Goal: Task Accomplishment & Management: Manage account settings

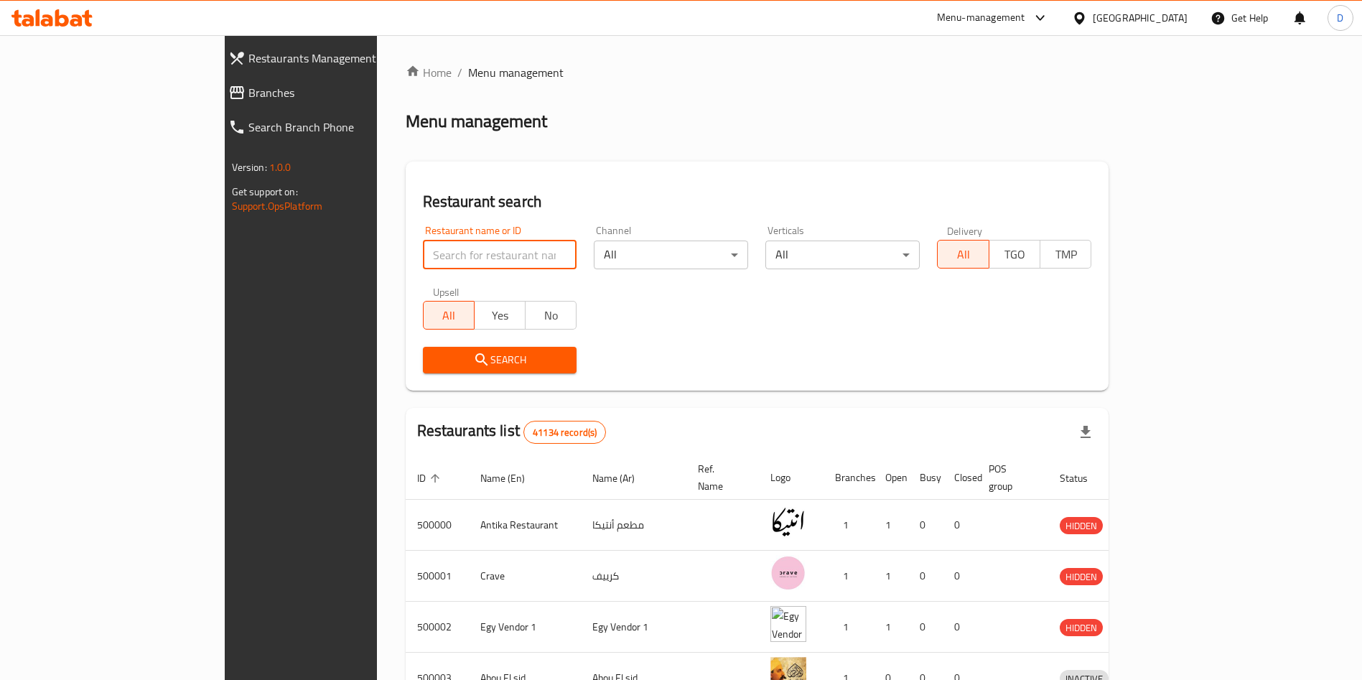
click at [423, 246] on input "search" at bounding box center [500, 255] width 154 height 29
paste input "683530"
type input "683530"
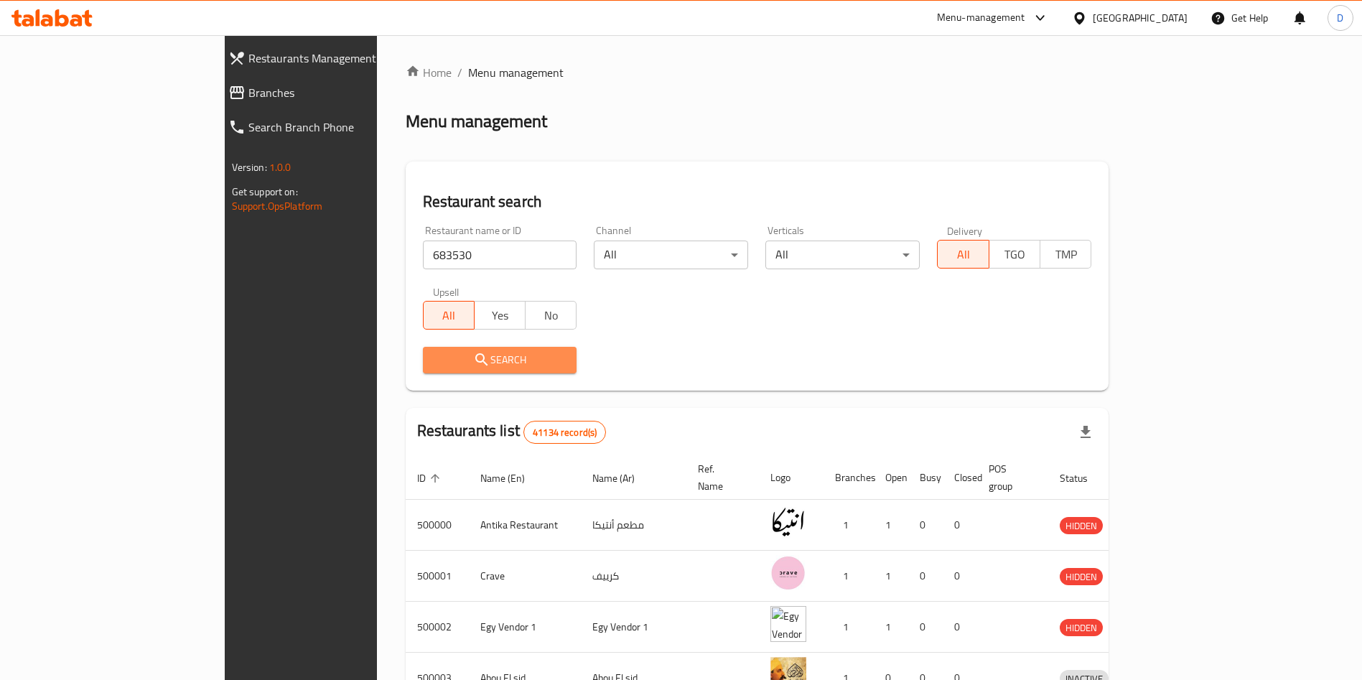
click at [481, 362] on span "Search" at bounding box center [499, 360] width 131 height 18
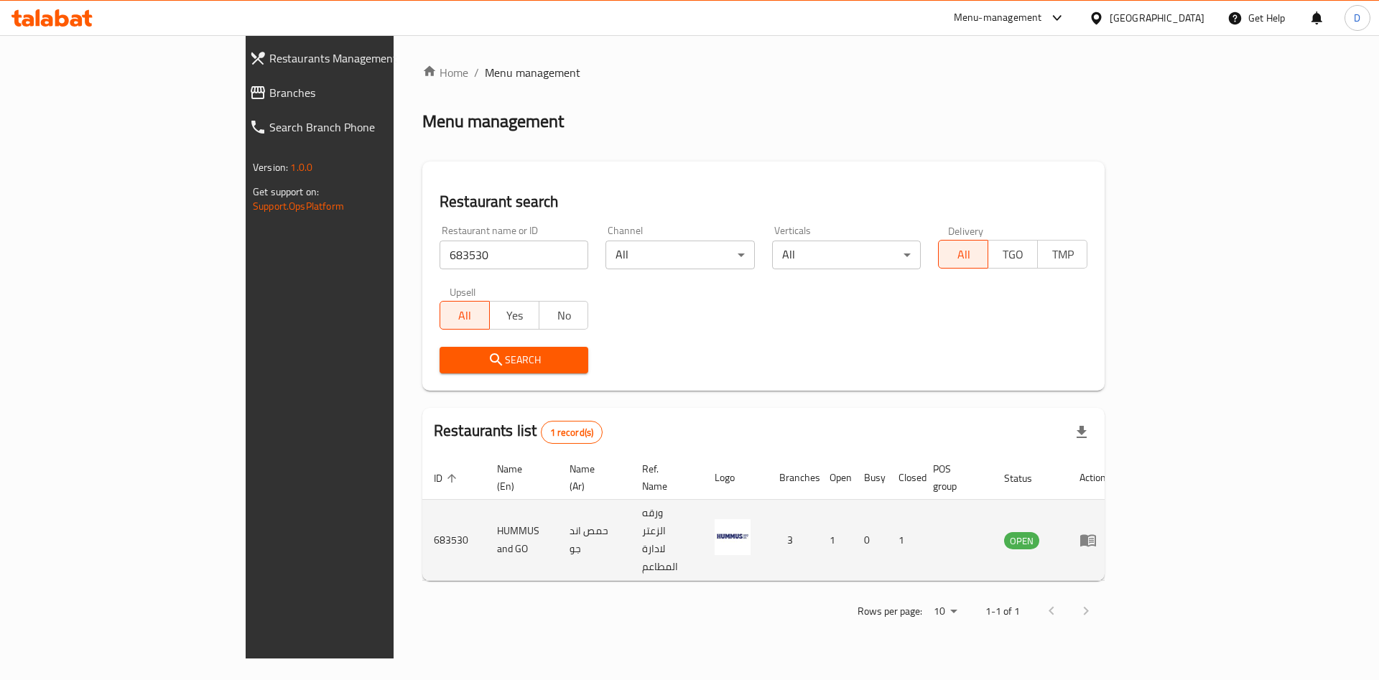
click at [1096, 531] on icon "enhanced table" at bounding box center [1087, 539] width 17 height 17
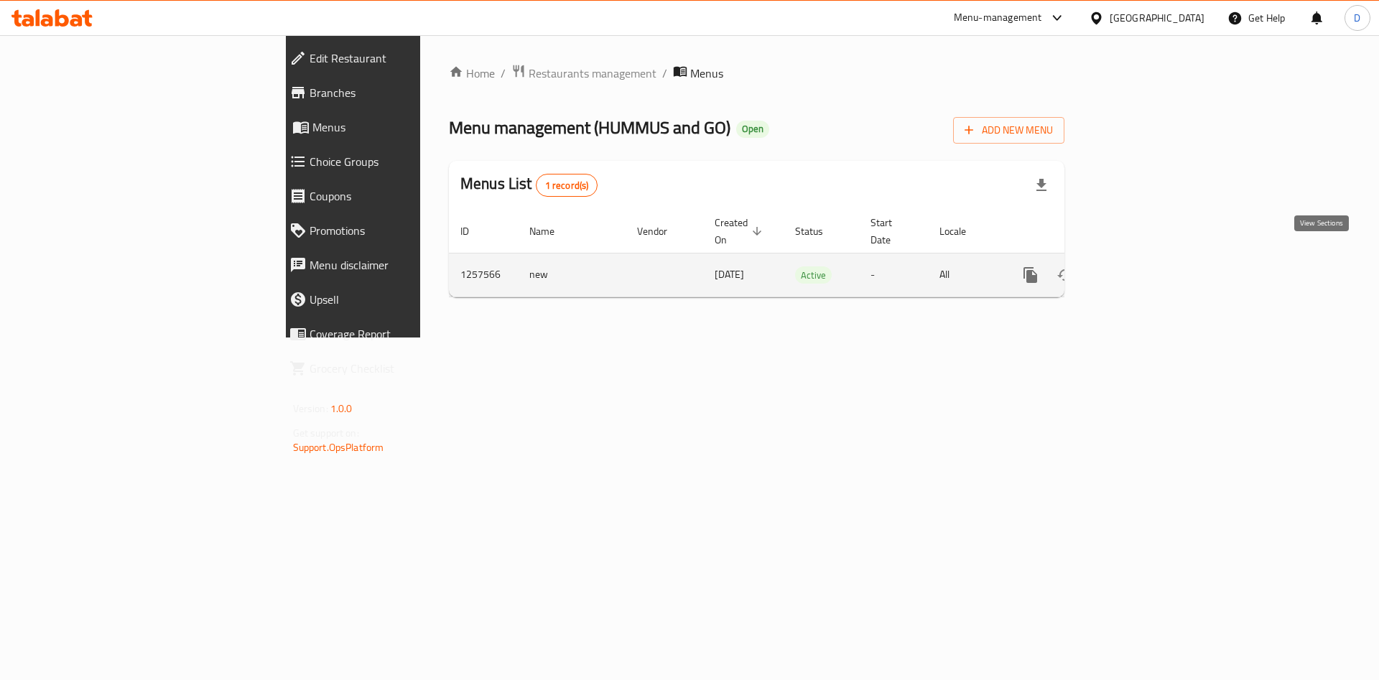
click at [1140, 269] on icon "enhanced table" at bounding box center [1133, 275] width 13 height 13
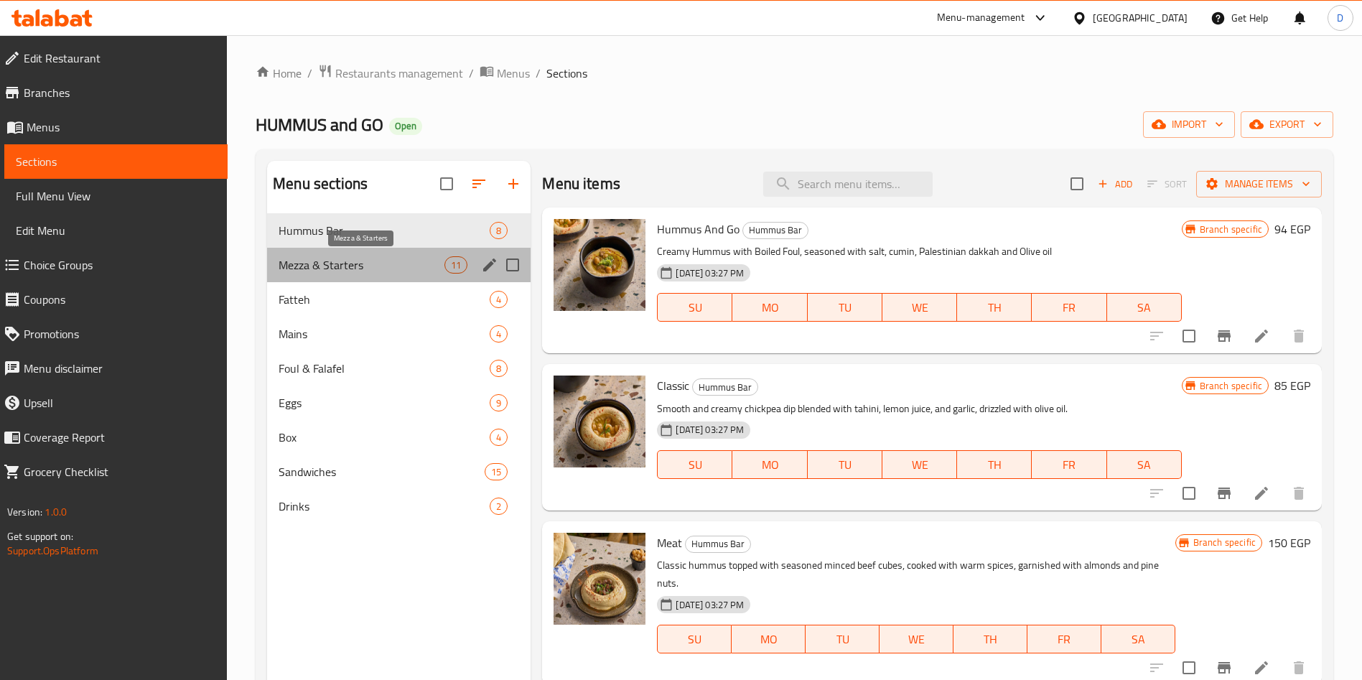
click at [365, 263] on span "Mezza & Starters" at bounding box center [362, 264] width 166 height 17
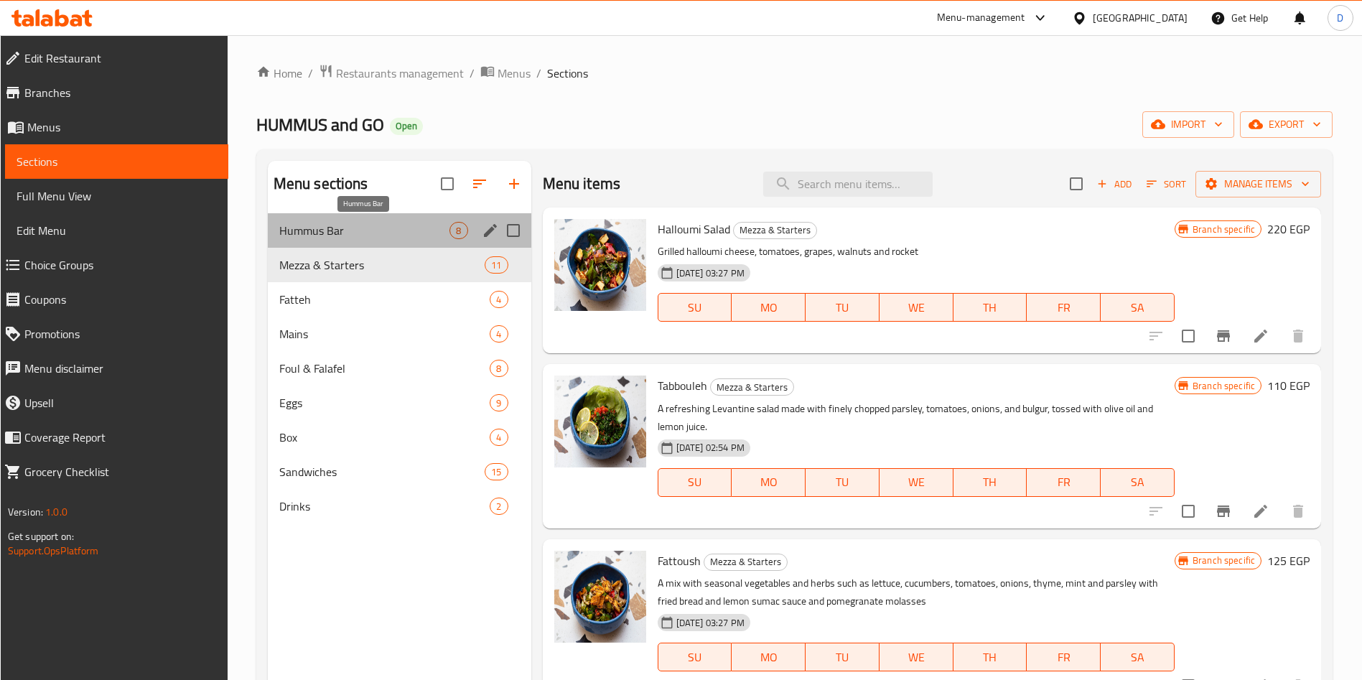
click at [376, 230] on span "Hummus Bar" at bounding box center [364, 230] width 171 height 17
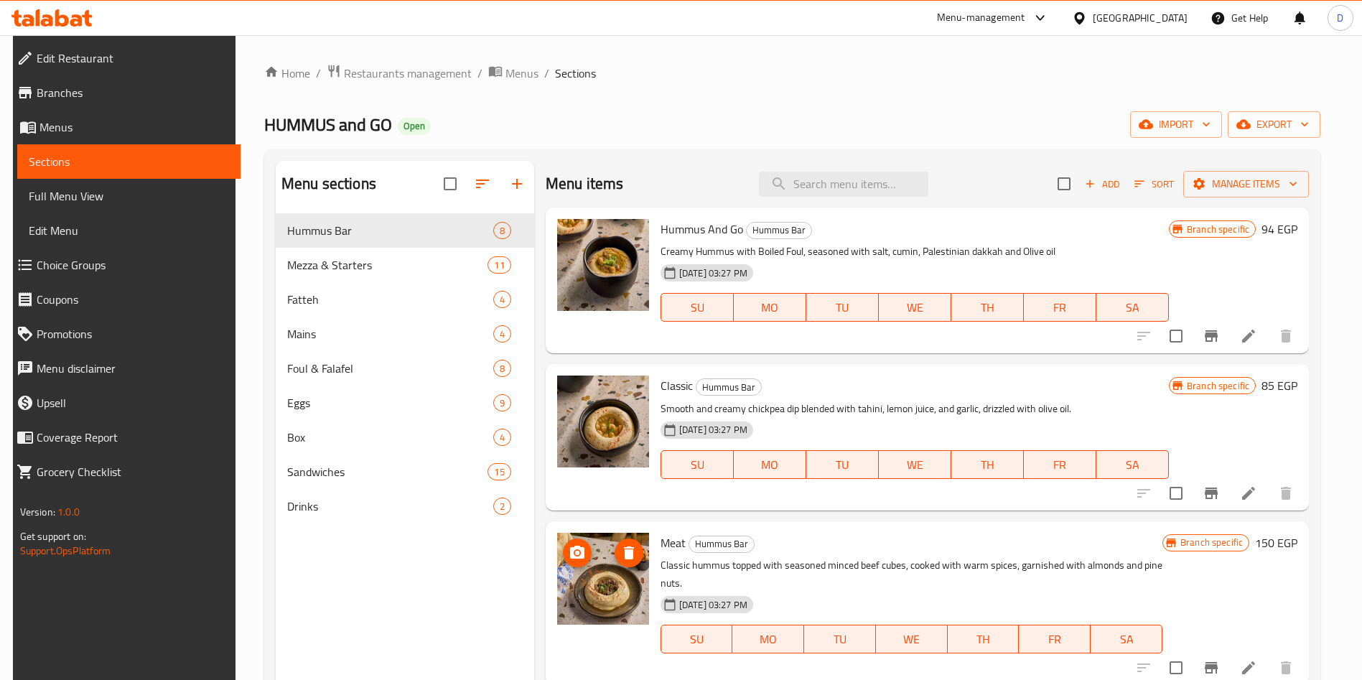
scroll to position [665, 0]
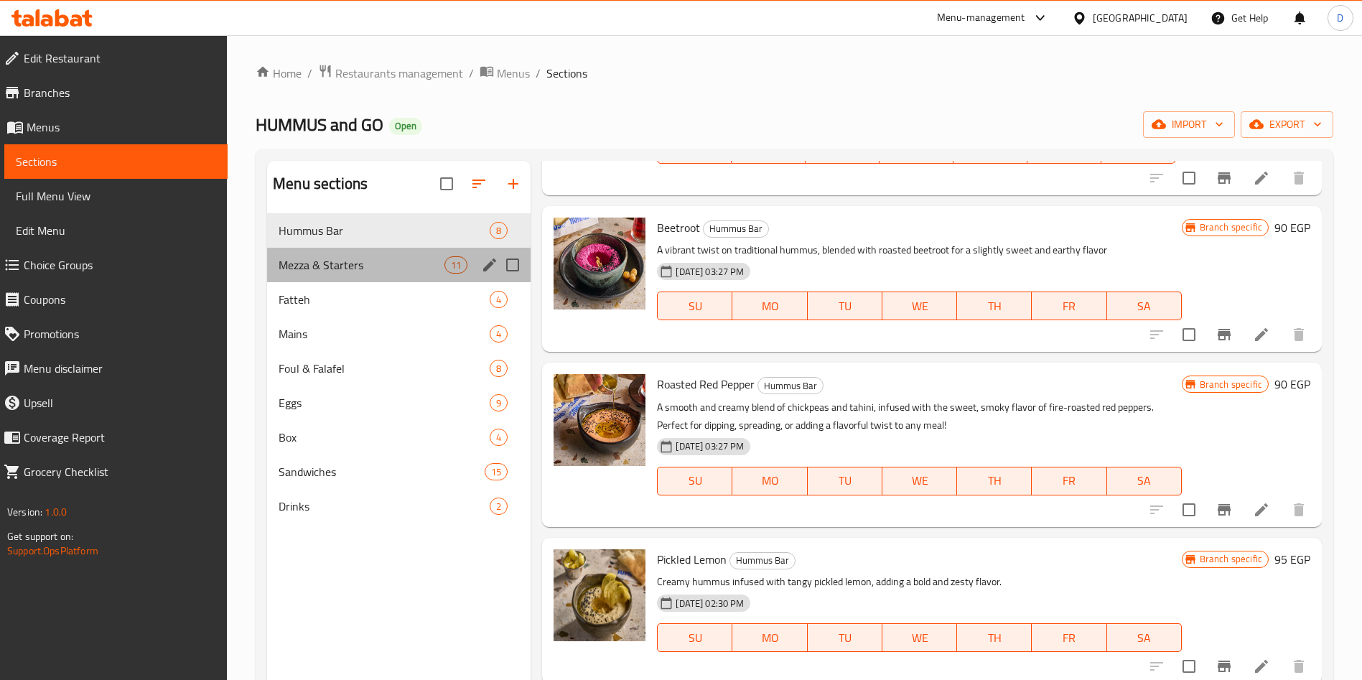
click at [376, 274] on div "Mezza & Starters 11" at bounding box center [399, 265] width 264 height 34
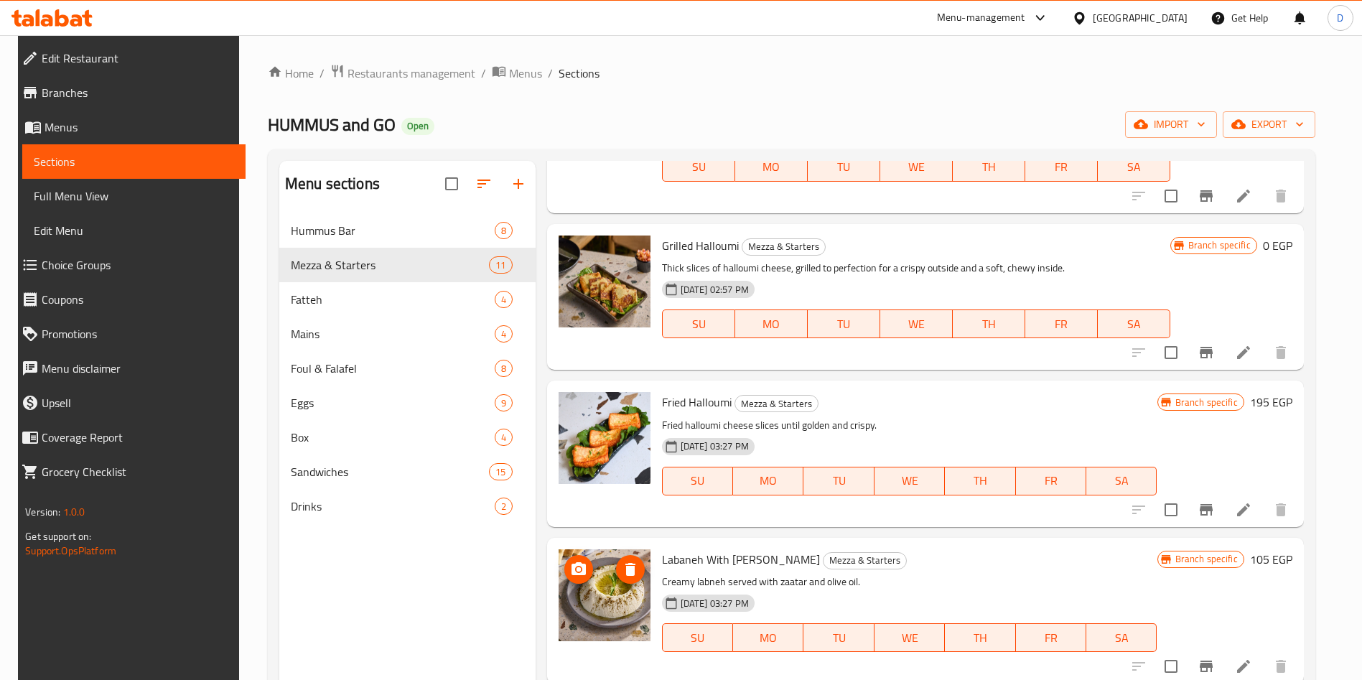
scroll to position [1135, 0]
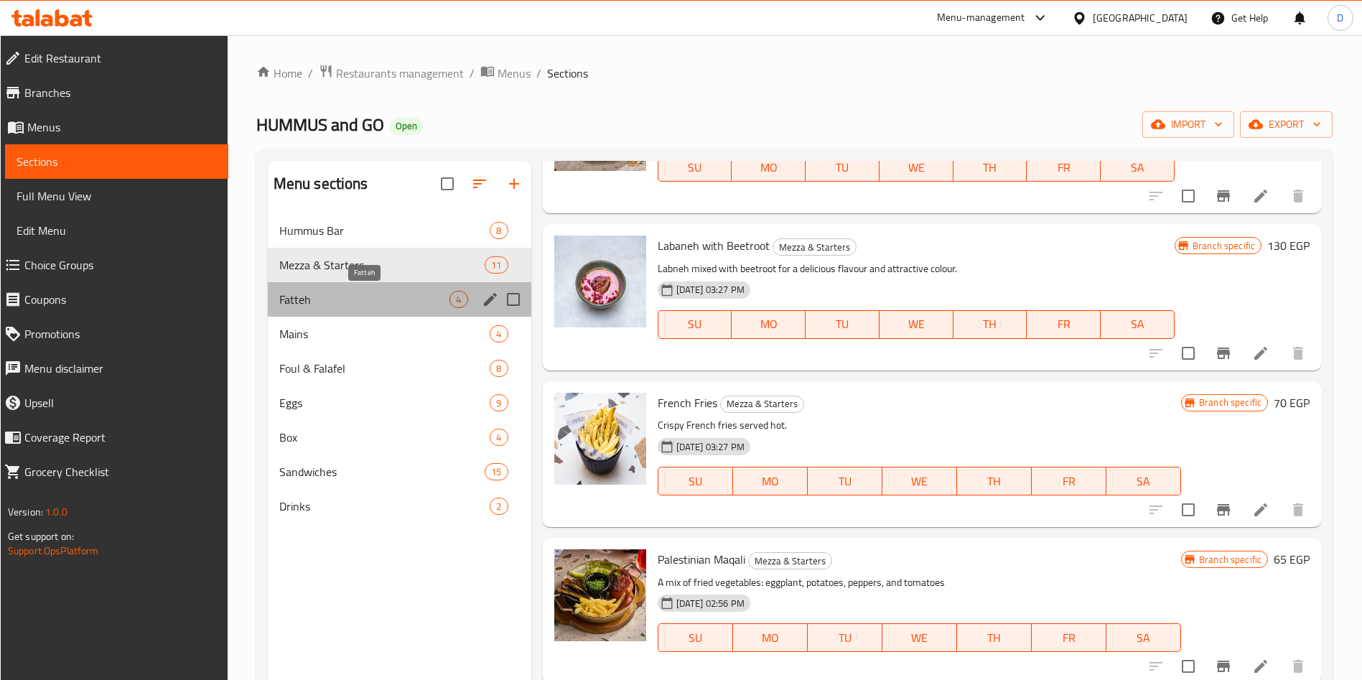
click at [331, 302] on span "Fatteh" at bounding box center [364, 299] width 171 height 17
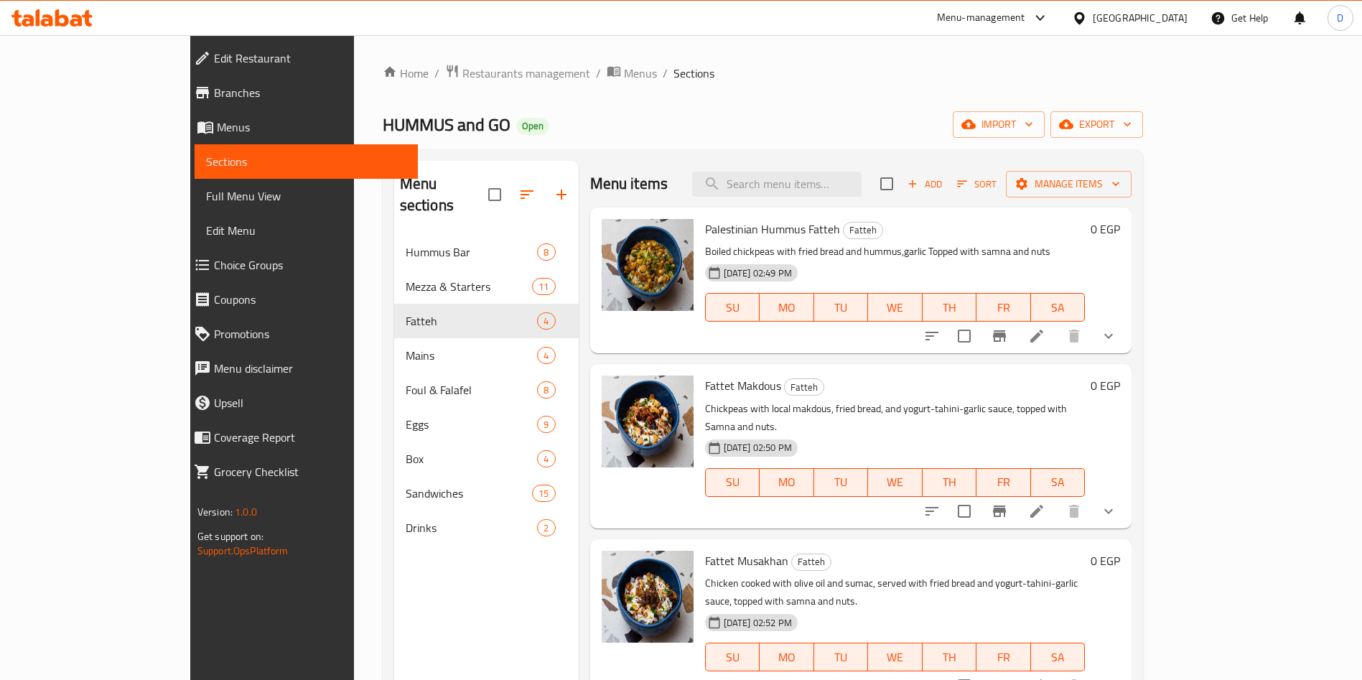
scroll to position [201, 0]
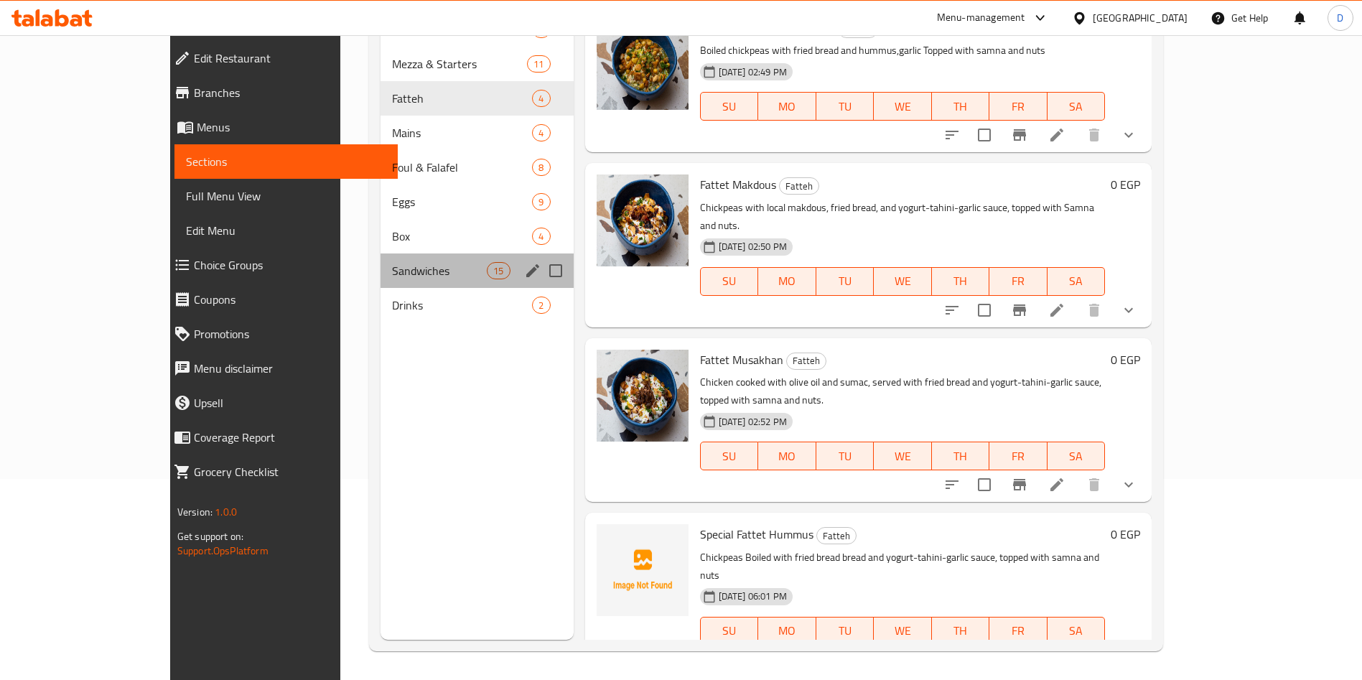
click at [381, 260] on div "Sandwiches 15" at bounding box center [477, 270] width 193 height 34
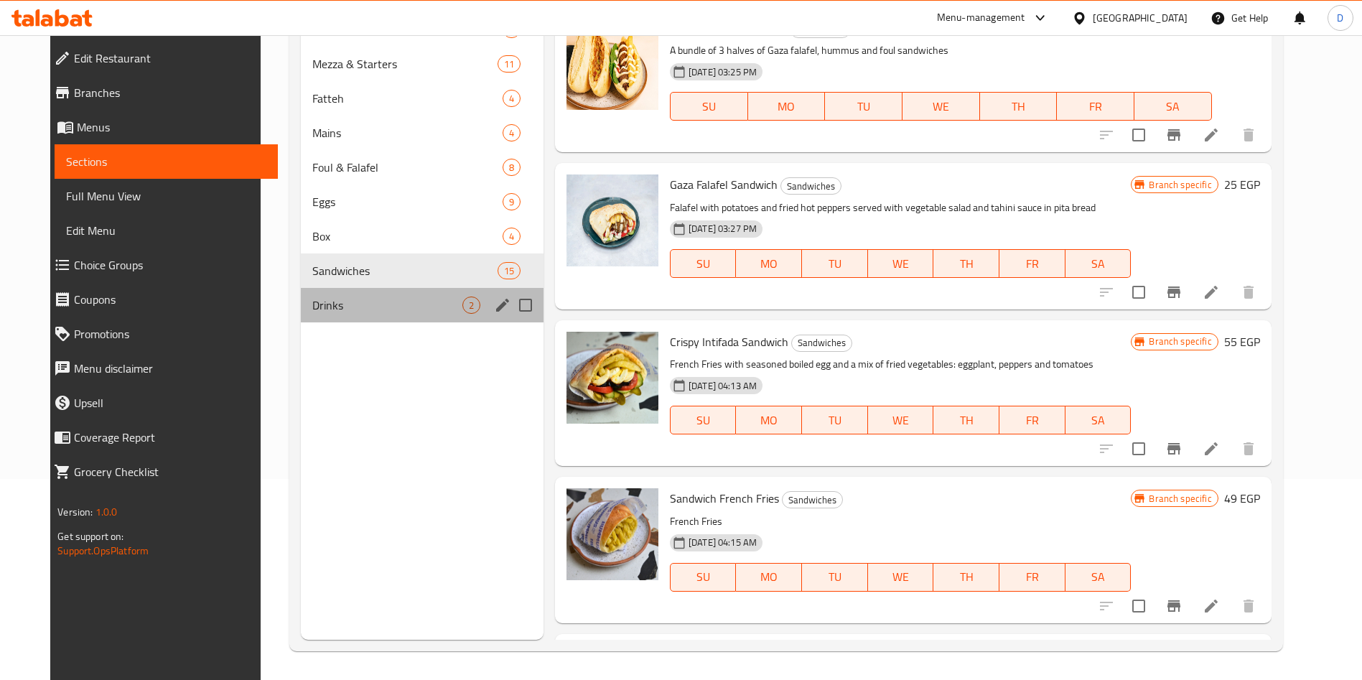
click at [363, 291] on div "Drinks 2" at bounding box center [422, 305] width 243 height 34
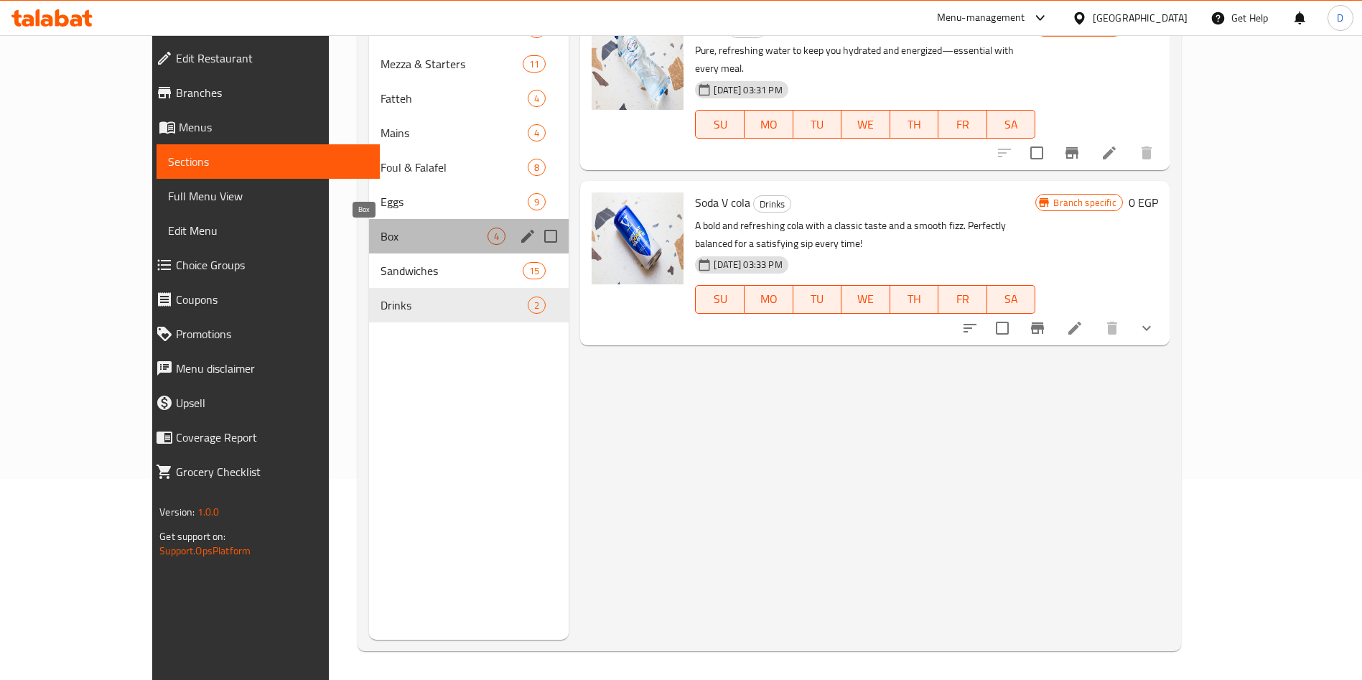
click at [381, 237] on span "Box" at bounding box center [435, 236] width 108 height 17
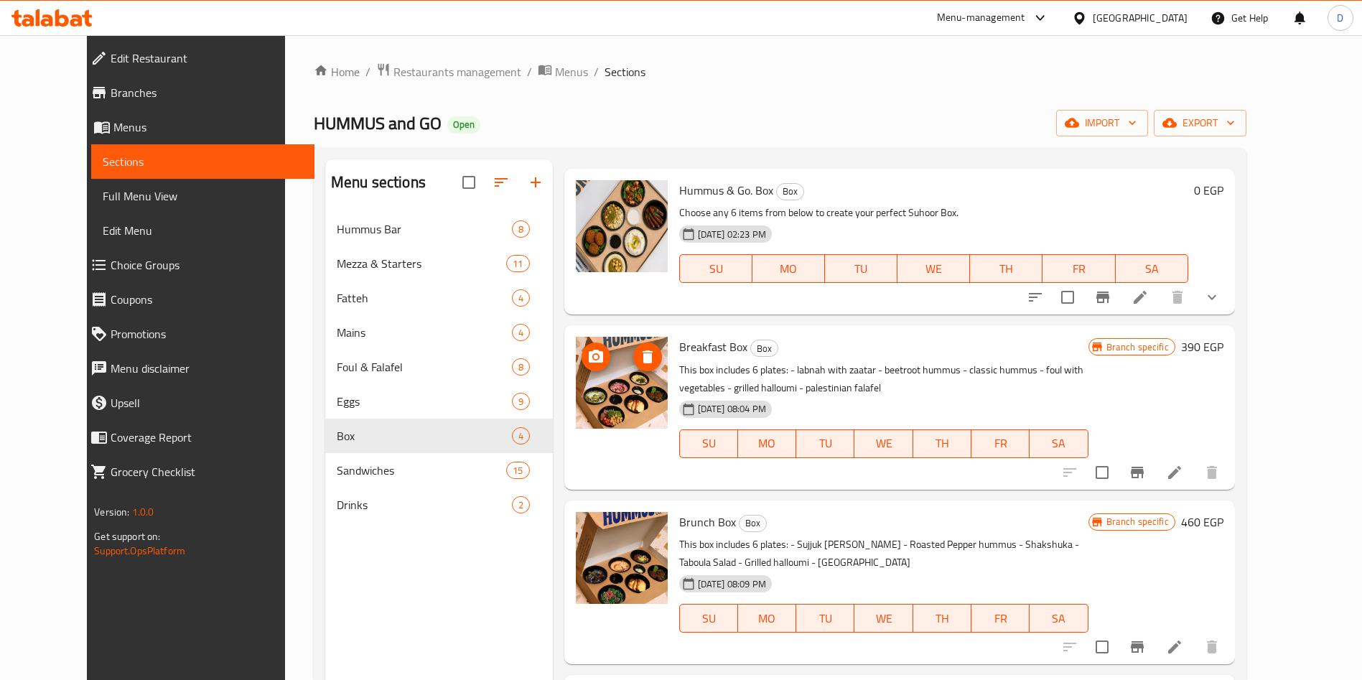
scroll to position [37, 0]
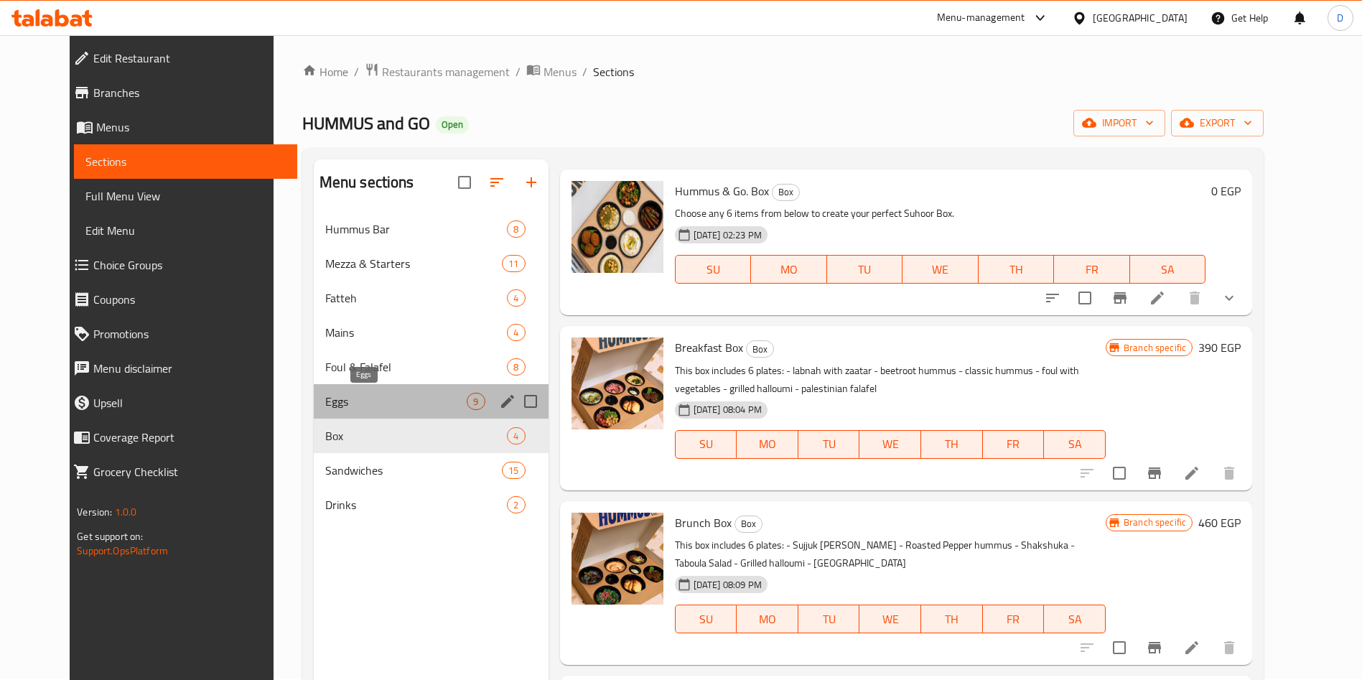
click at [379, 401] on span "Eggs" at bounding box center [396, 401] width 142 height 17
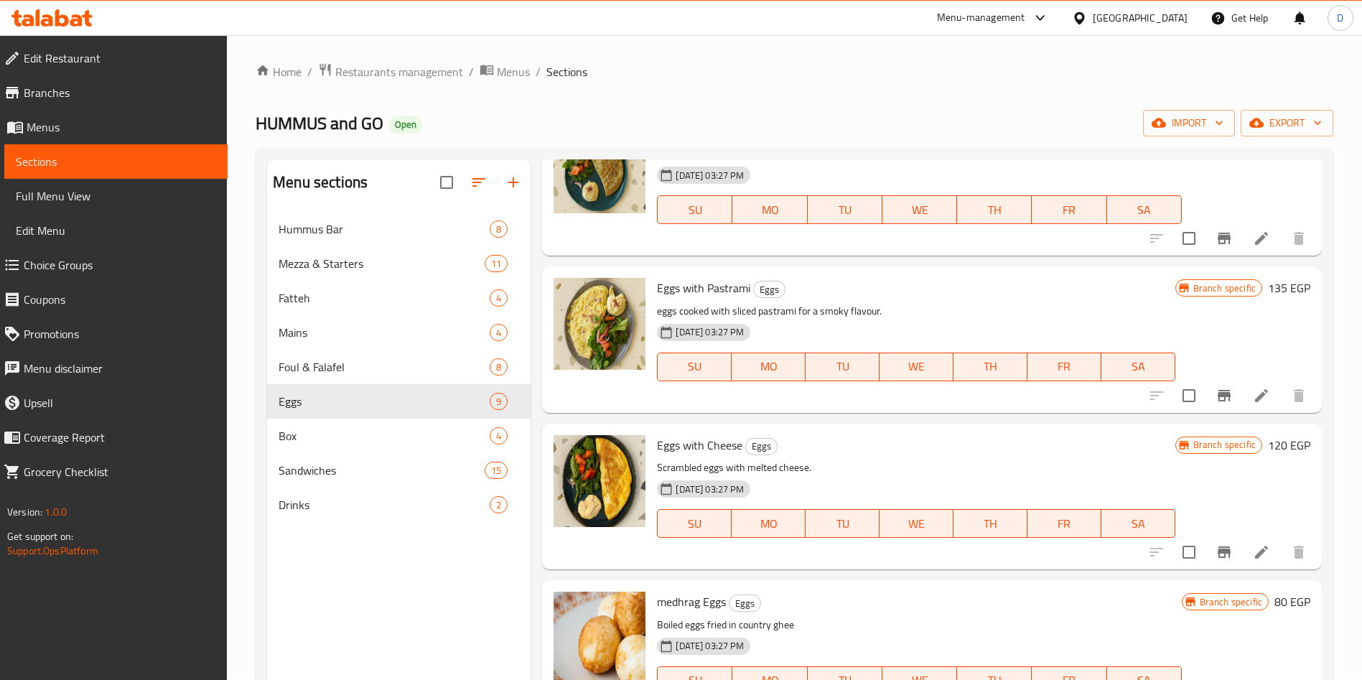
scroll to position [414, 0]
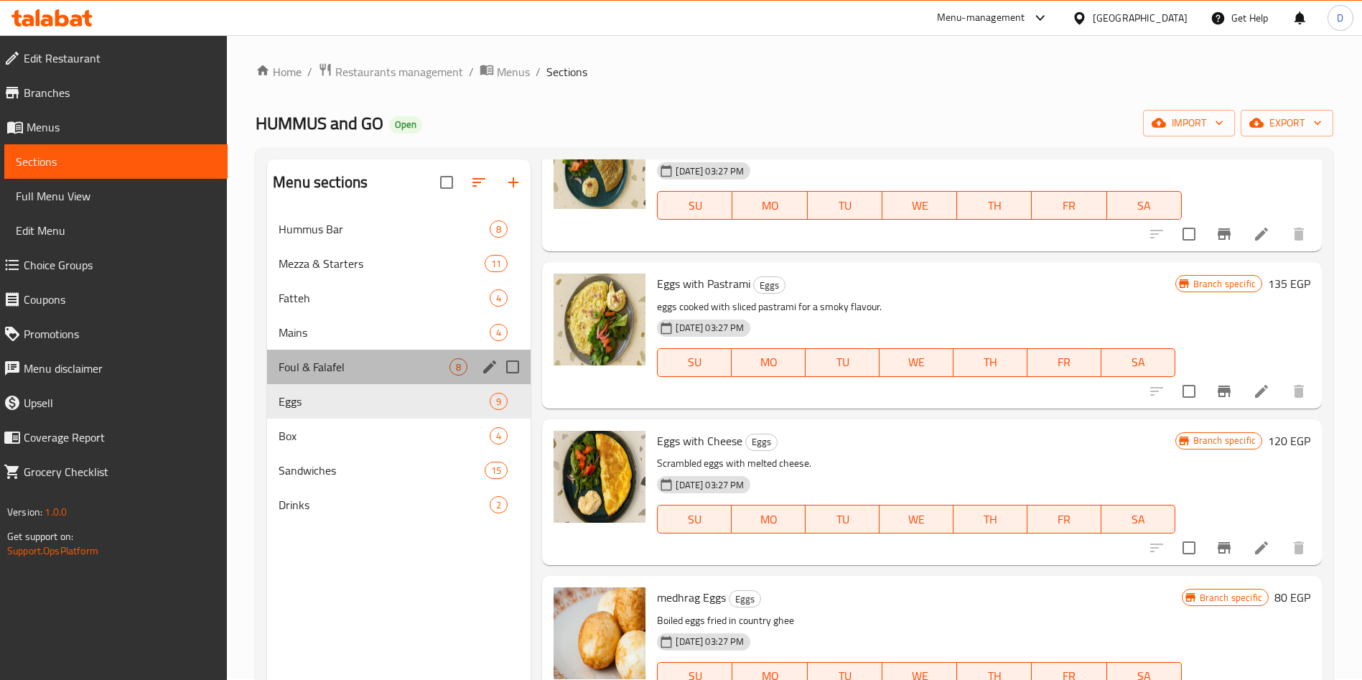
click at [368, 357] on div "Foul & Falafel 8" at bounding box center [399, 367] width 264 height 34
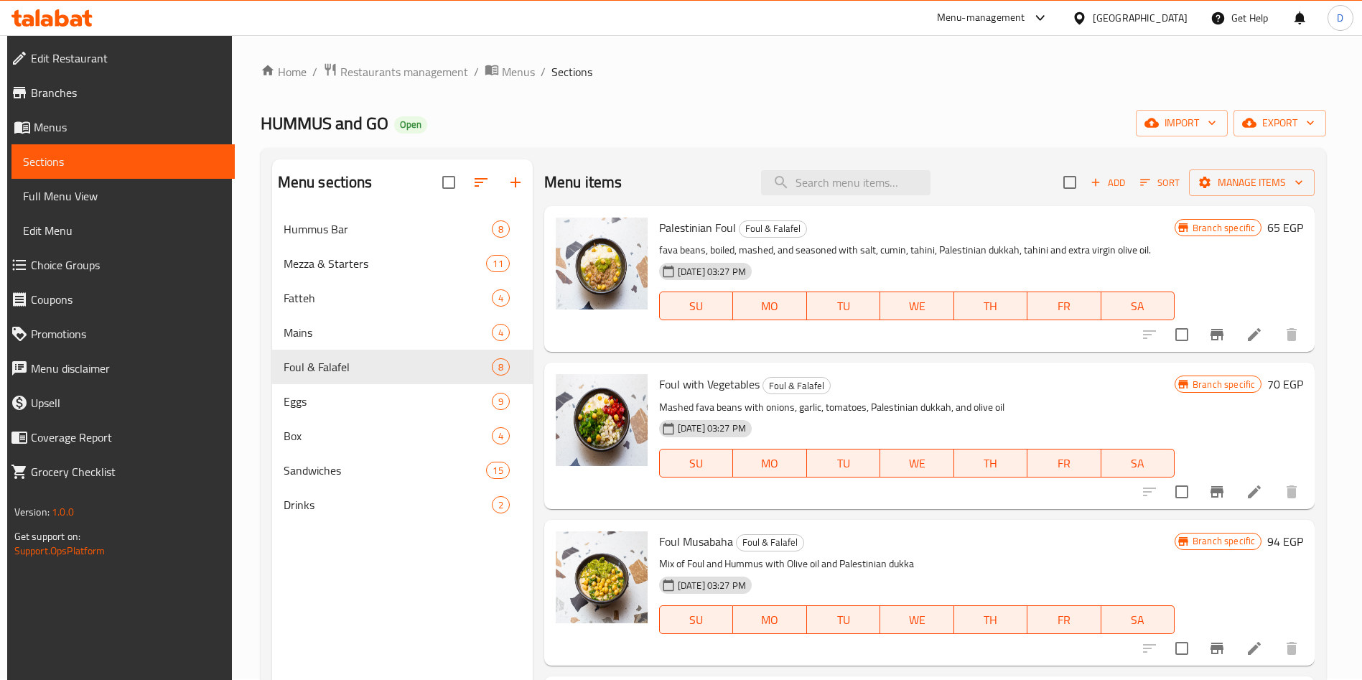
scroll to position [618, 0]
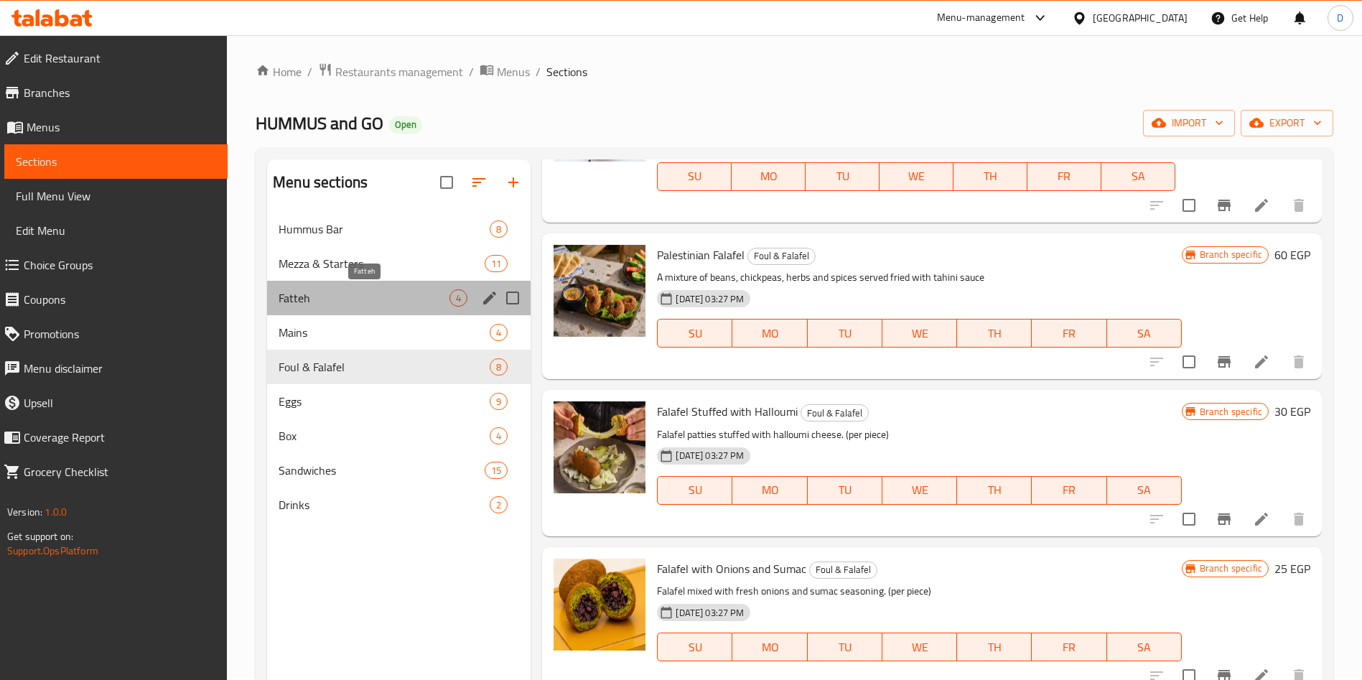
click at [390, 306] on span "Fatteh" at bounding box center [364, 297] width 171 height 17
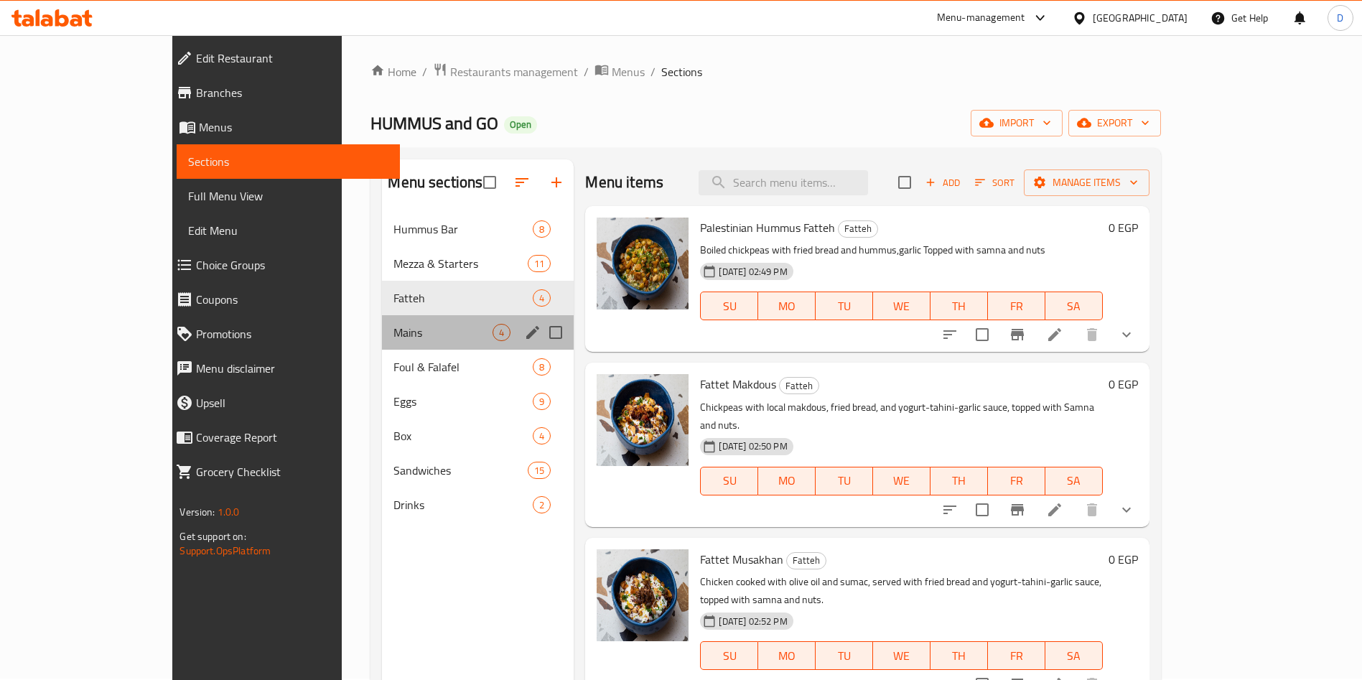
click at [388, 348] on div "Mains 4" at bounding box center [478, 332] width 192 height 34
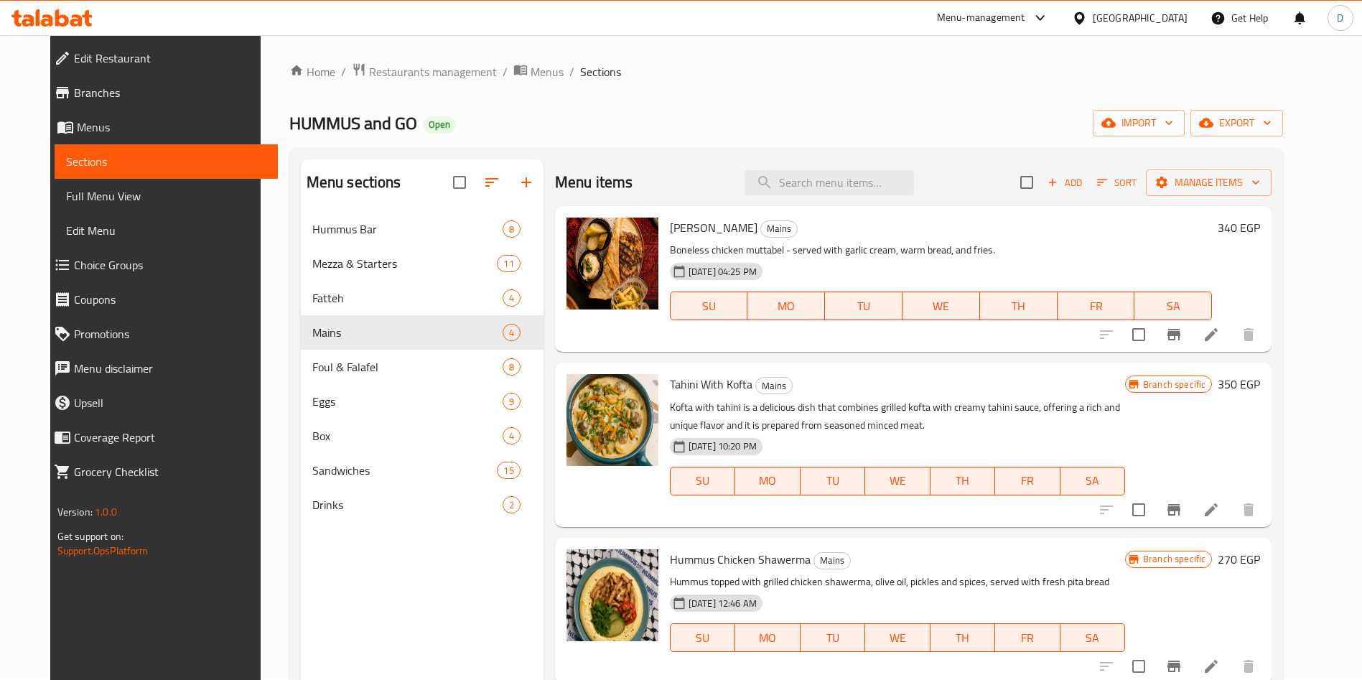
scroll to position [1, 0]
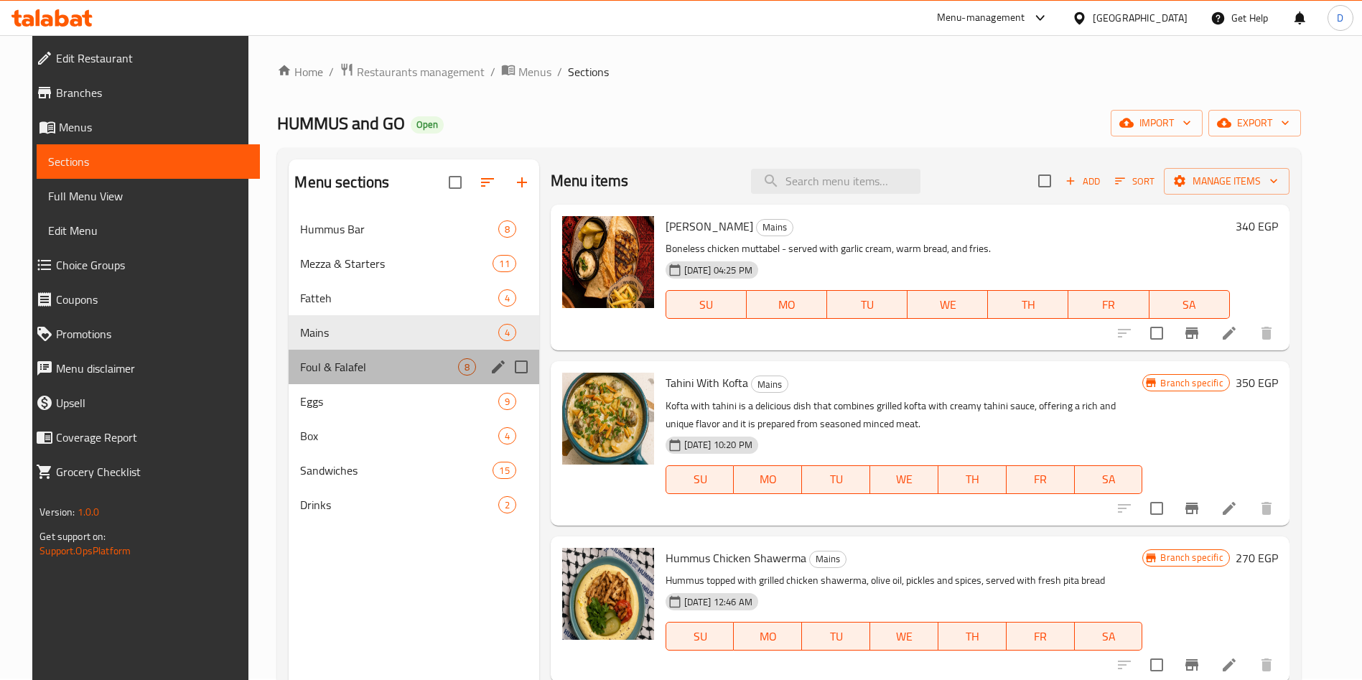
click at [384, 376] on div "Foul & Falafel 8" at bounding box center [414, 367] width 250 height 34
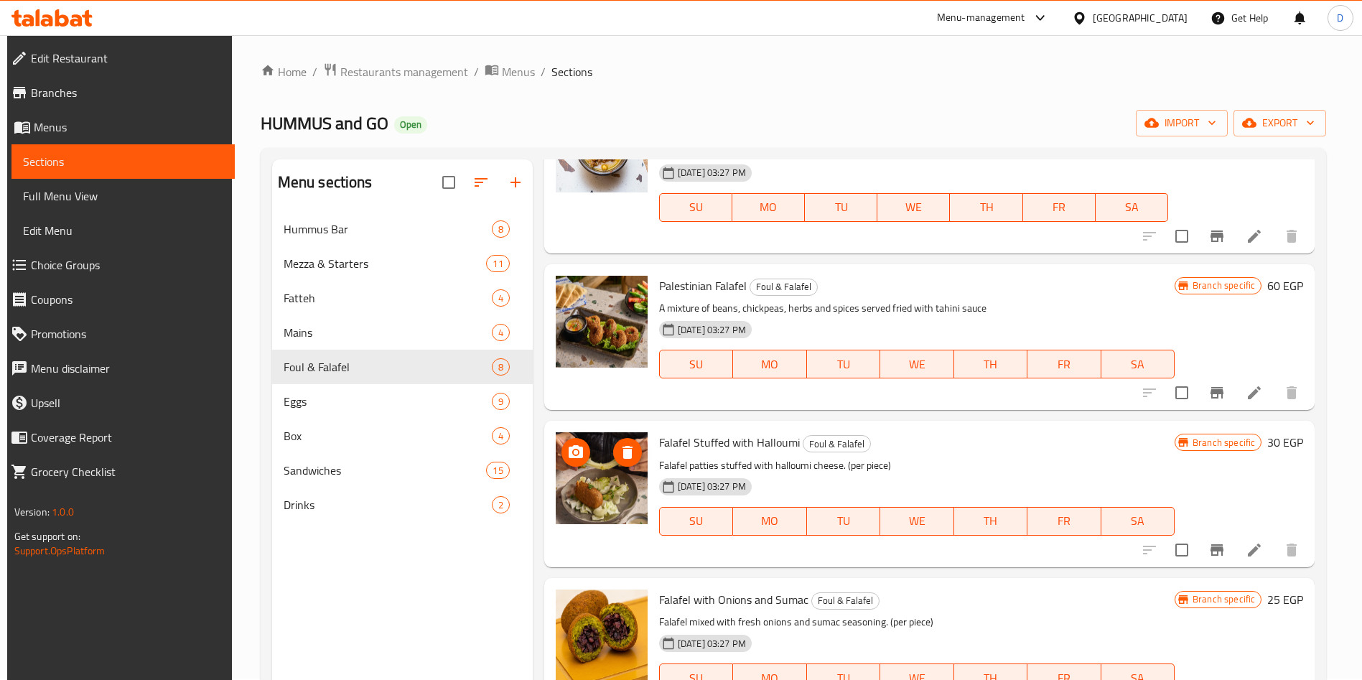
scroll to position [629, 0]
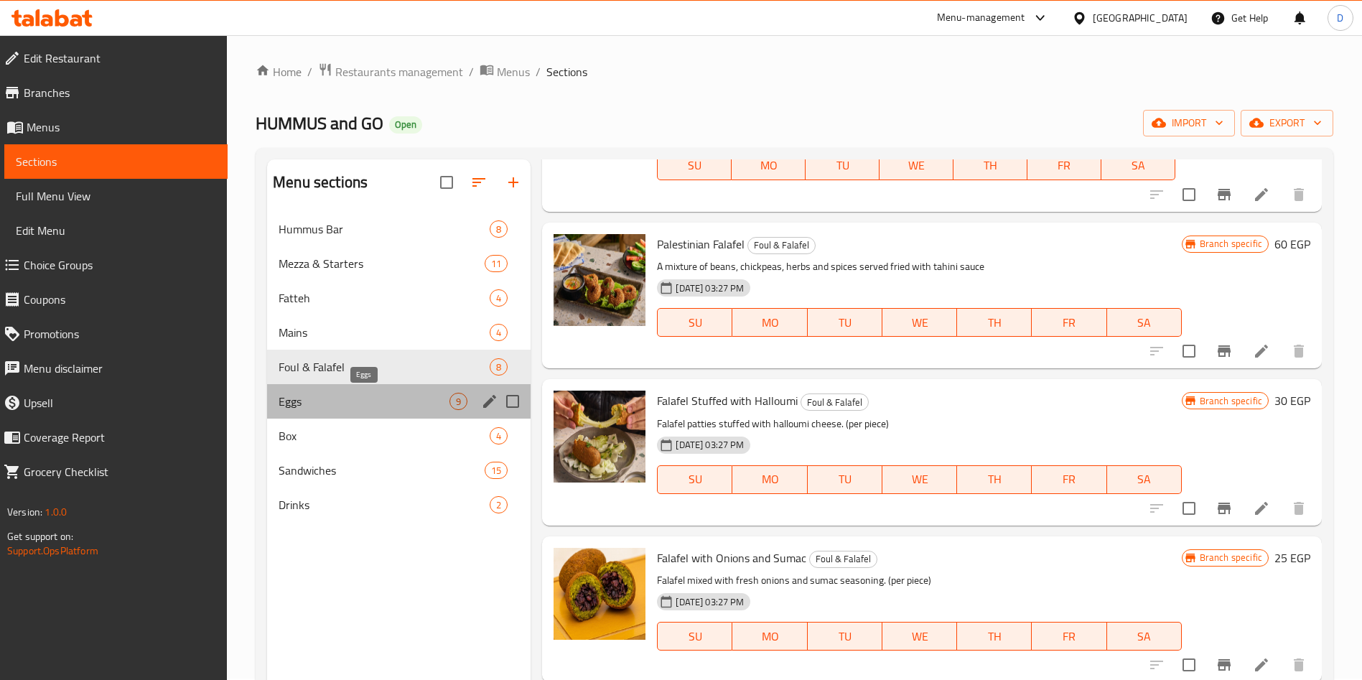
click at [340, 406] on span "Eggs" at bounding box center [364, 401] width 171 height 17
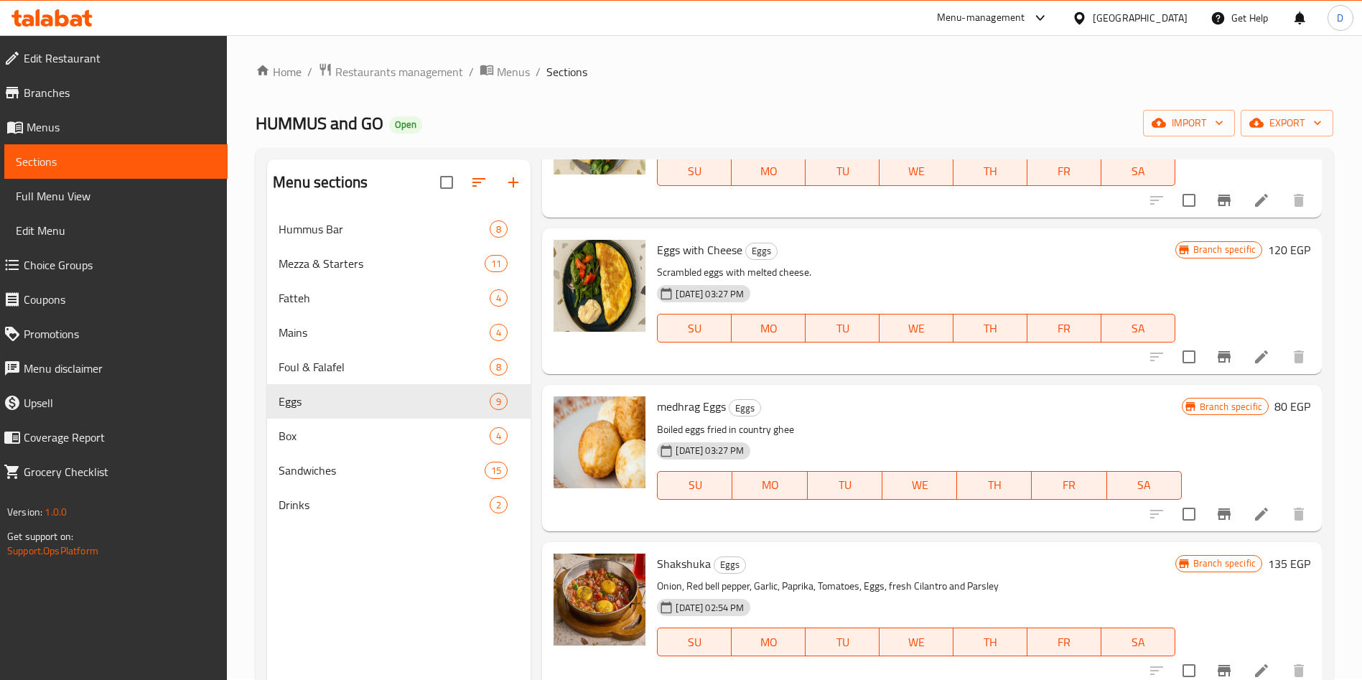
scroll to position [804, 0]
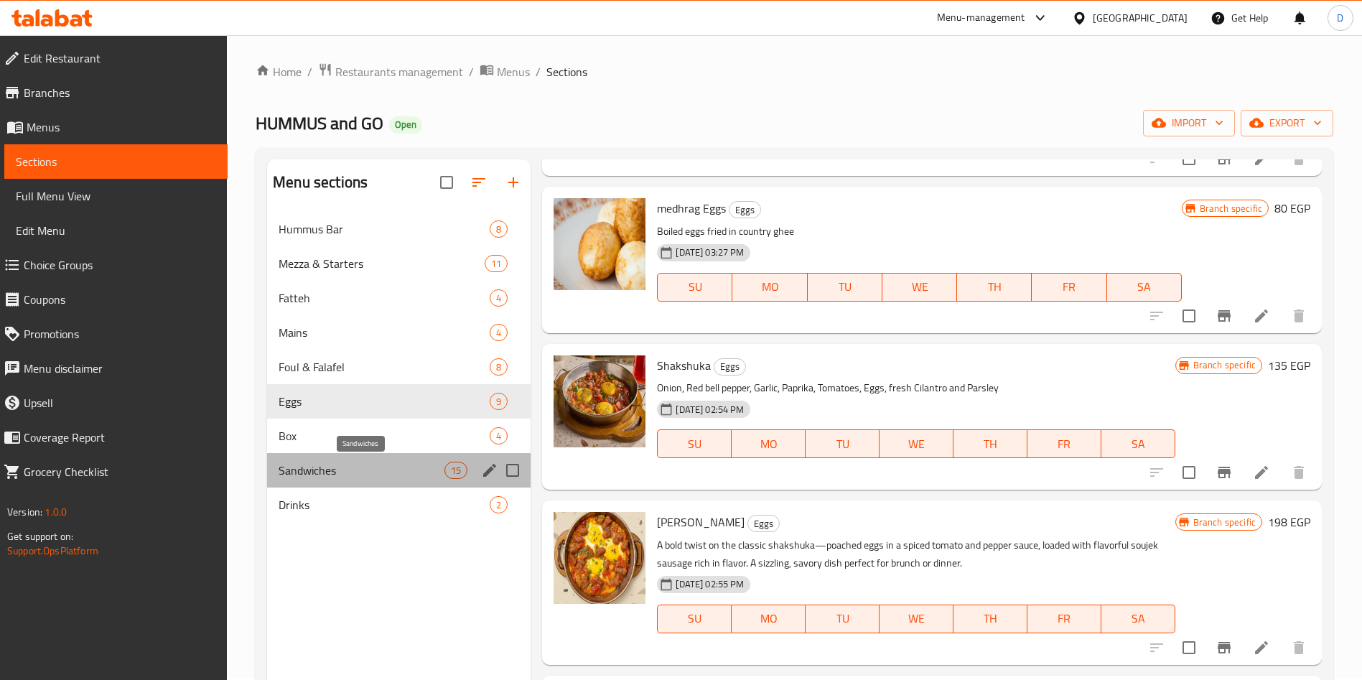
click at [414, 462] on span "Sandwiches" at bounding box center [362, 470] width 166 height 17
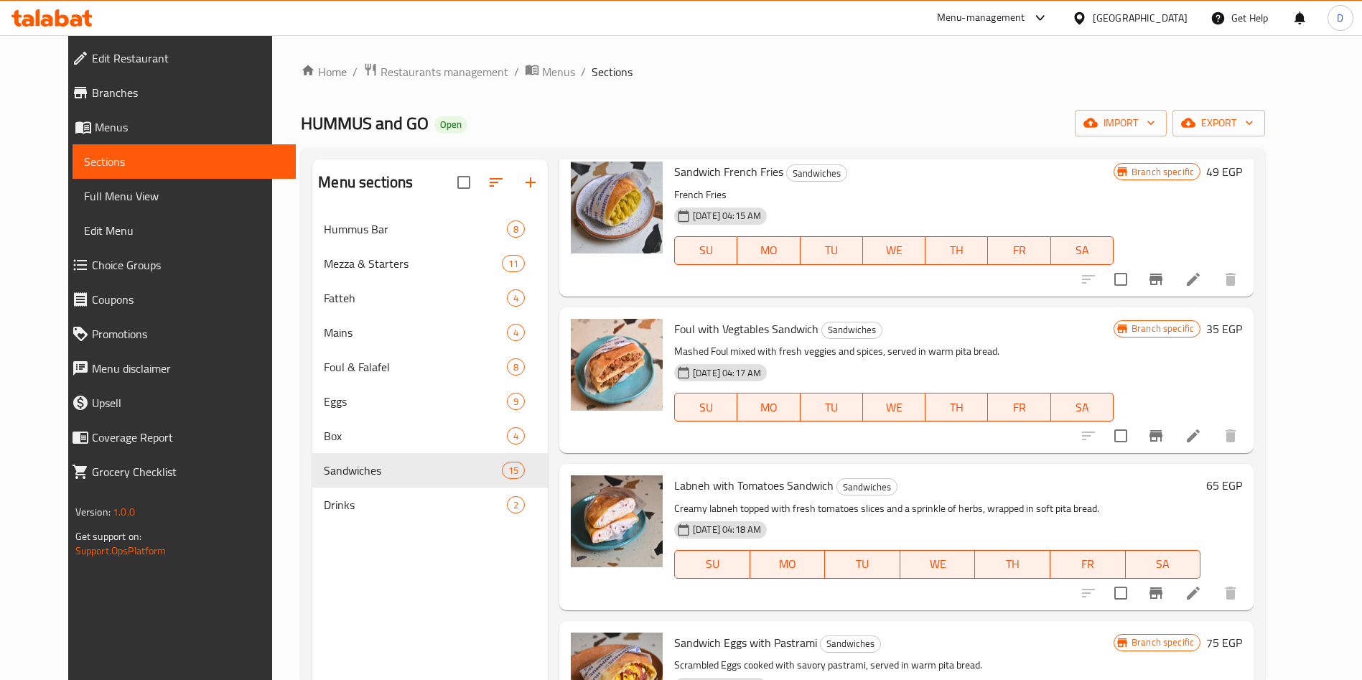
scroll to position [430, 0]
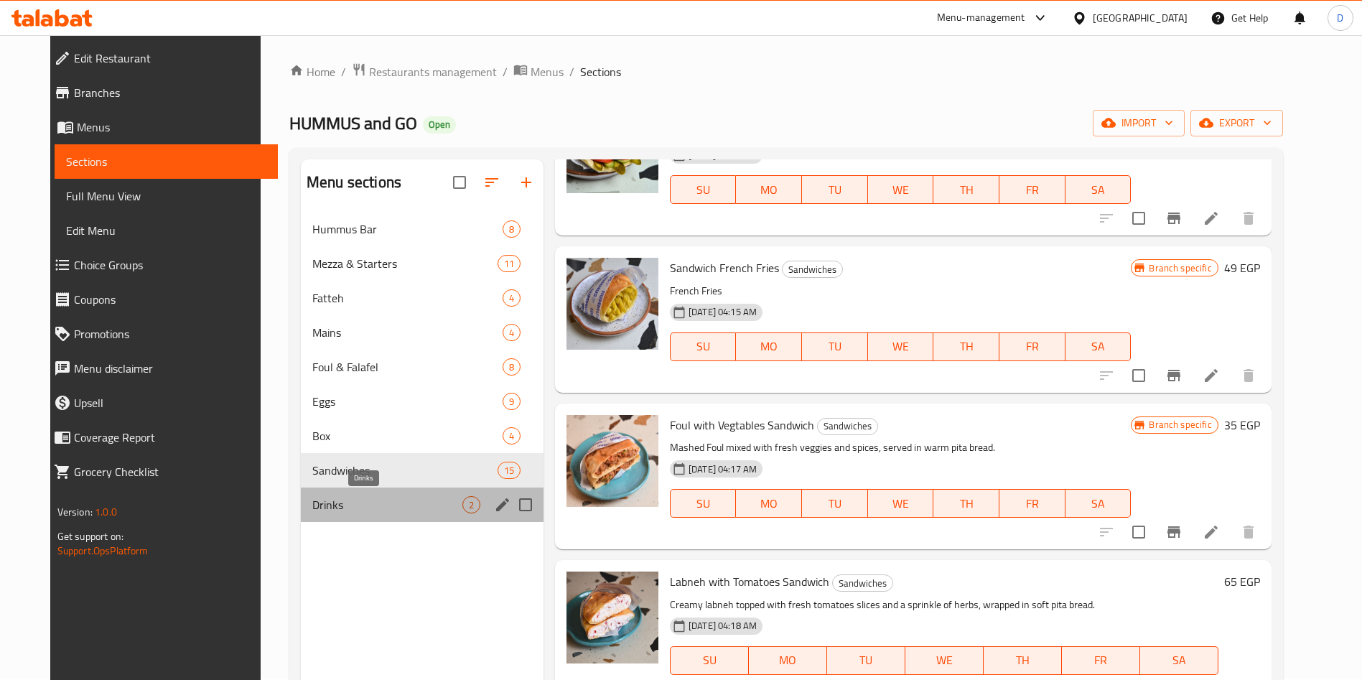
click at [416, 510] on span "Drinks" at bounding box center [387, 504] width 150 height 17
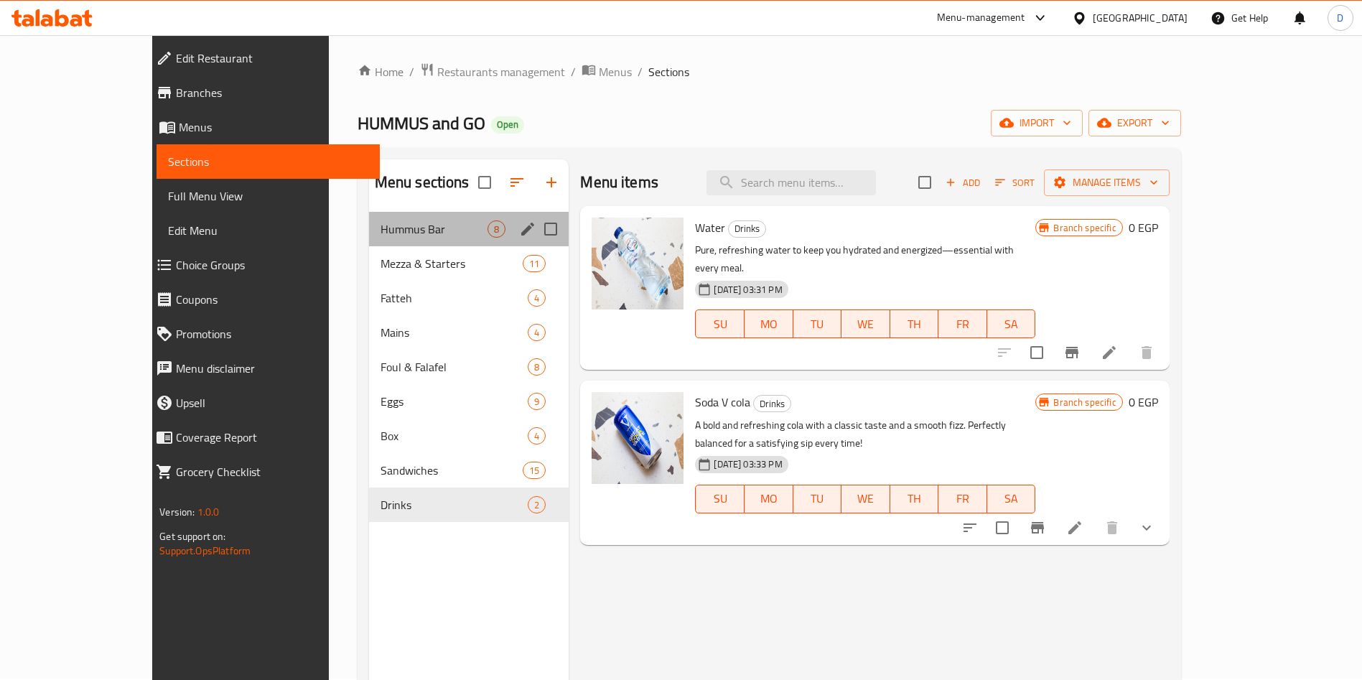
click at [406, 239] on div "Hummus Bar 8" at bounding box center [469, 229] width 200 height 34
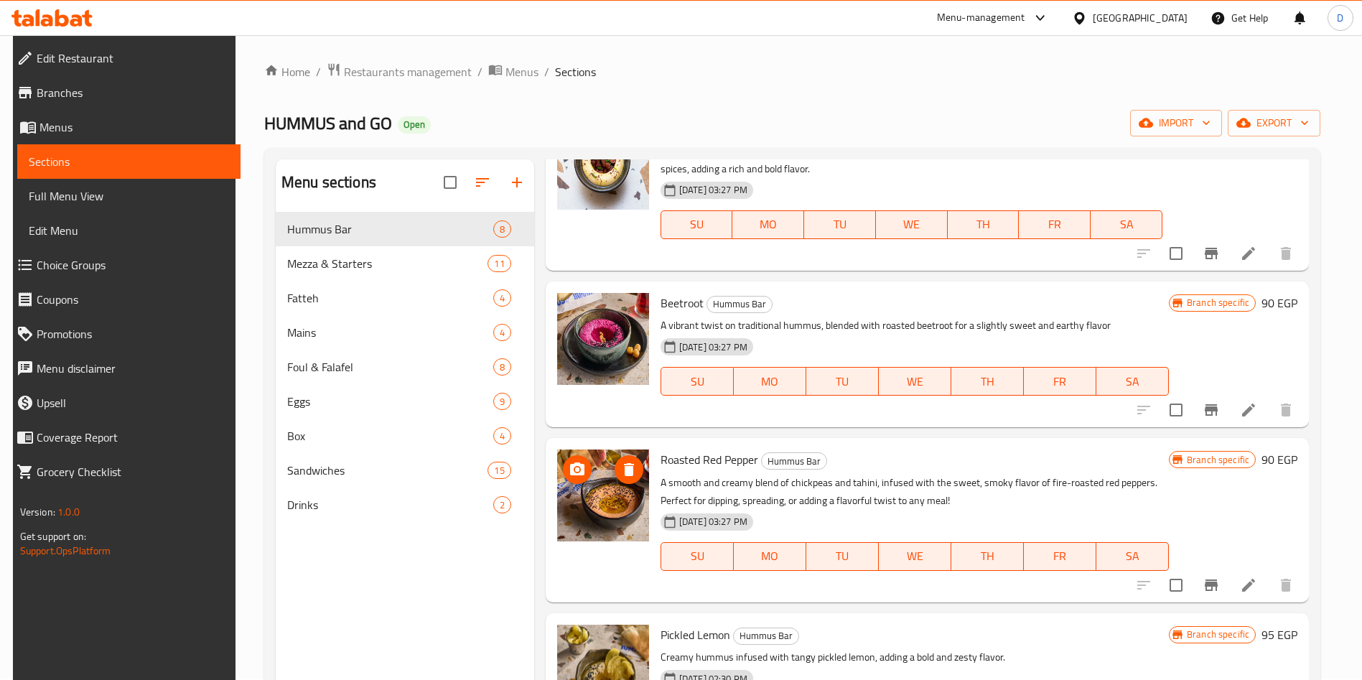
scroll to position [665, 0]
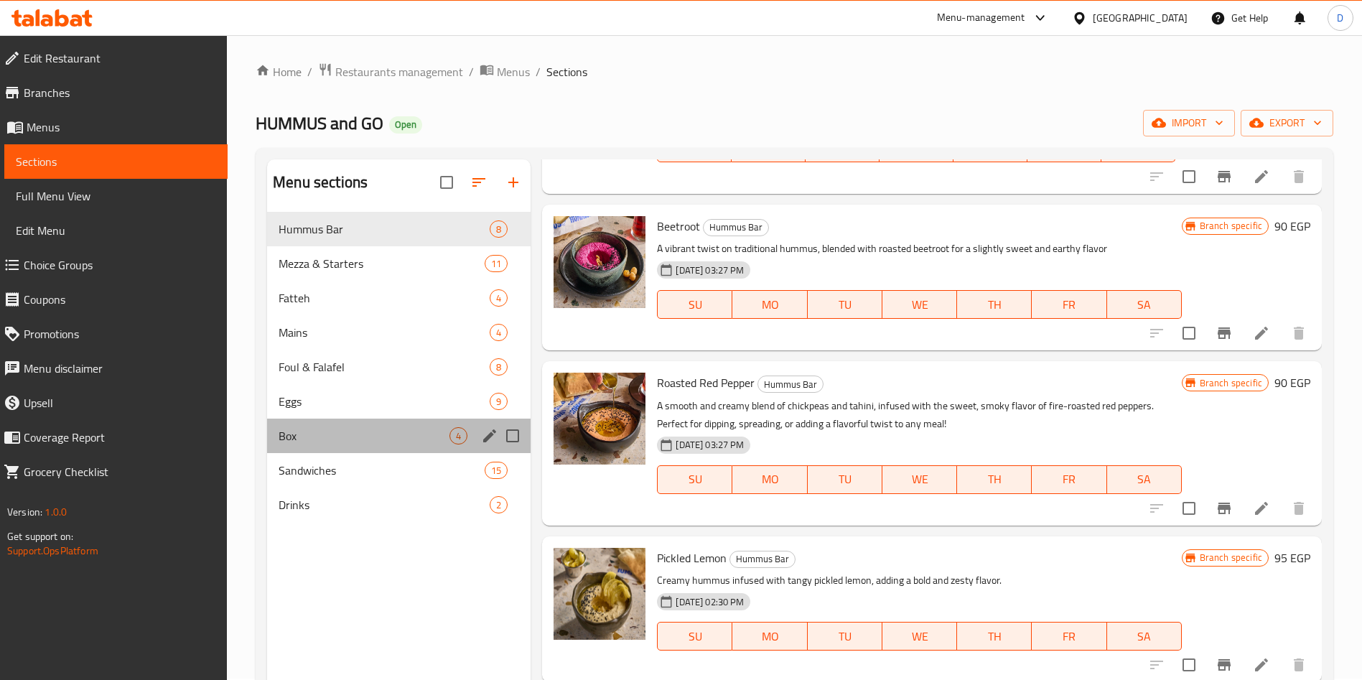
click at [358, 424] on div "Box 4" at bounding box center [399, 436] width 264 height 34
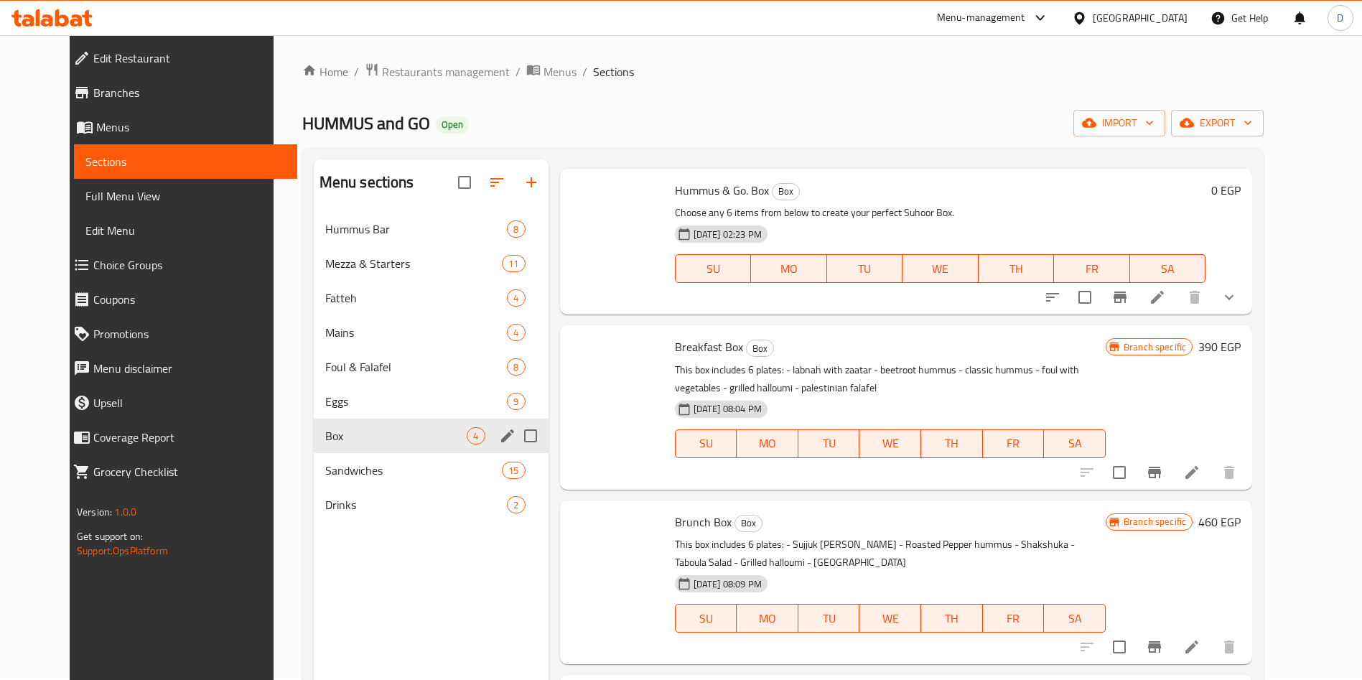
scroll to position [37, 0]
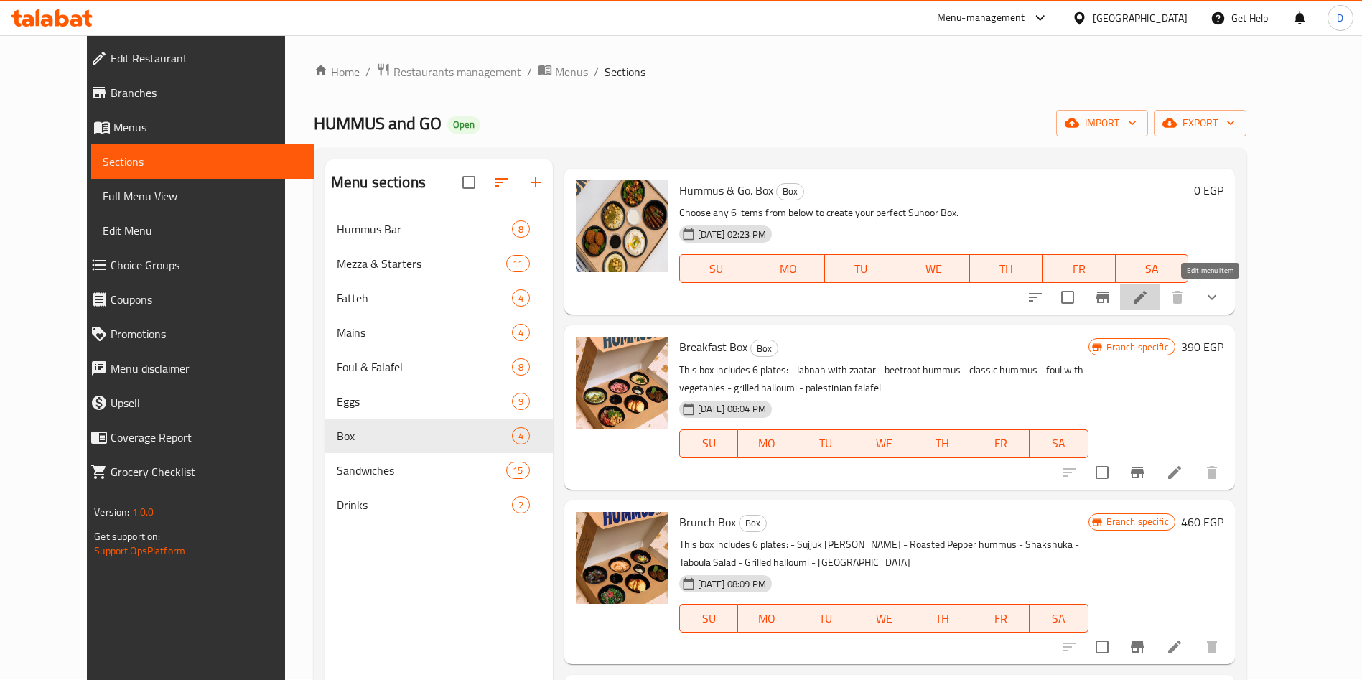
click at [1147, 297] on icon at bounding box center [1140, 297] width 13 height 13
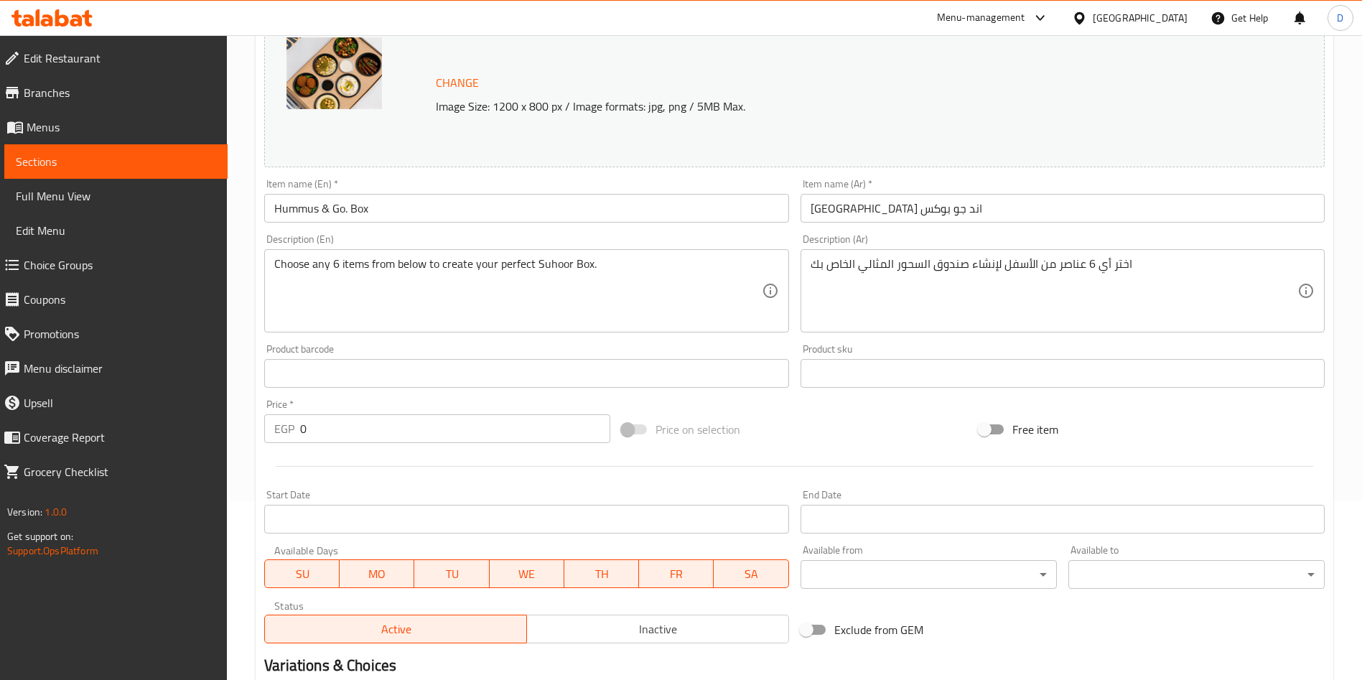
scroll to position [181, 0]
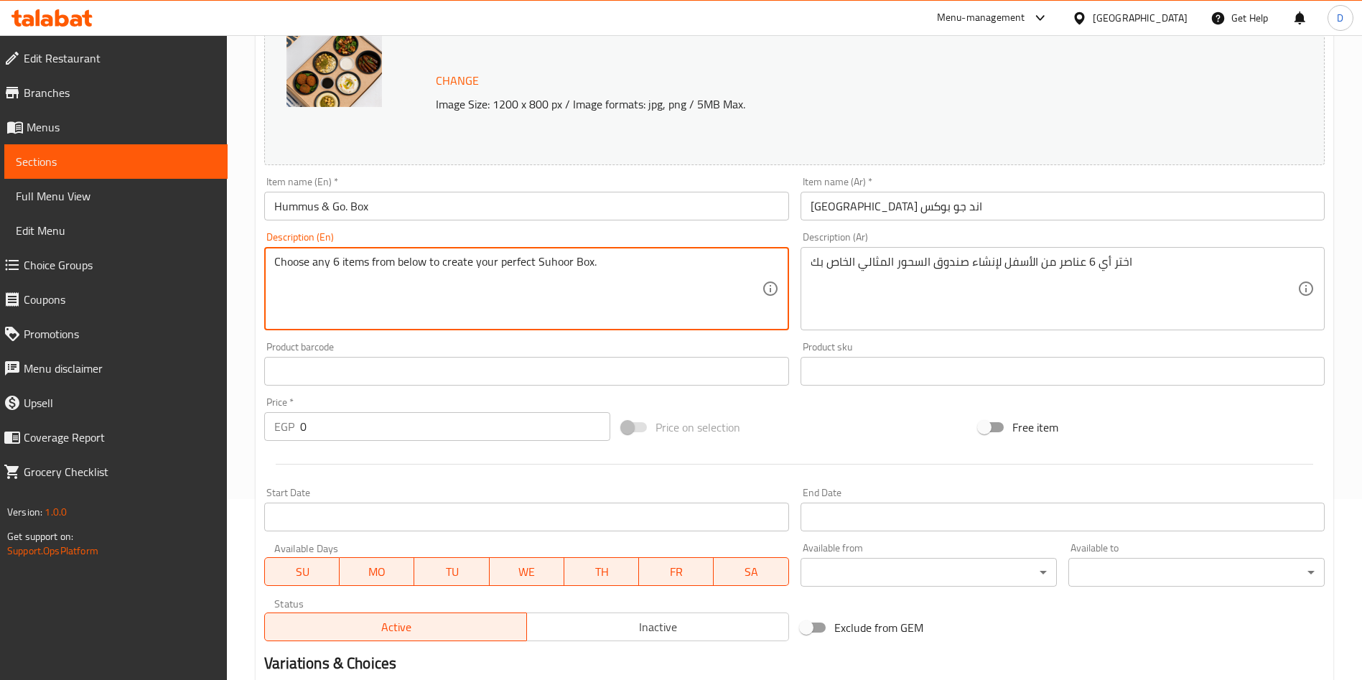
drag, startPoint x: 572, startPoint y: 259, endPoint x: 535, endPoint y: 259, distance: 36.6
type textarea "Choose any 6 items from below to create your perfect Box."
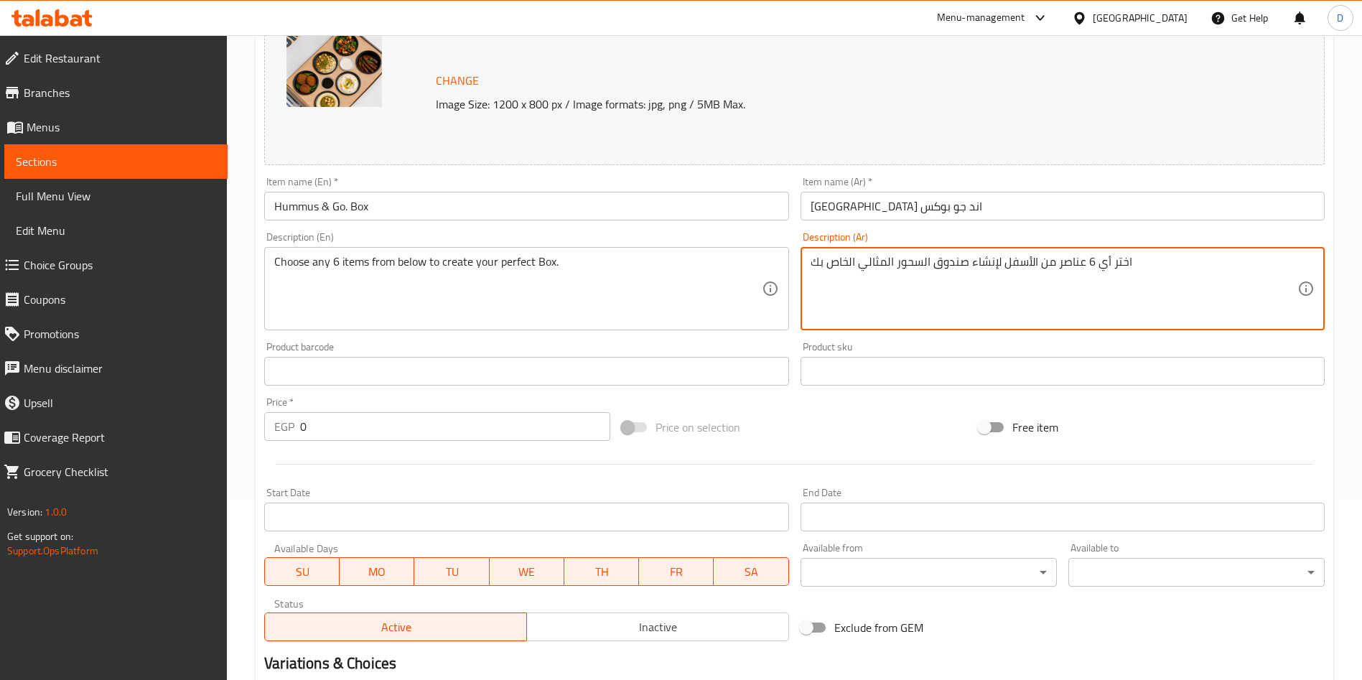
drag, startPoint x: 893, startPoint y: 264, endPoint x: 928, endPoint y: 266, distance: 35.3
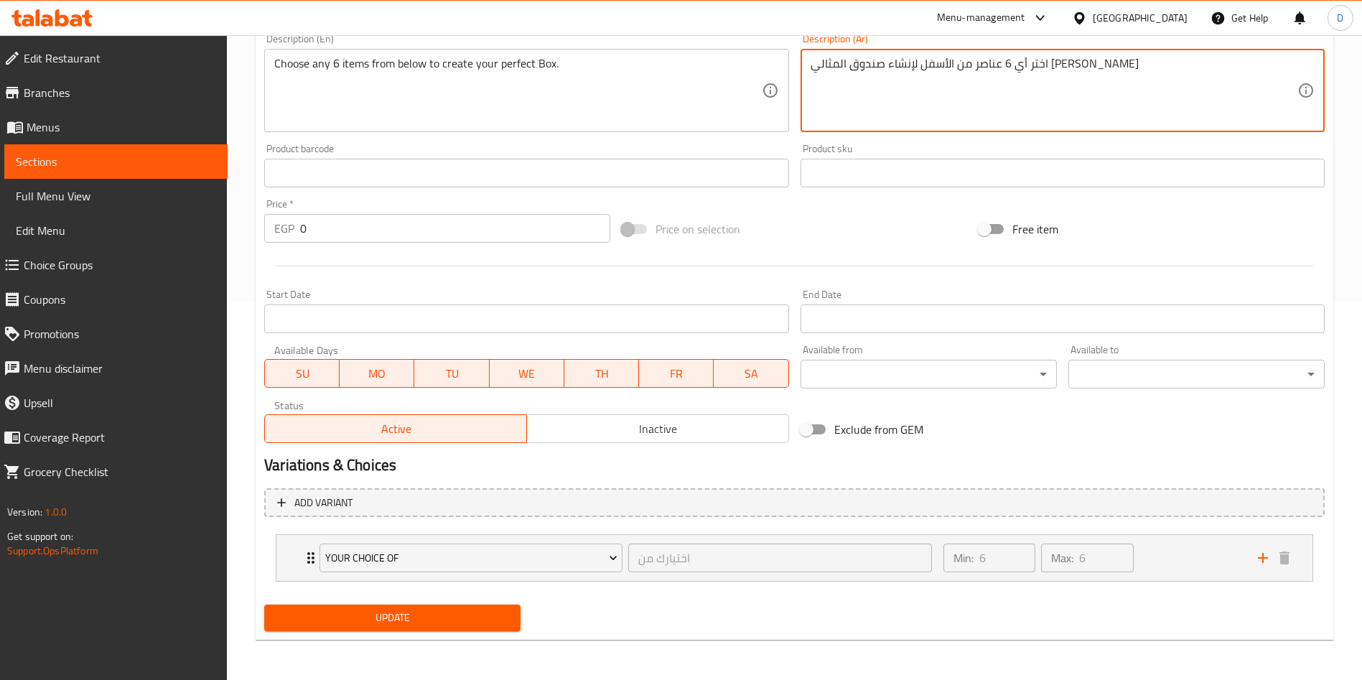
type textarea "اختر أي 6 عناصر من الأسفل لإنشاء صندوق المثالي [PERSON_NAME]"
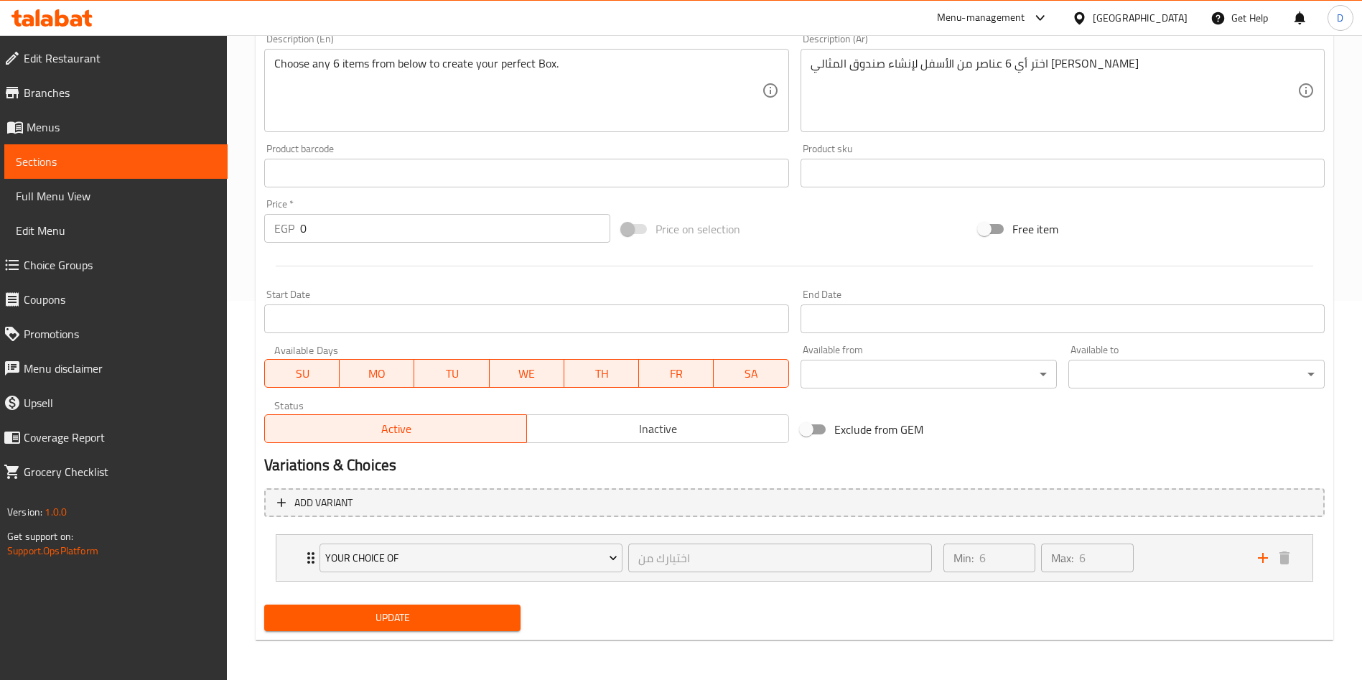
click at [374, 632] on div "Update" at bounding box center [393, 618] width 268 height 38
click at [373, 621] on span "Update" at bounding box center [392, 618] width 233 height 18
click at [373, 621] on div at bounding box center [681, 340] width 1362 height 680
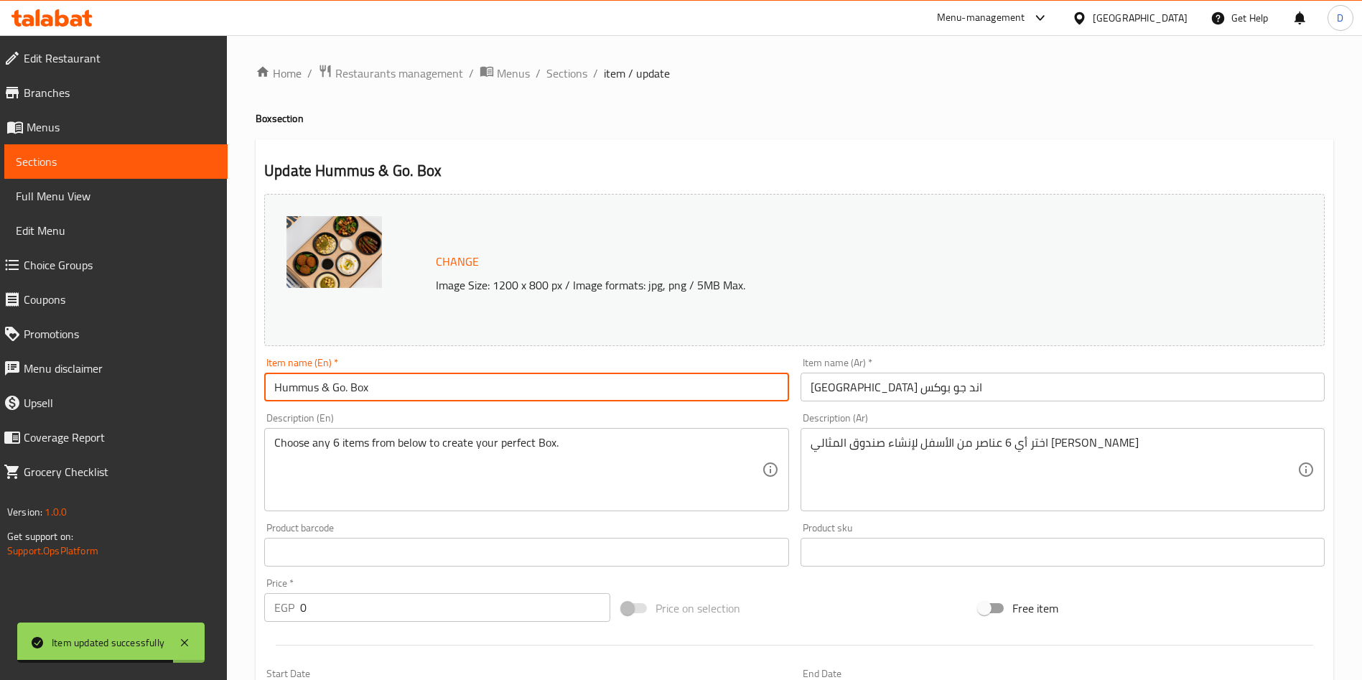
click at [410, 391] on input "Hummus & Go. Box" at bounding box center [526, 387] width 524 height 29
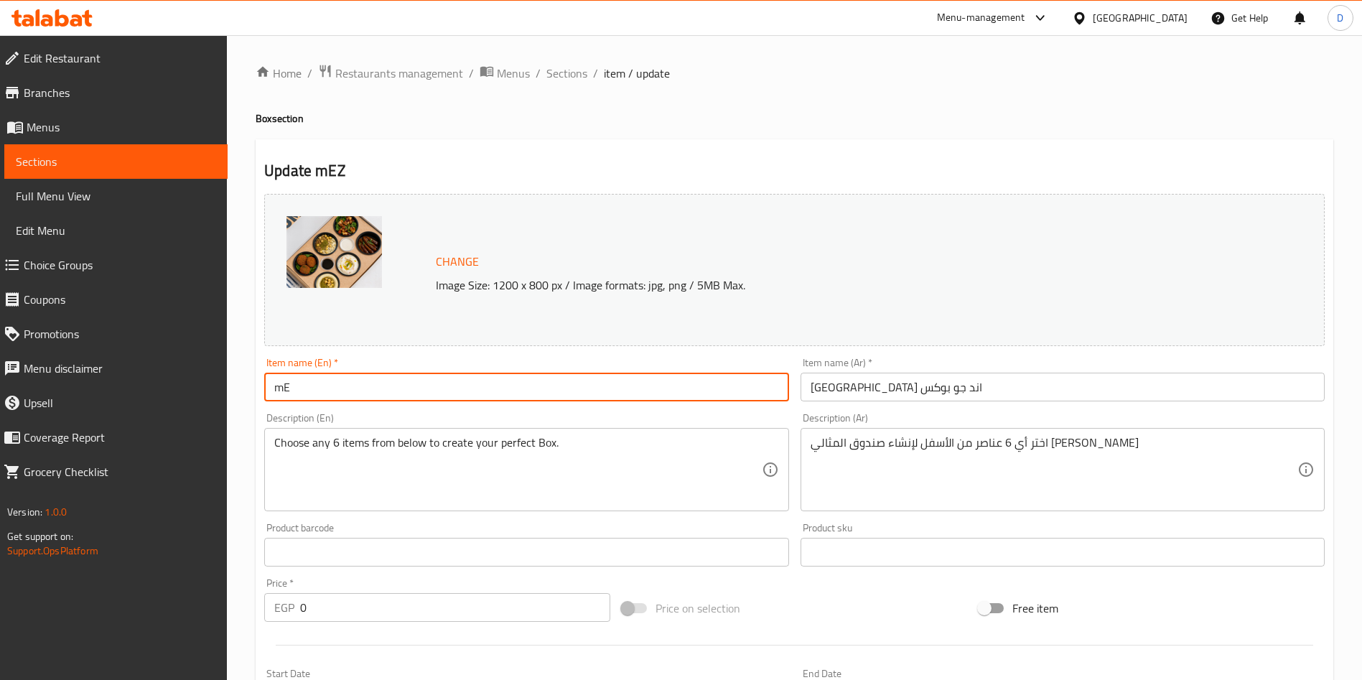
type input "m"
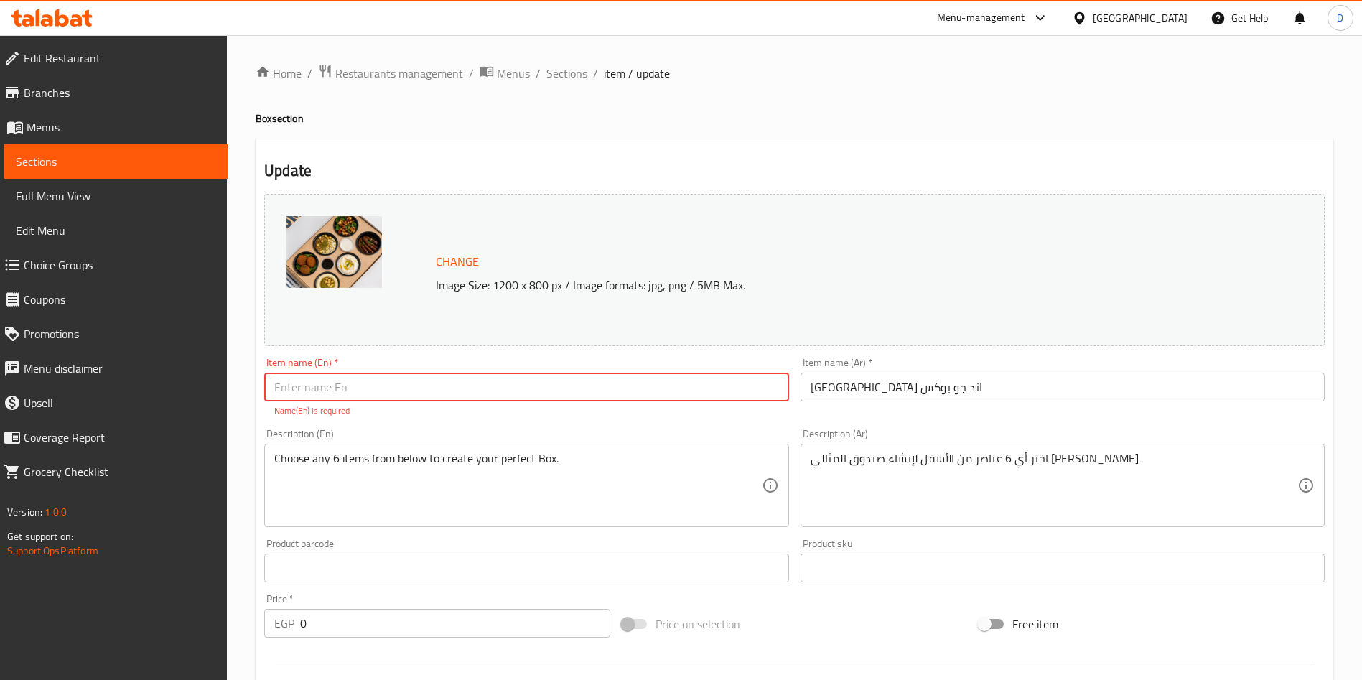
type input "m"
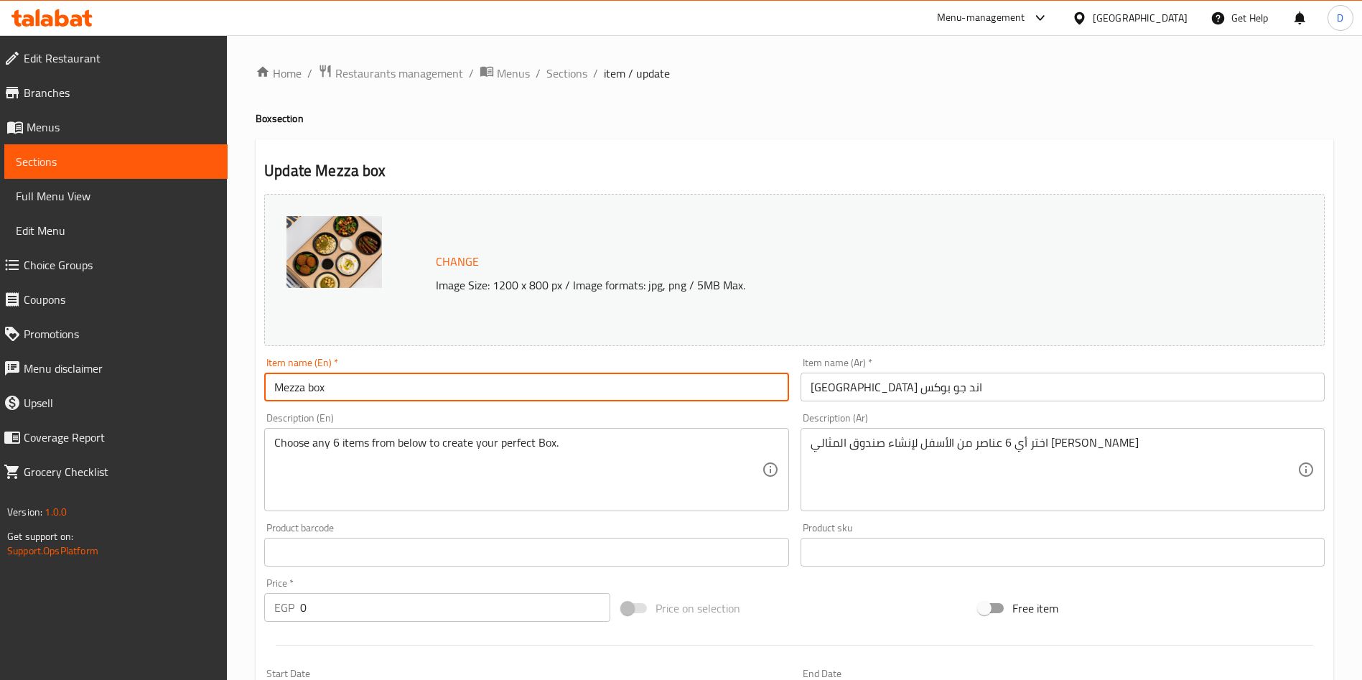
type input "Mezza box"
click at [844, 376] on input "[GEOGRAPHIC_DATA] اند جو بوكس" at bounding box center [1063, 387] width 524 height 29
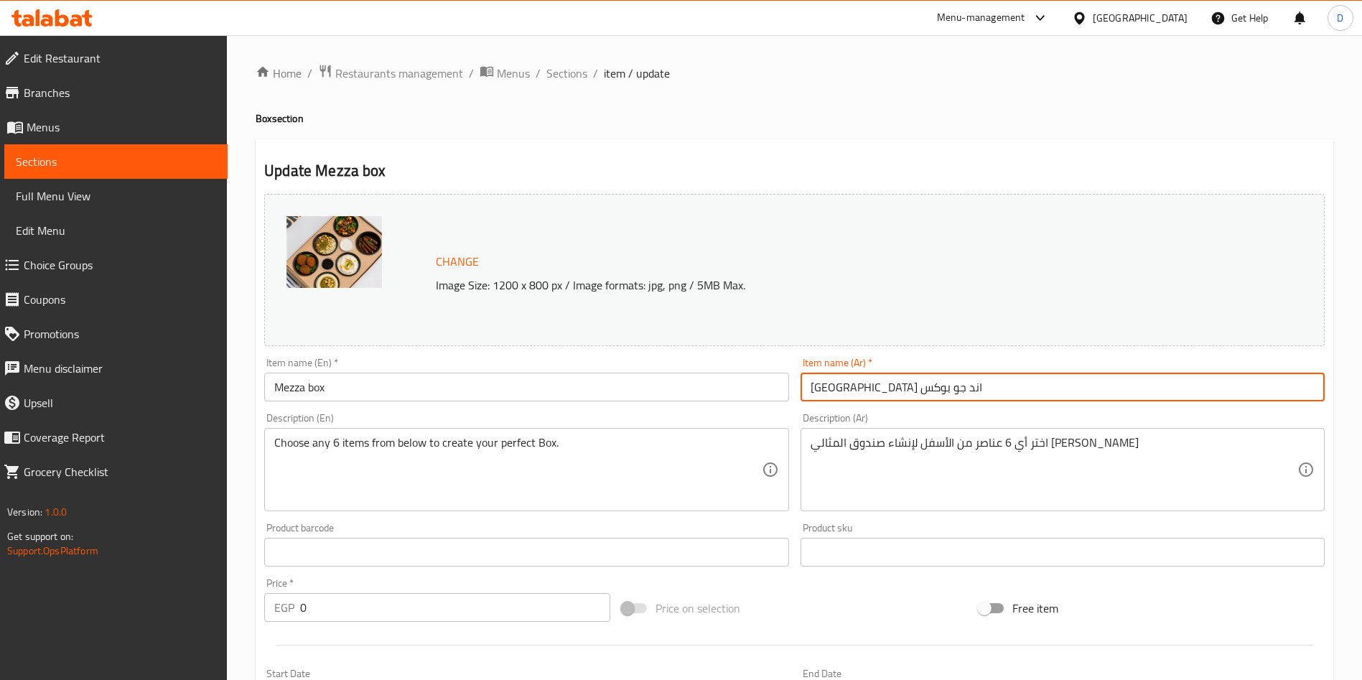
click at [844, 376] on input "[GEOGRAPHIC_DATA] اند جو بوكس" at bounding box center [1063, 387] width 524 height 29
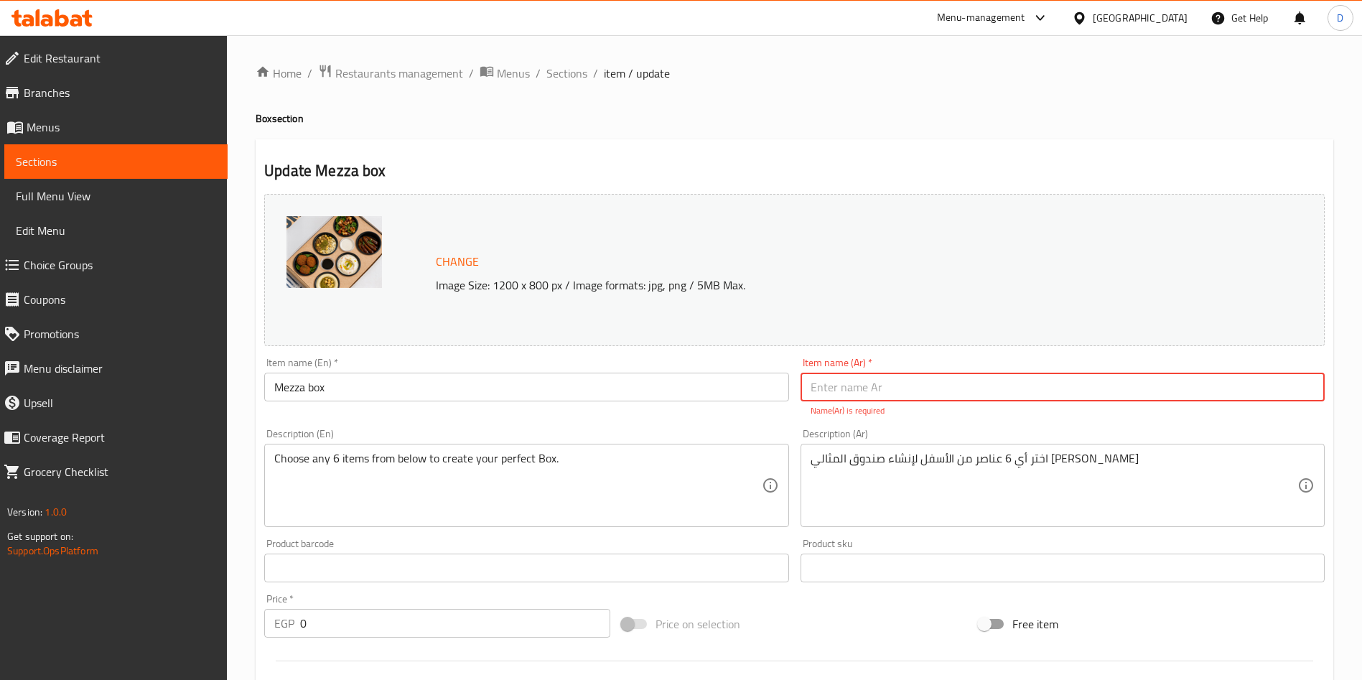
paste input "بوكس المقبلات"
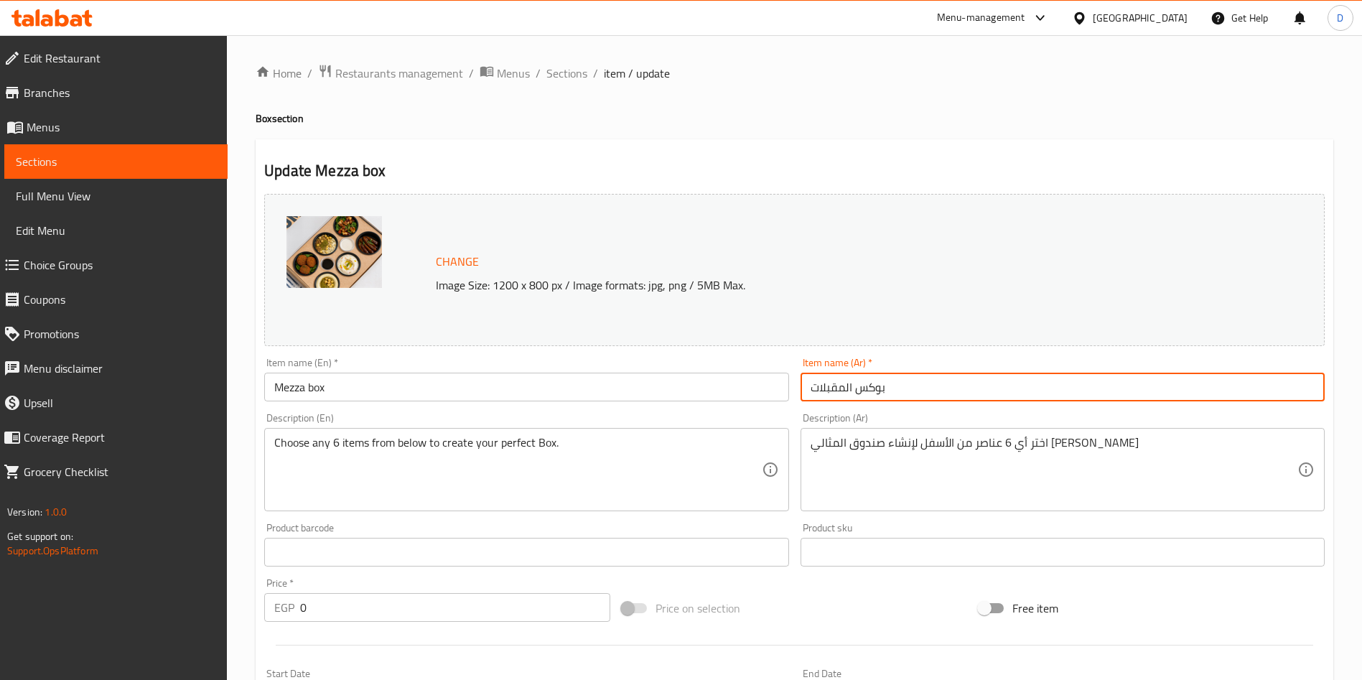
scroll to position [379, 0]
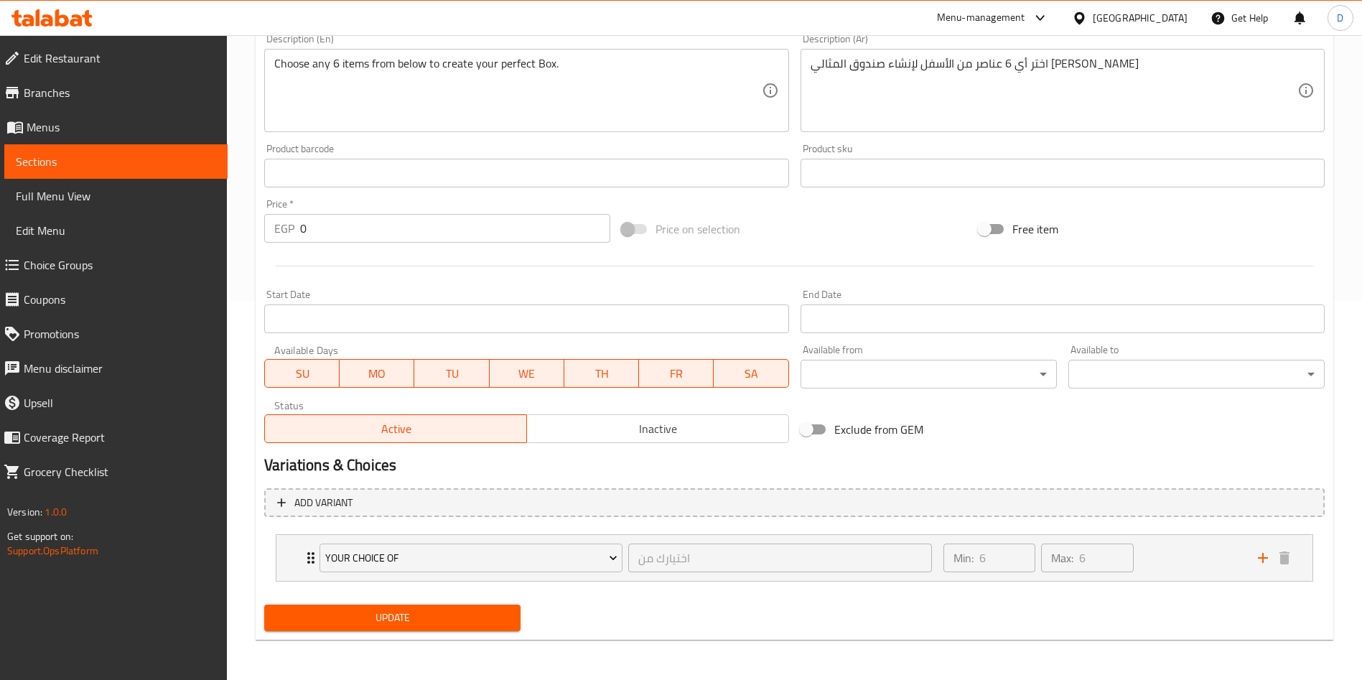
click at [392, 615] on span "Update" at bounding box center [392, 618] width 233 height 18
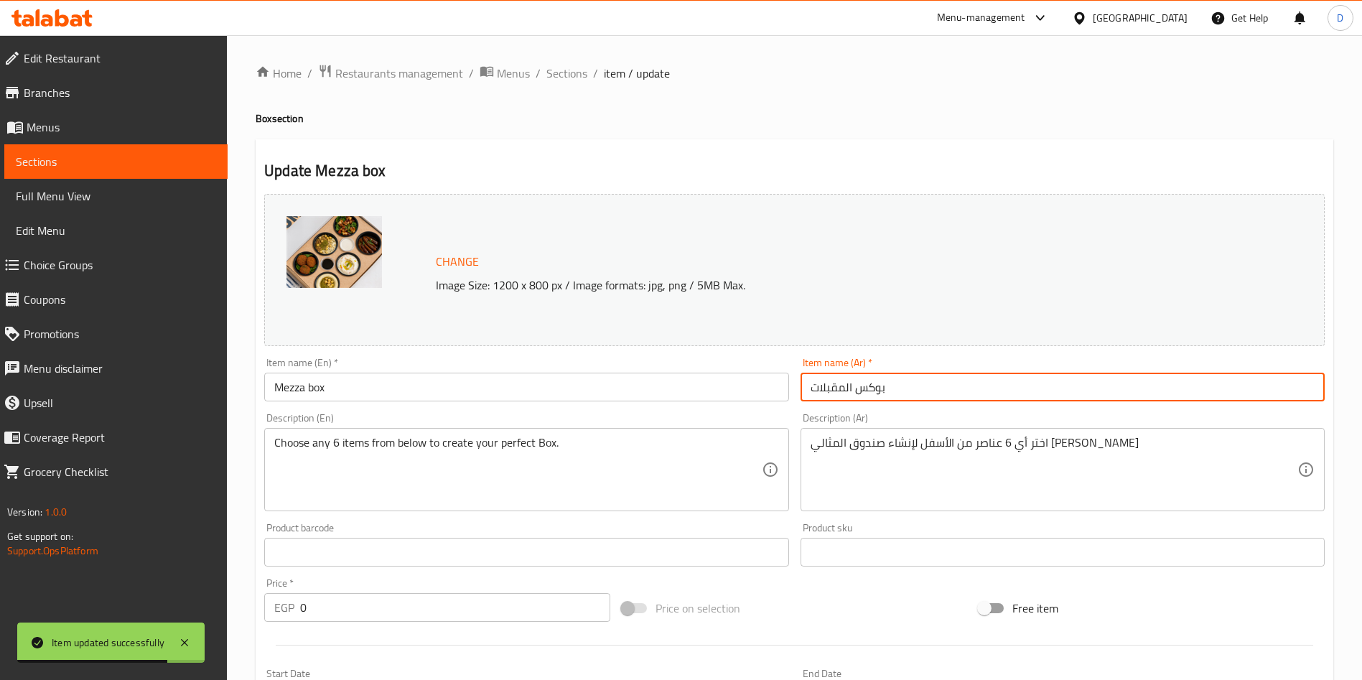
click at [849, 398] on input "بوكس المقبلات" at bounding box center [1063, 387] width 524 height 29
paste input "مَزة بوكس"
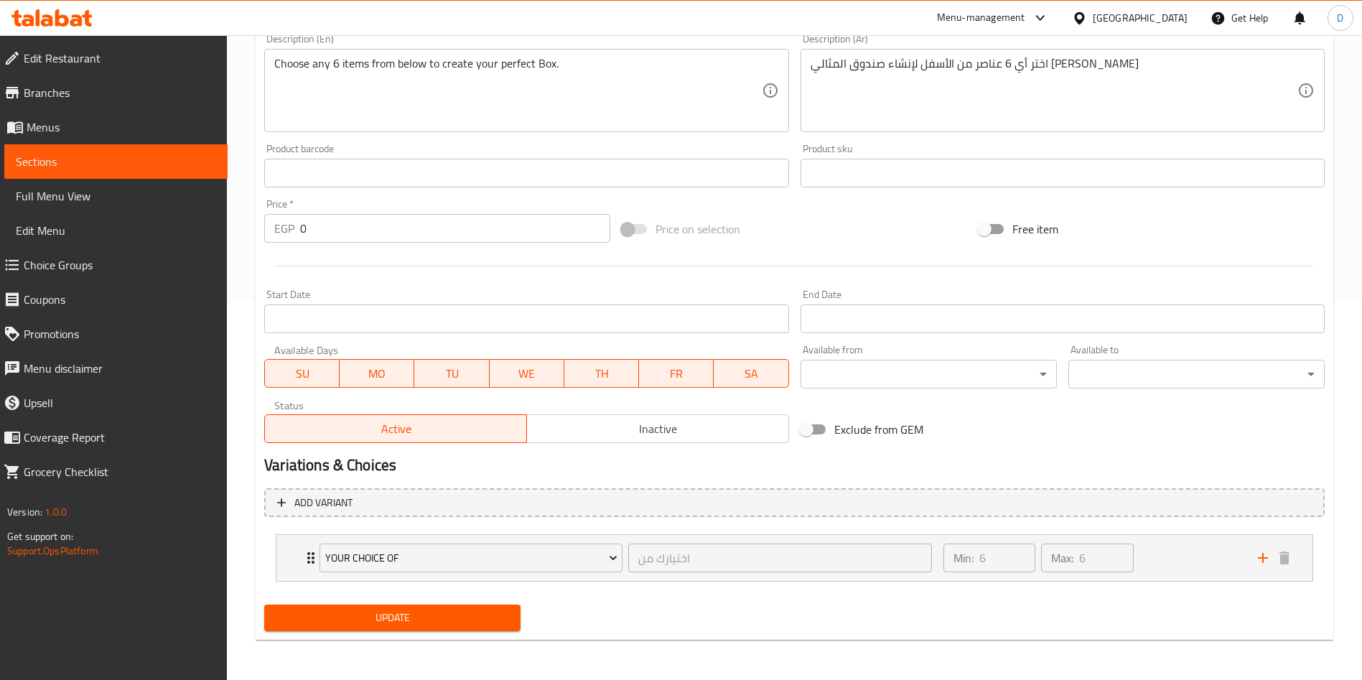
type input "مَزة بوكس"
click at [465, 614] on span "Update" at bounding box center [392, 618] width 233 height 18
click at [405, 625] on span "Update" at bounding box center [392, 618] width 233 height 18
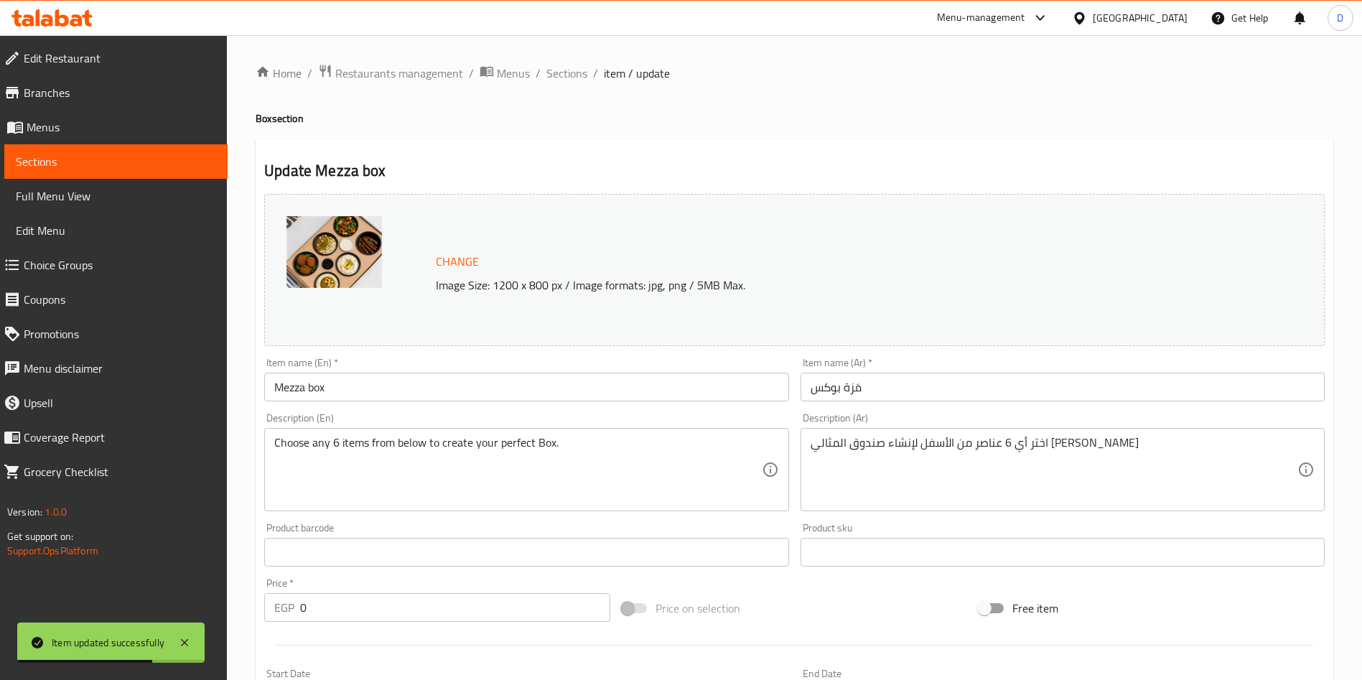
click at [1025, 17] on div "Menu-management" at bounding box center [981, 17] width 88 height 17
click at [1014, 164] on div "Restaurant-Management" at bounding box center [972, 159] width 113 height 16
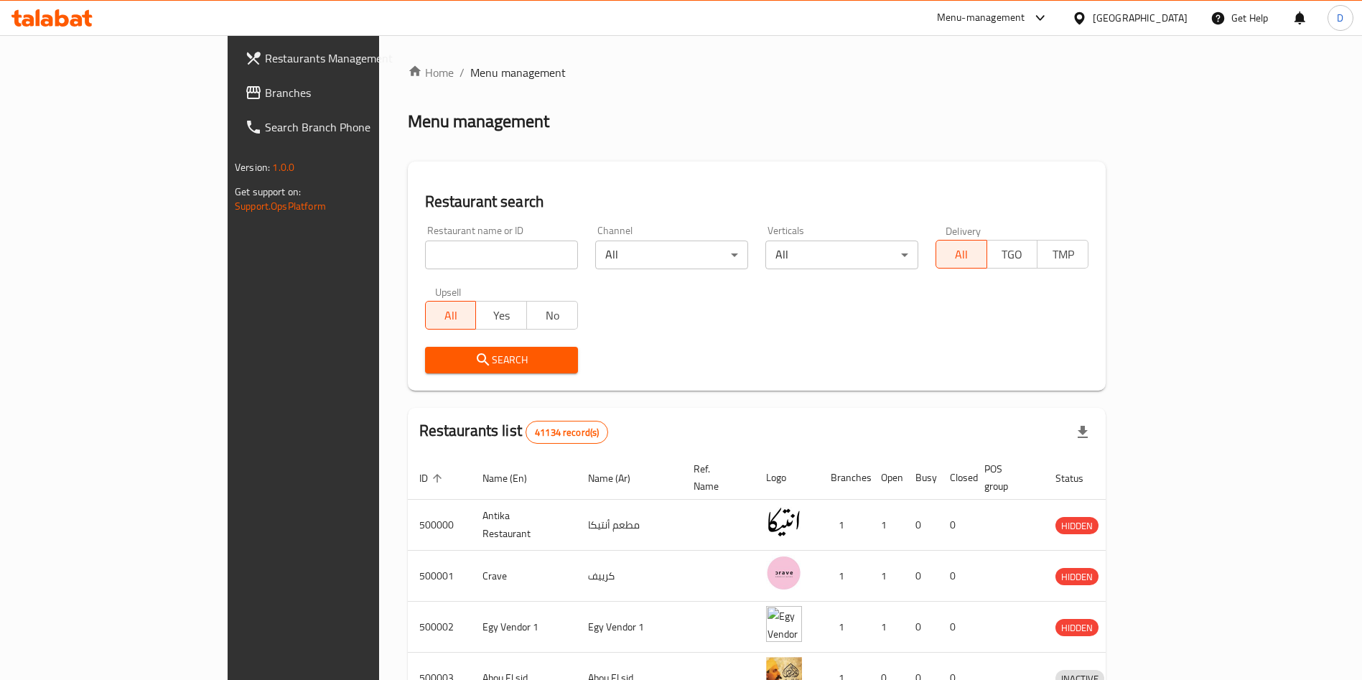
click at [425, 241] on input "search" at bounding box center [501, 255] width 153 height 29
type input "dun grill"
click at [457, 355] on span "Search" at bounding box center [502, 360] width 130 height 18
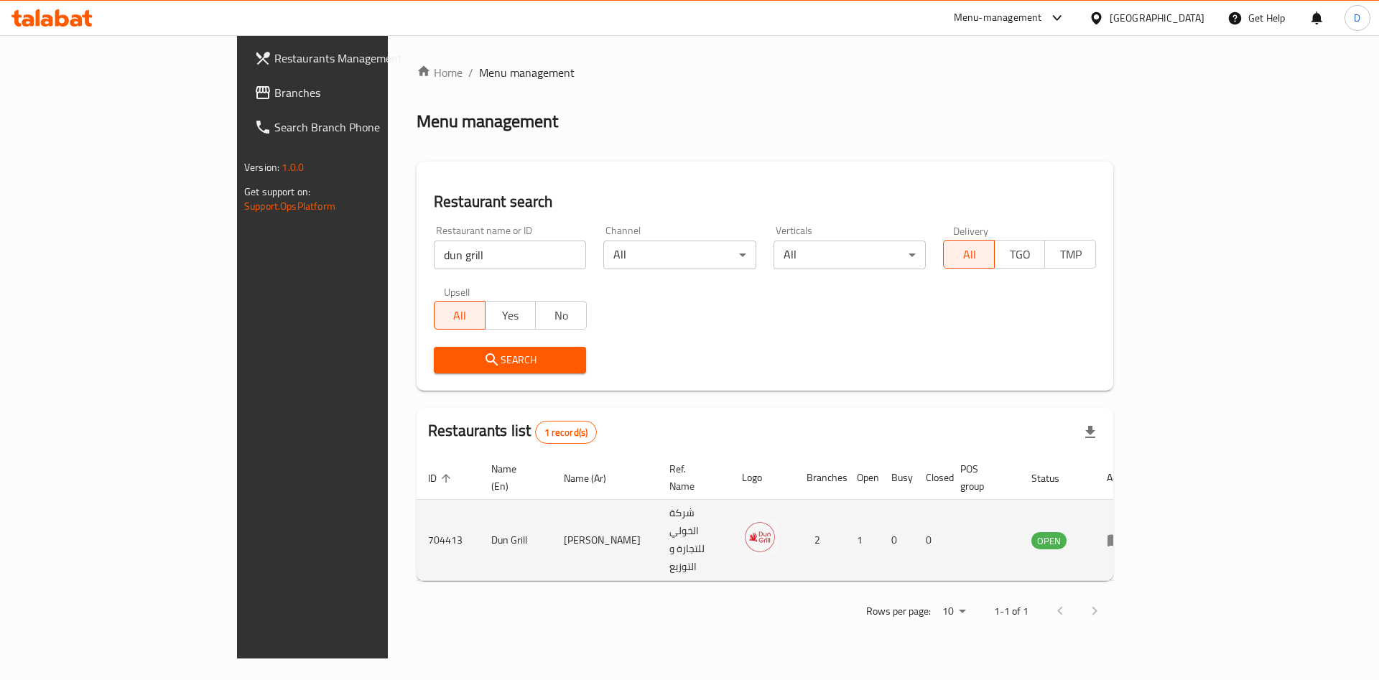
click at [1145, 519] on td "enhanced table" at bounding box center [1120, 540] width 50 height 81
click at [1124, 531] on icon "enhanced table" at bounding box center [1115, 539] width 17 height 17
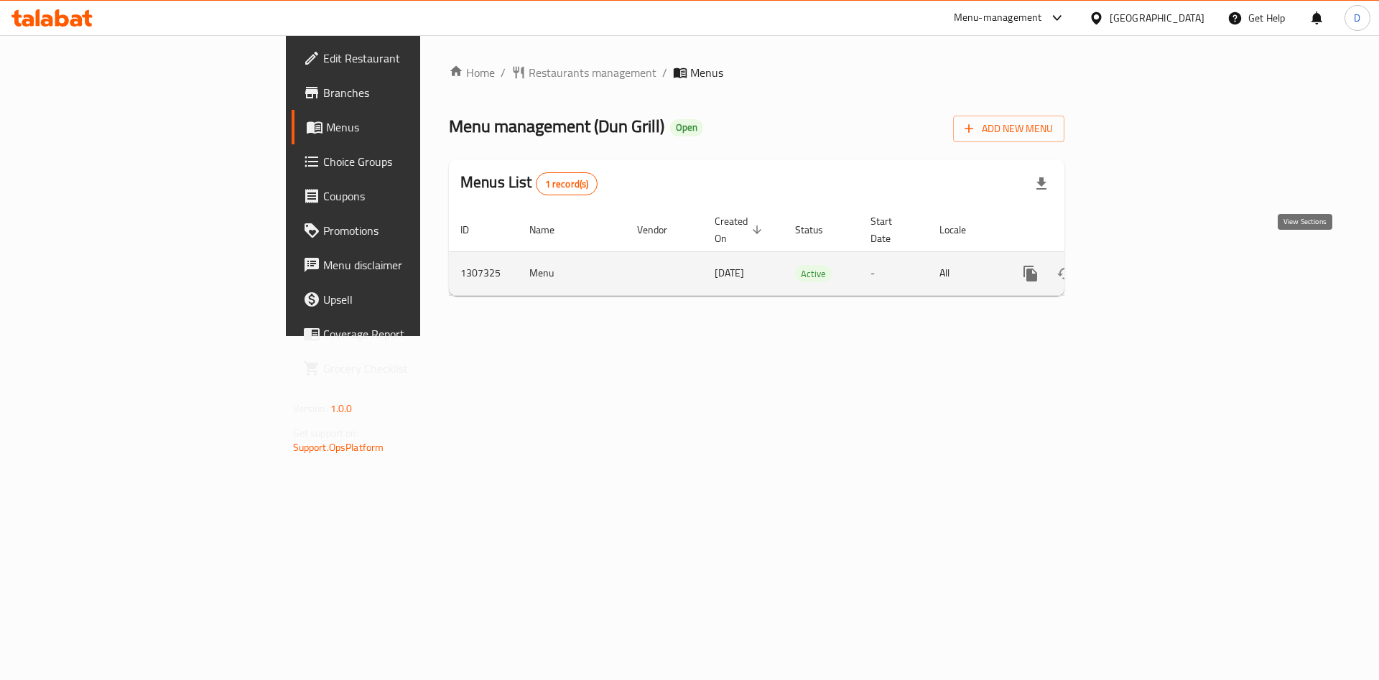
click at [1151, 261] on link "enhanced table" at bounding box center [1134, 273] width 34 height 34
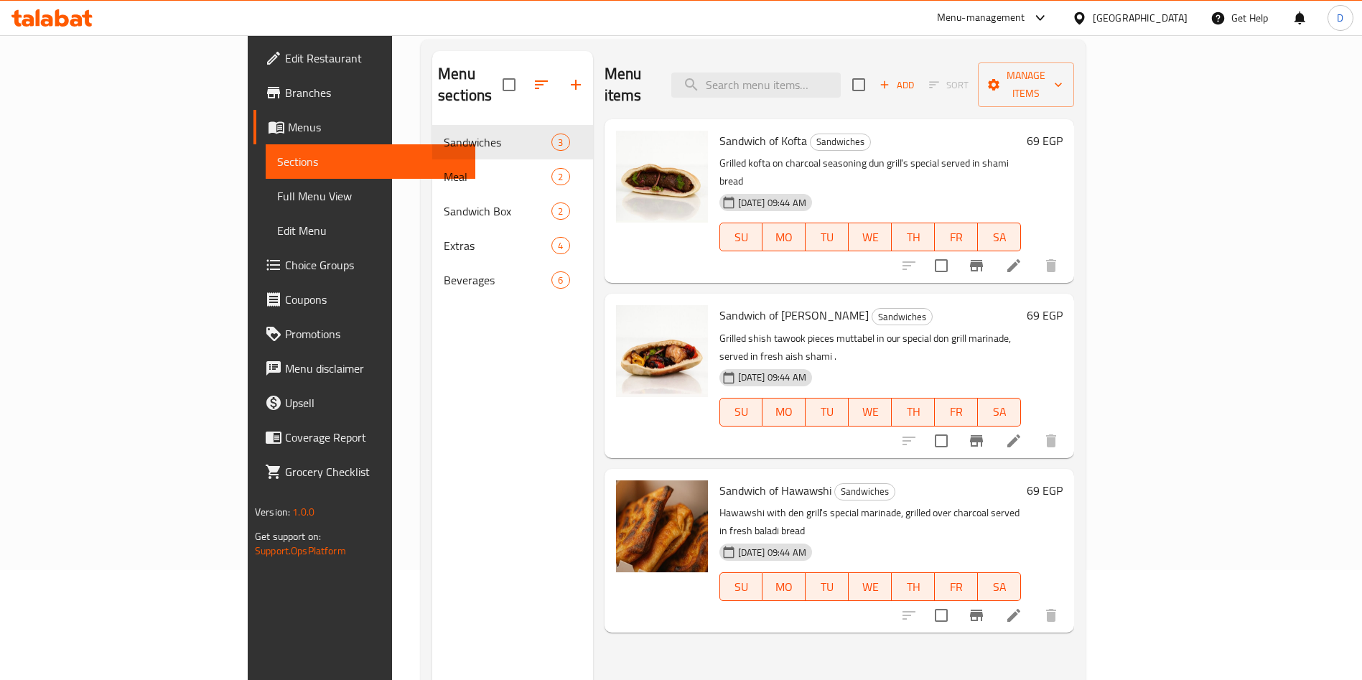
scroll to position [108, 0]
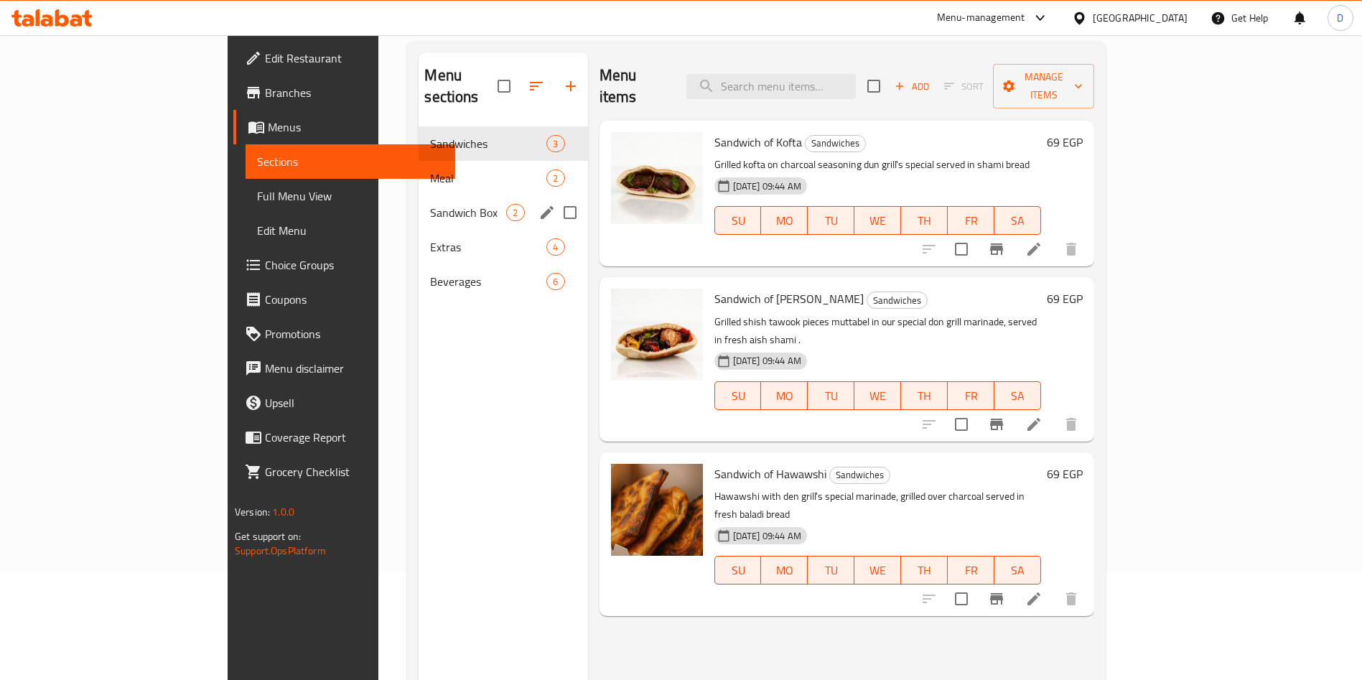
click at [419, 203] on div "Sandwich Box 2" at bounding box center [503, 212] width 169 height 34
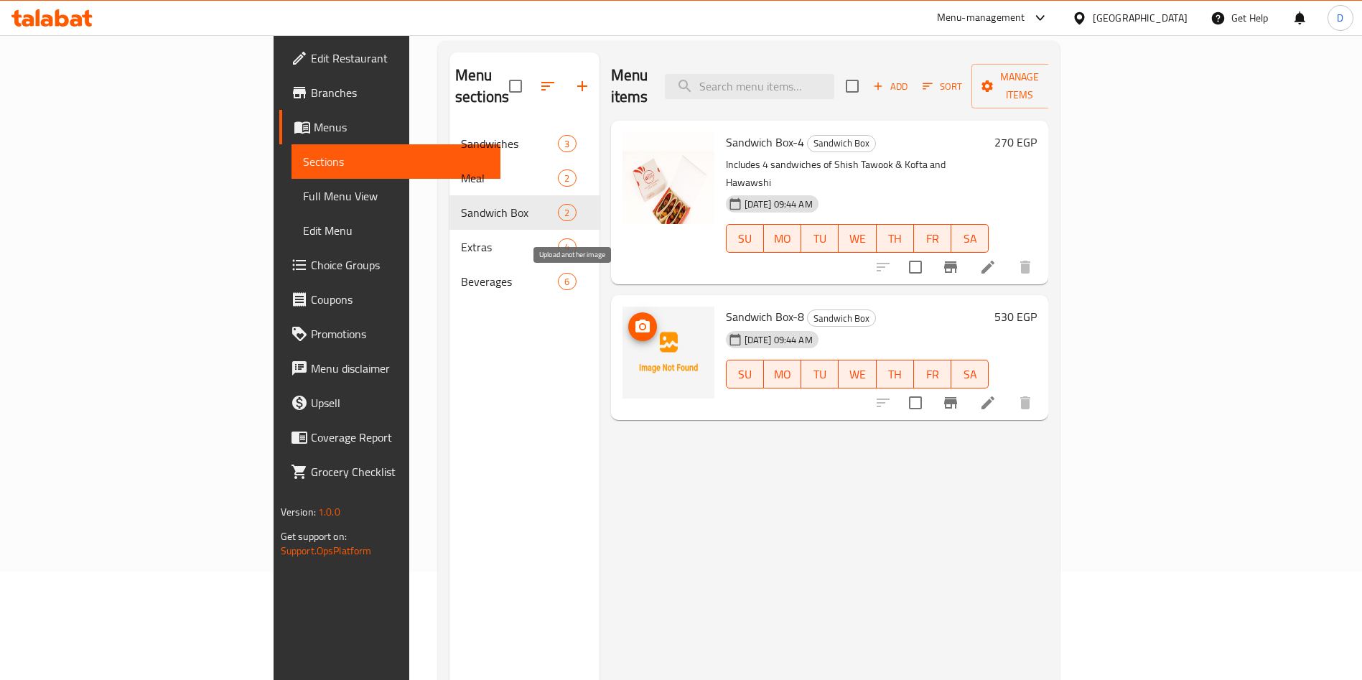
click at [634, 318] on icon "upload picture" at bounding box center [642, 326] width 17 height 17
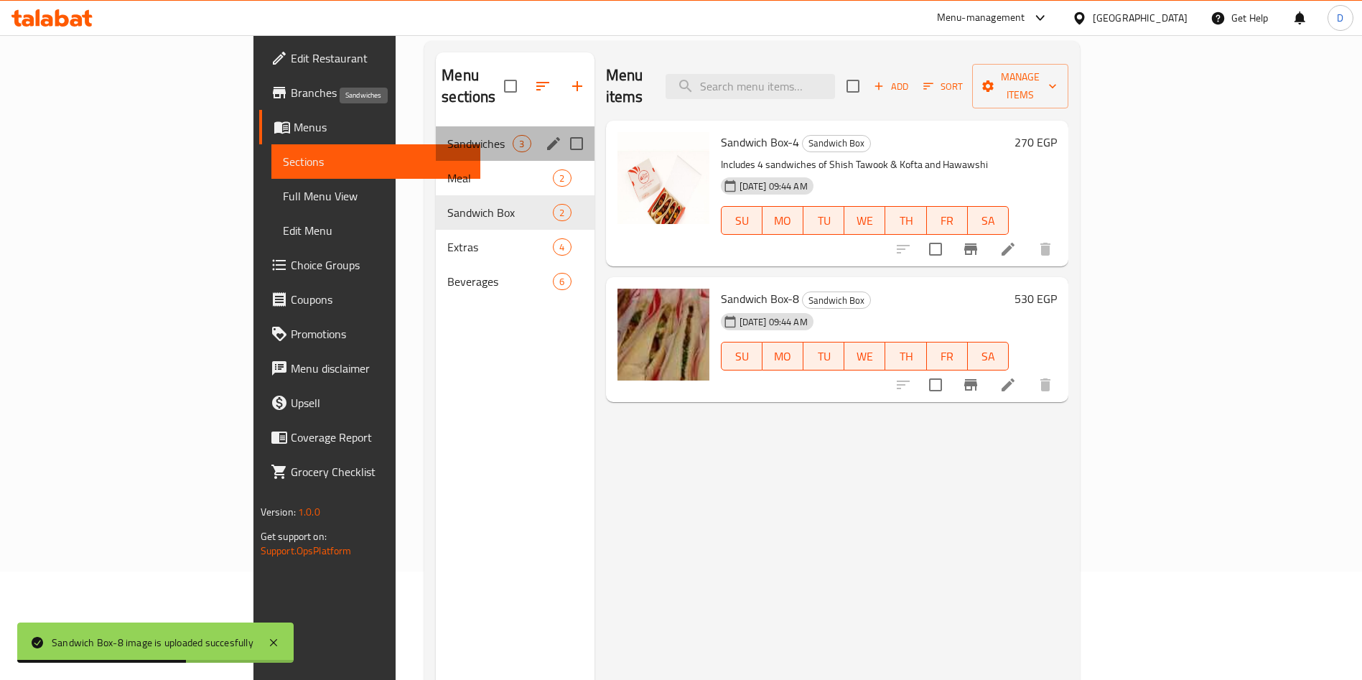
click at [447, 135] on span "Sandwiches" at bounding box center [479, 143] width 65 height 17
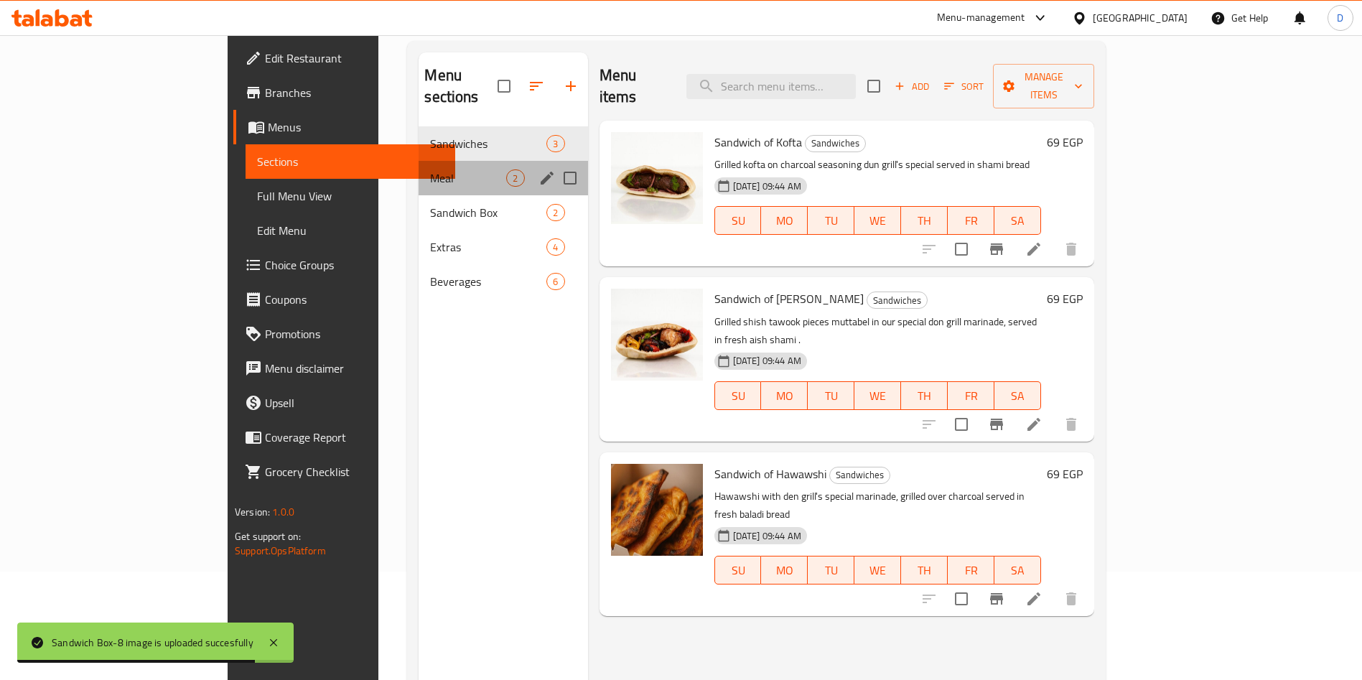
click at [419, 172] on div "Meal 2" at bounding box center [503, 178] width 169 height 34
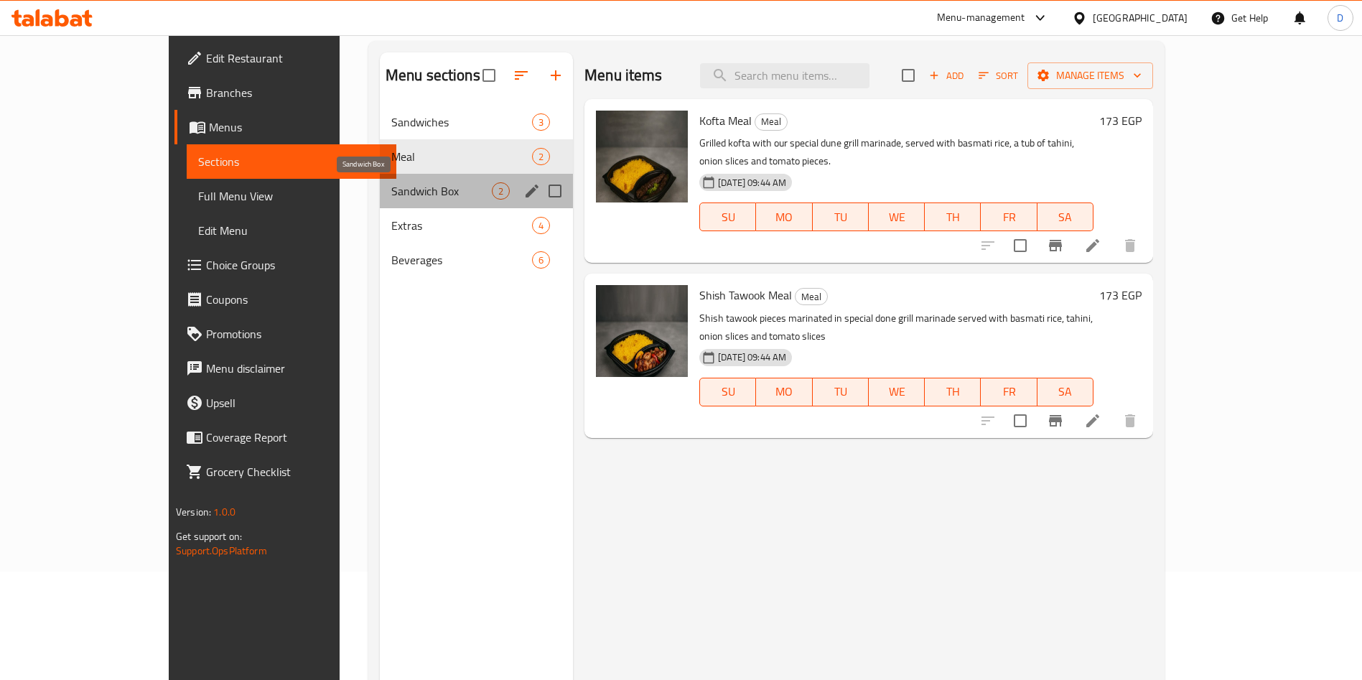
click at [391, 194] on span "Sandwich Box" at bounding box center [441, 190] width 101 height 17
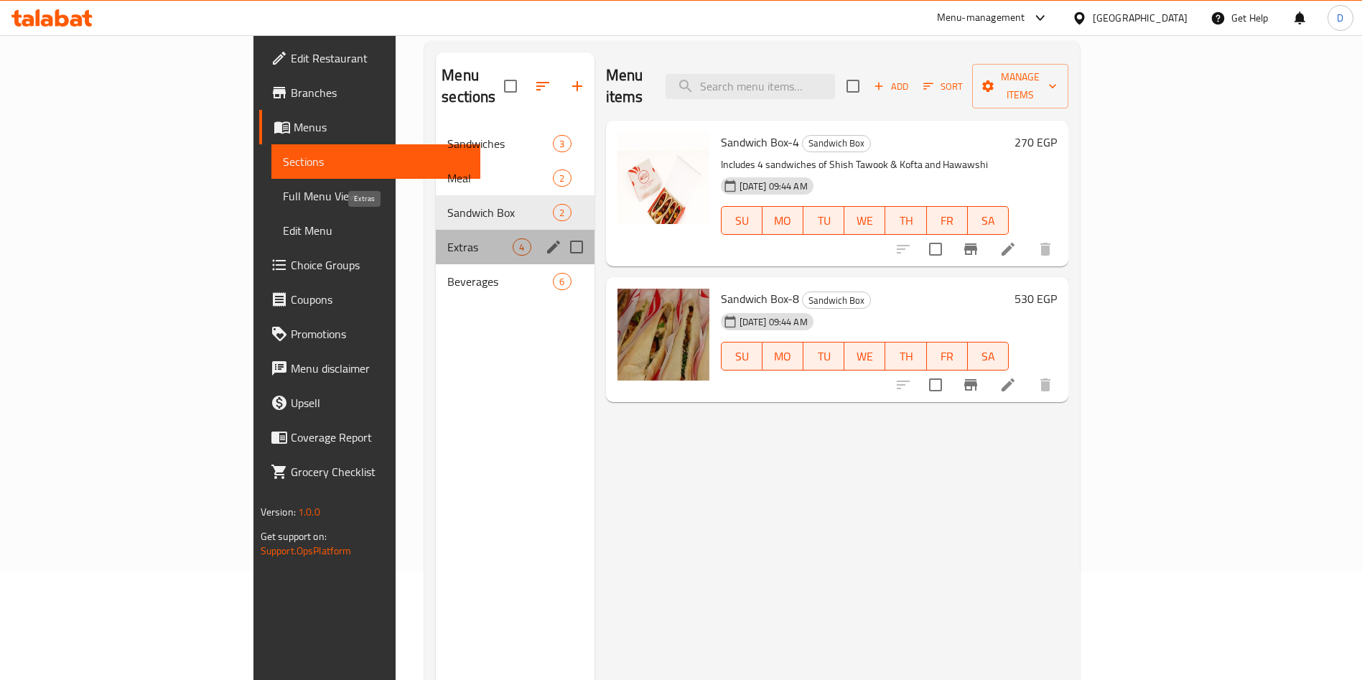
click at [447, 238] on span "Extras" at bounding box center [479, 246] width 65 height 17
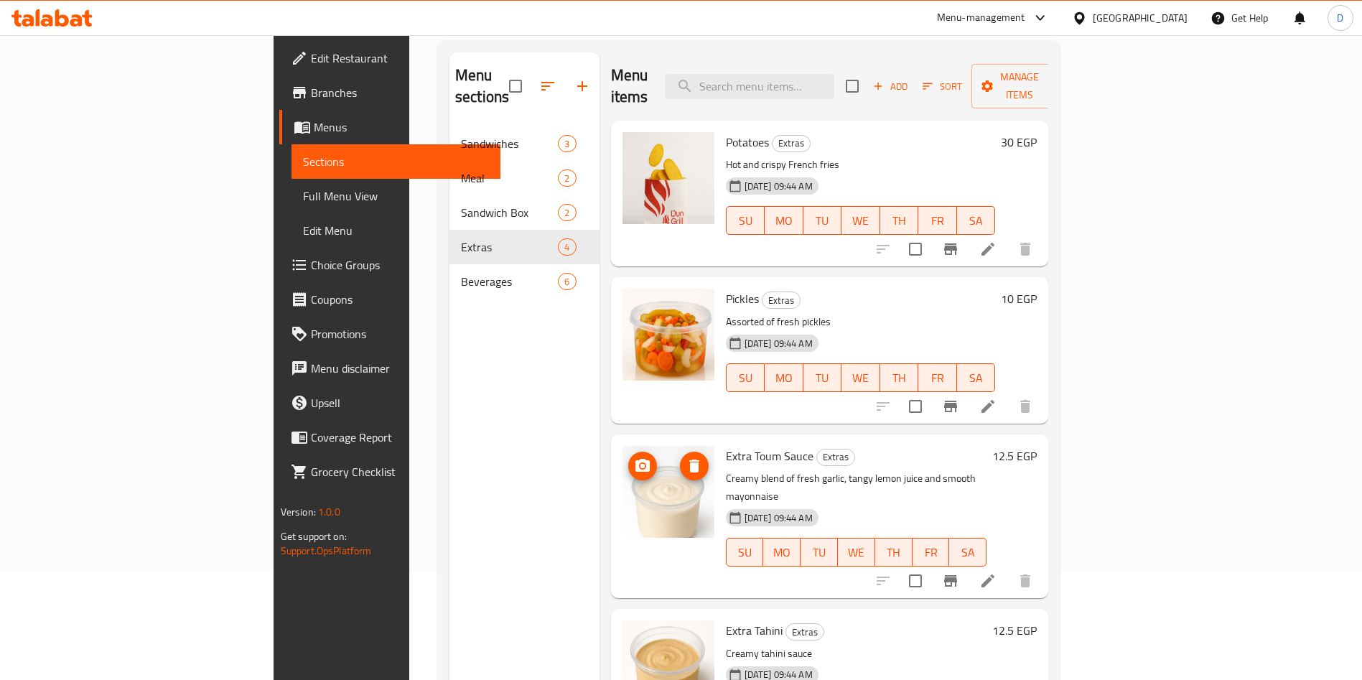
scroll to position [201, 0]
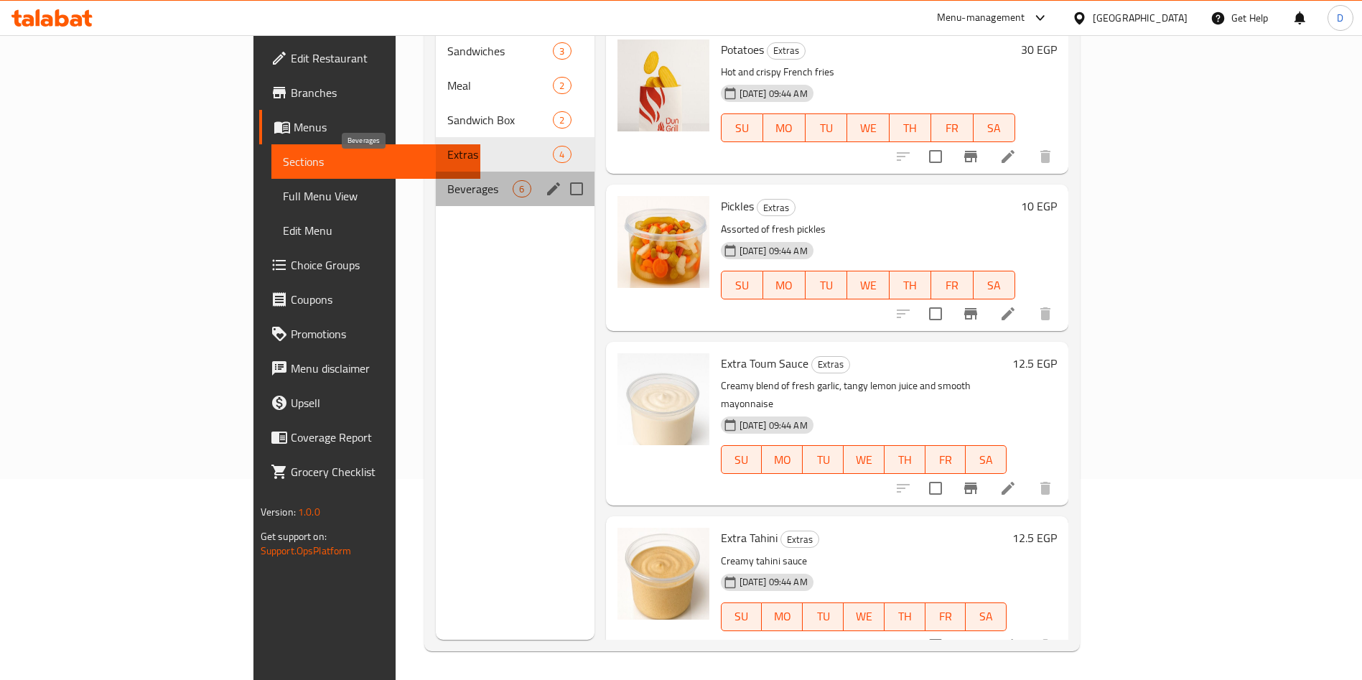
click at [447, 180] on span "Beverages" at bounding box center [479, 188] width 65 height 17
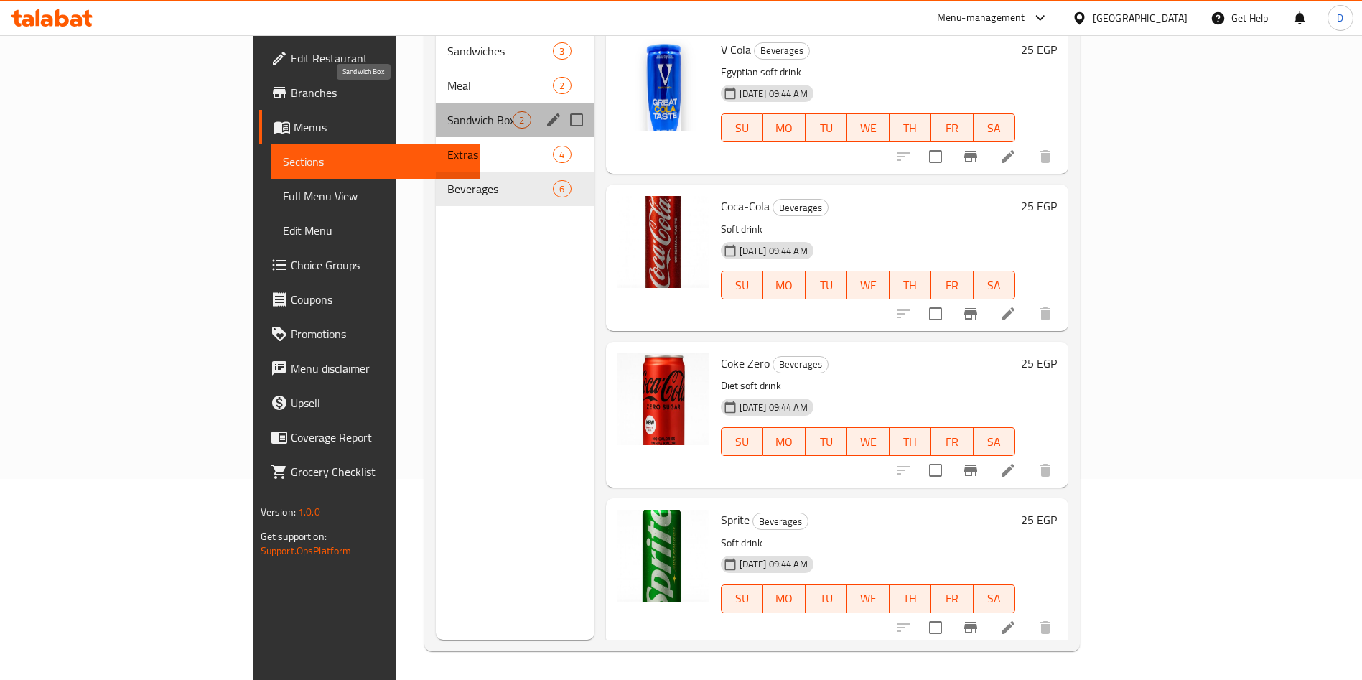
click at [447, 111] on span "Sandwich Box" at bounding box center [479, 119] width 65 height 17
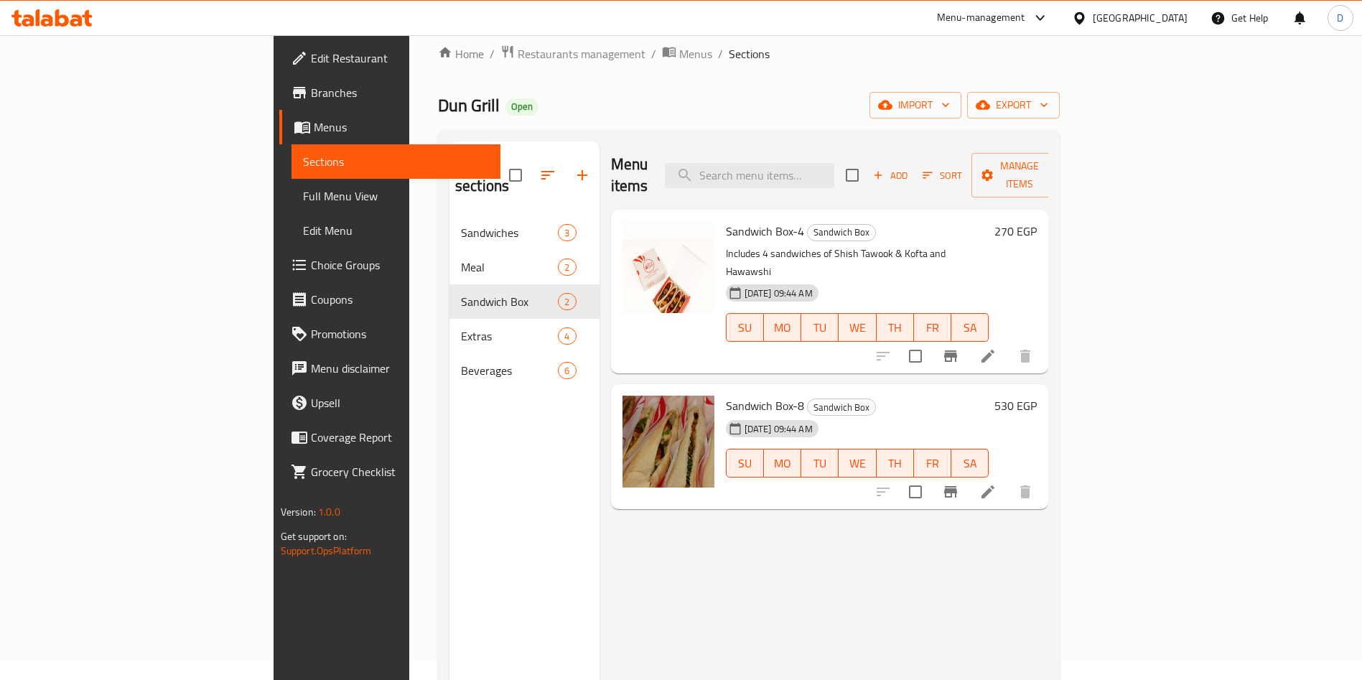
scroll to position [18, 0]
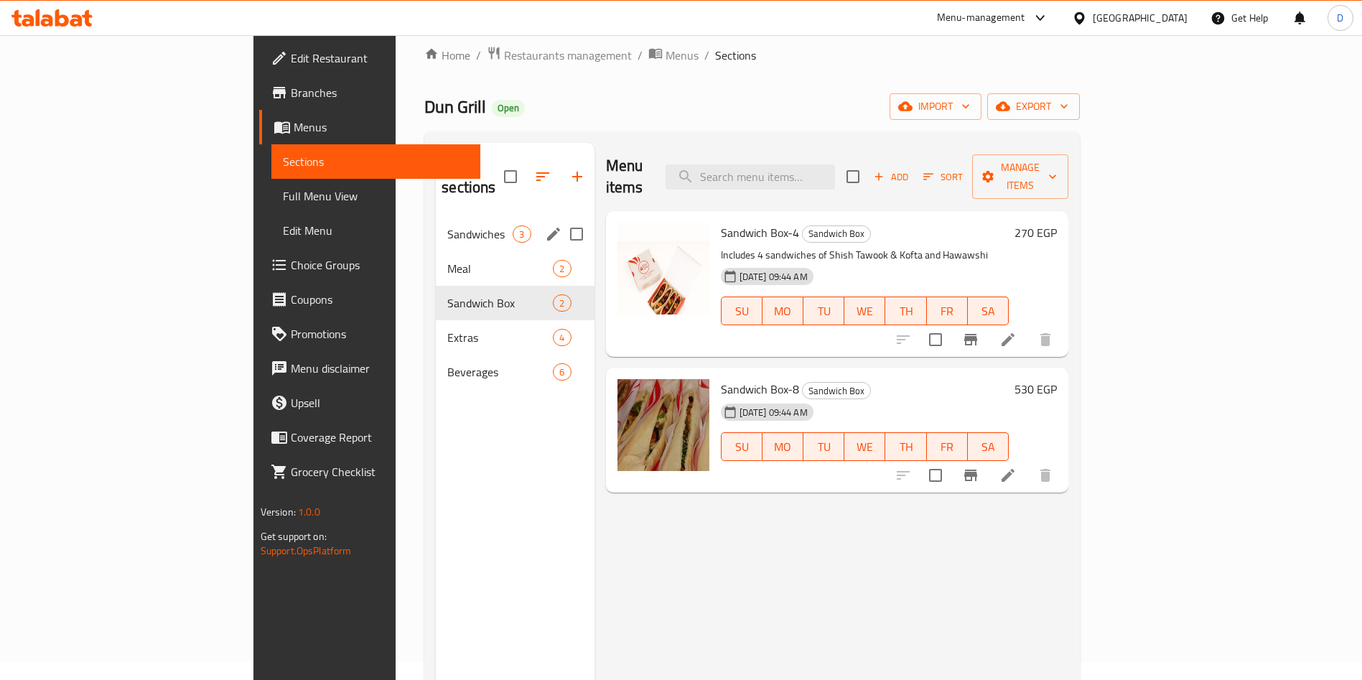
drag, startPoint x: 406, startPoint y: 276, endPoint x: 402, endPoint y: 202, distance: 74.0
click at [436, 217] on div "Sandwiches 3 Meal 2 Sandwich Box 2 Extras 4 Beverages 6" at bounding box center [515, 303] width 158 height 172
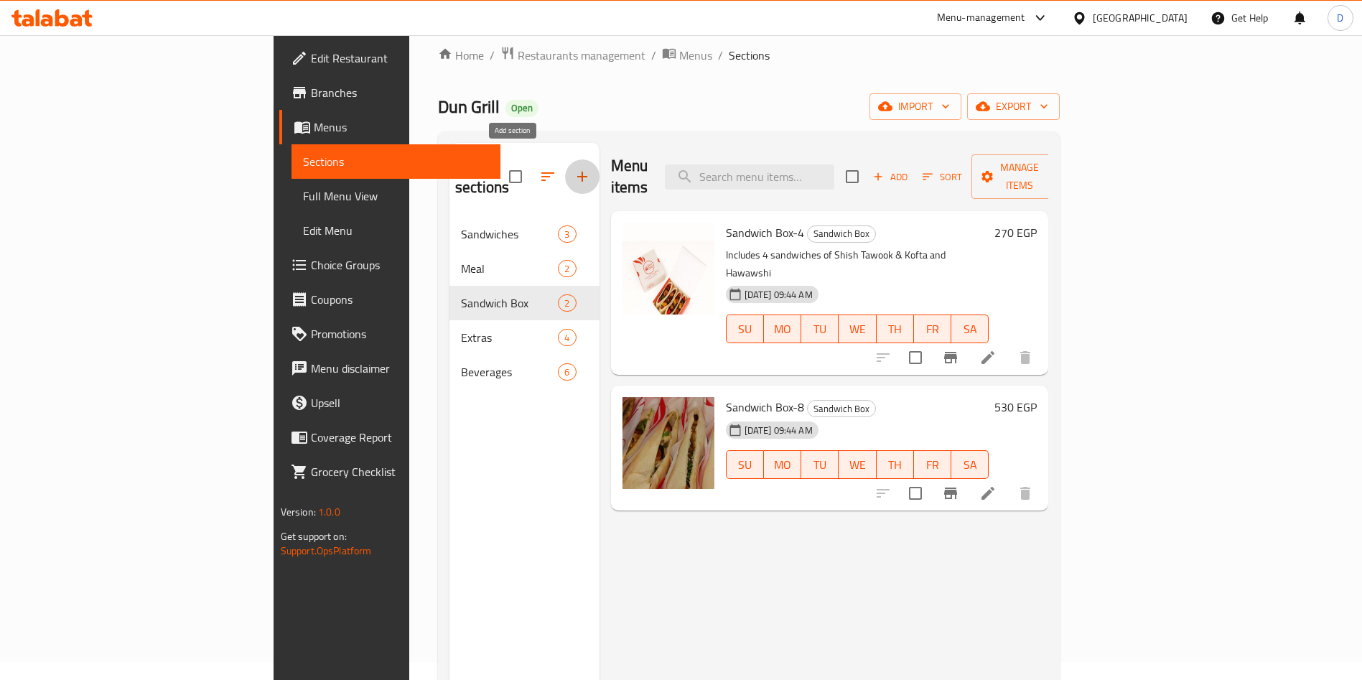
click at [574, 173] on icon "button" at bounding box center [582, 176] width 17 height 17
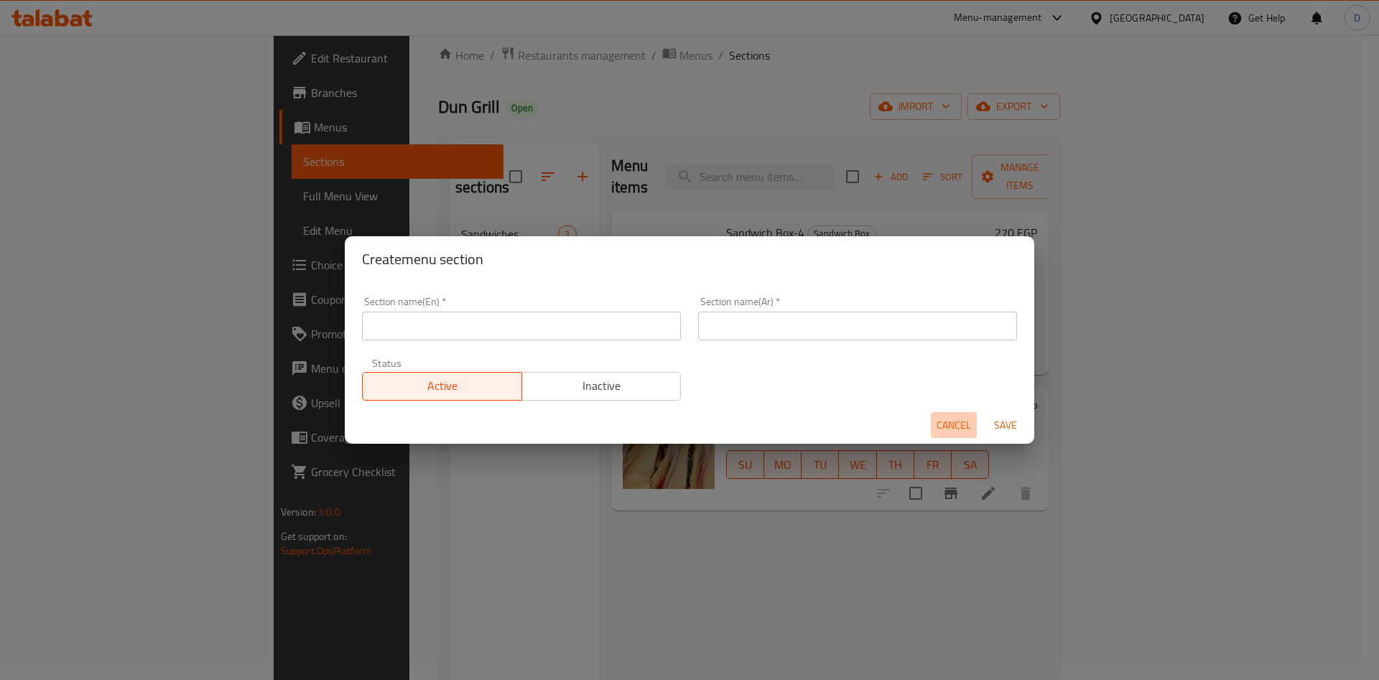
click at [944, 434] on button "Cancel" at bounding box center [954, 425] width 46 height 27
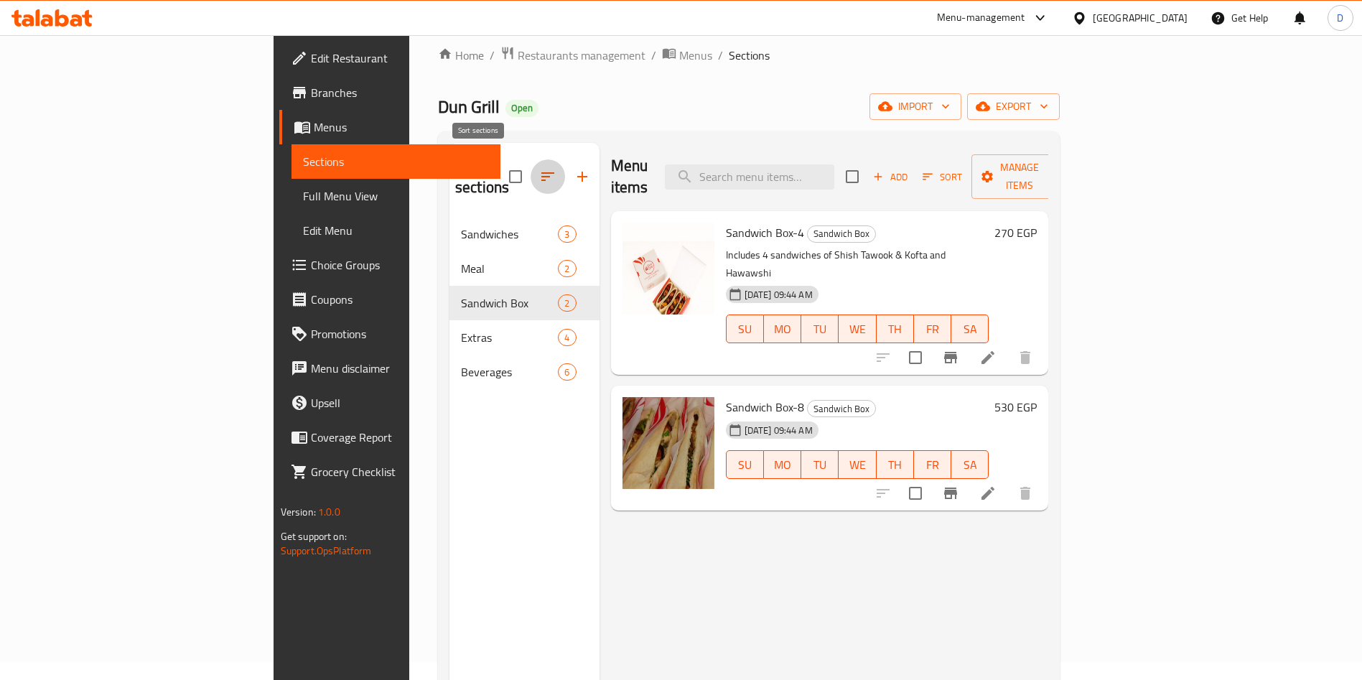
click at [539, 168] on icon "button" at bounding box center [547, 176] width 17 height 17
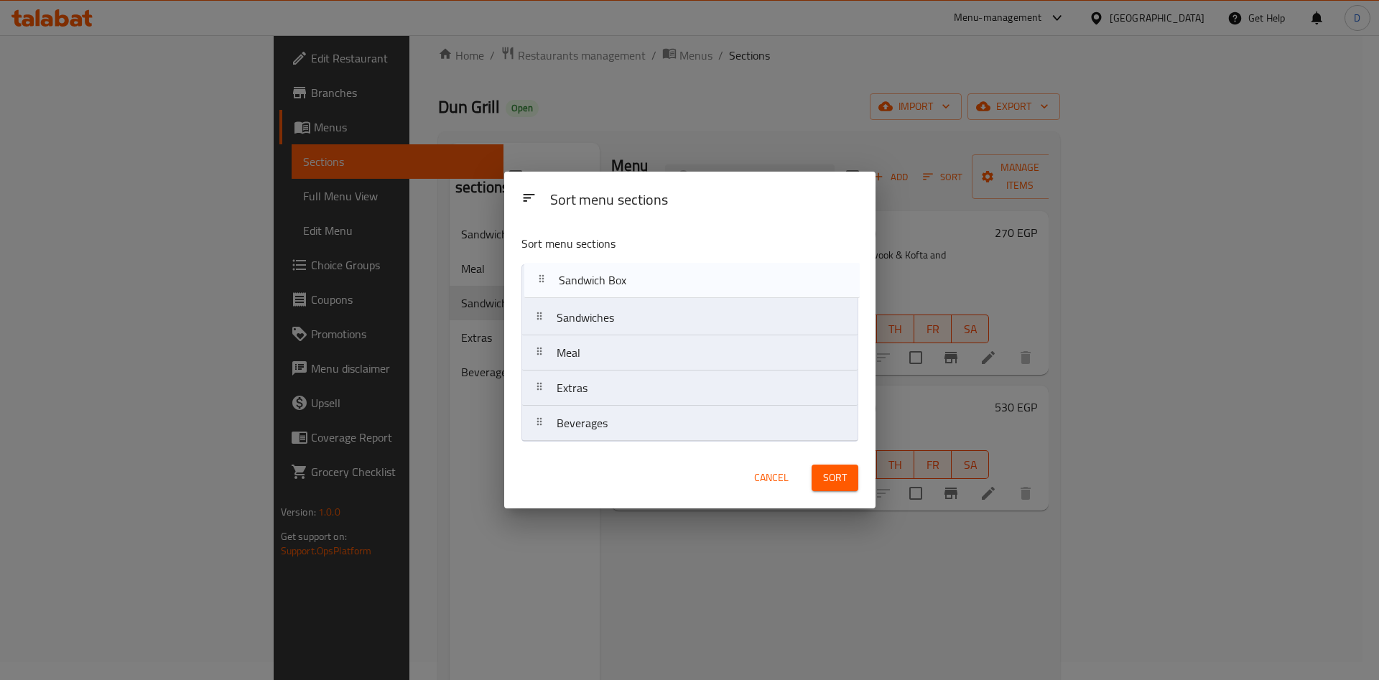
drag, startPoint x: 599, startPoint y: 363, endPoint x: 602, endPoint y: 273, distance: 89.8
click at [602, 273] on nav "Sandwiches Meal Sandwich Box Extras Beverages" at bounding box center [689, 352] width 337 height 177
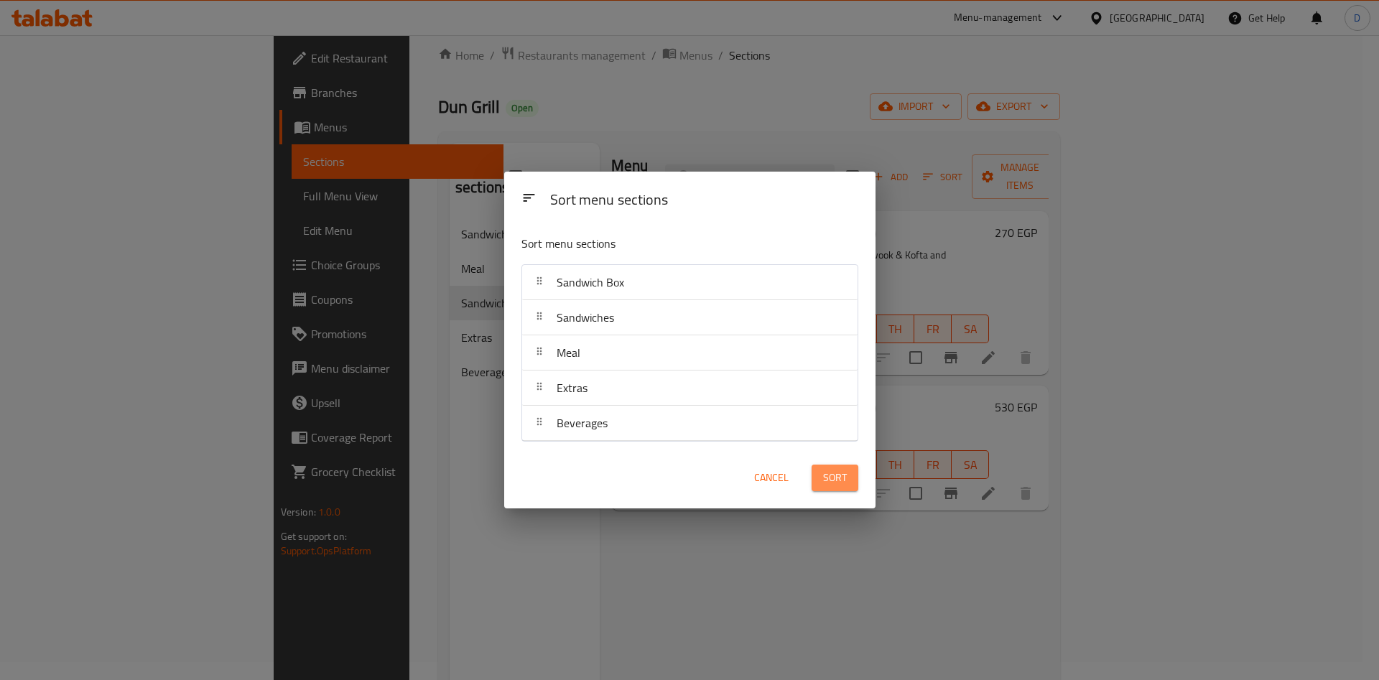
click at [829, 476] on span "Sort" at bounding box center [835, 478] width 24 height 18
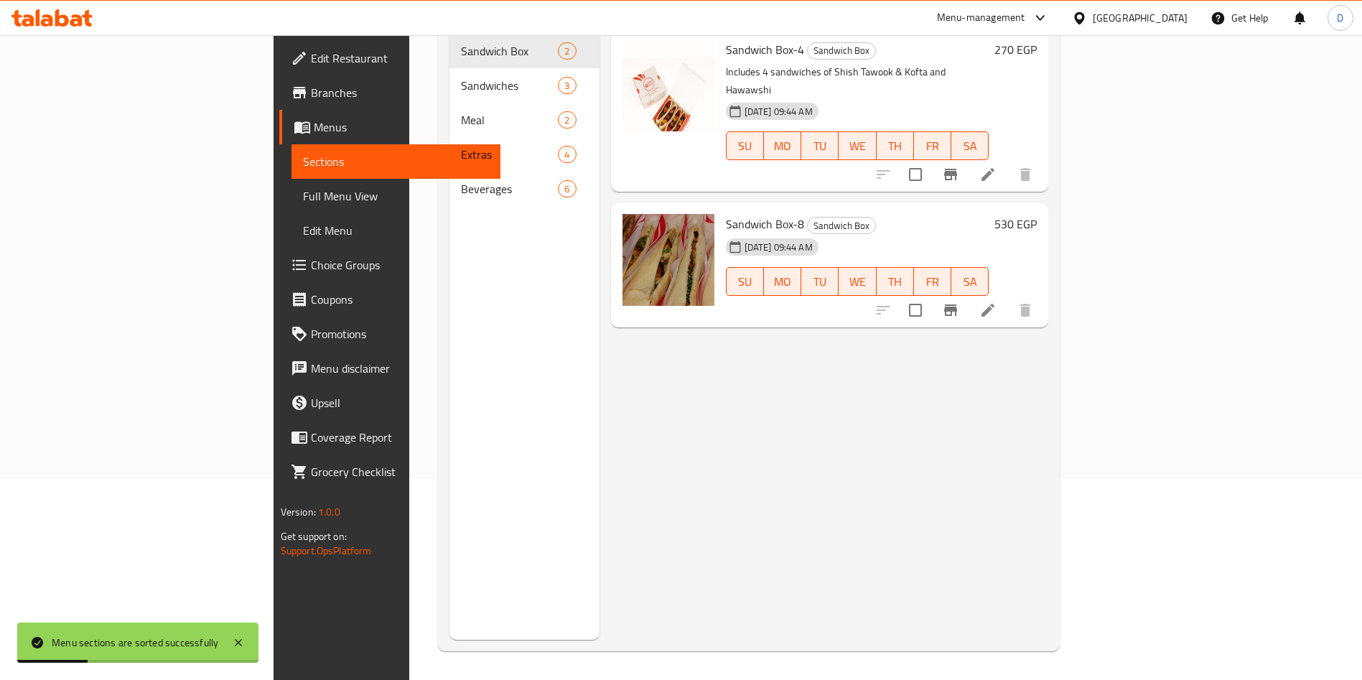
scroll to position [0, 0]
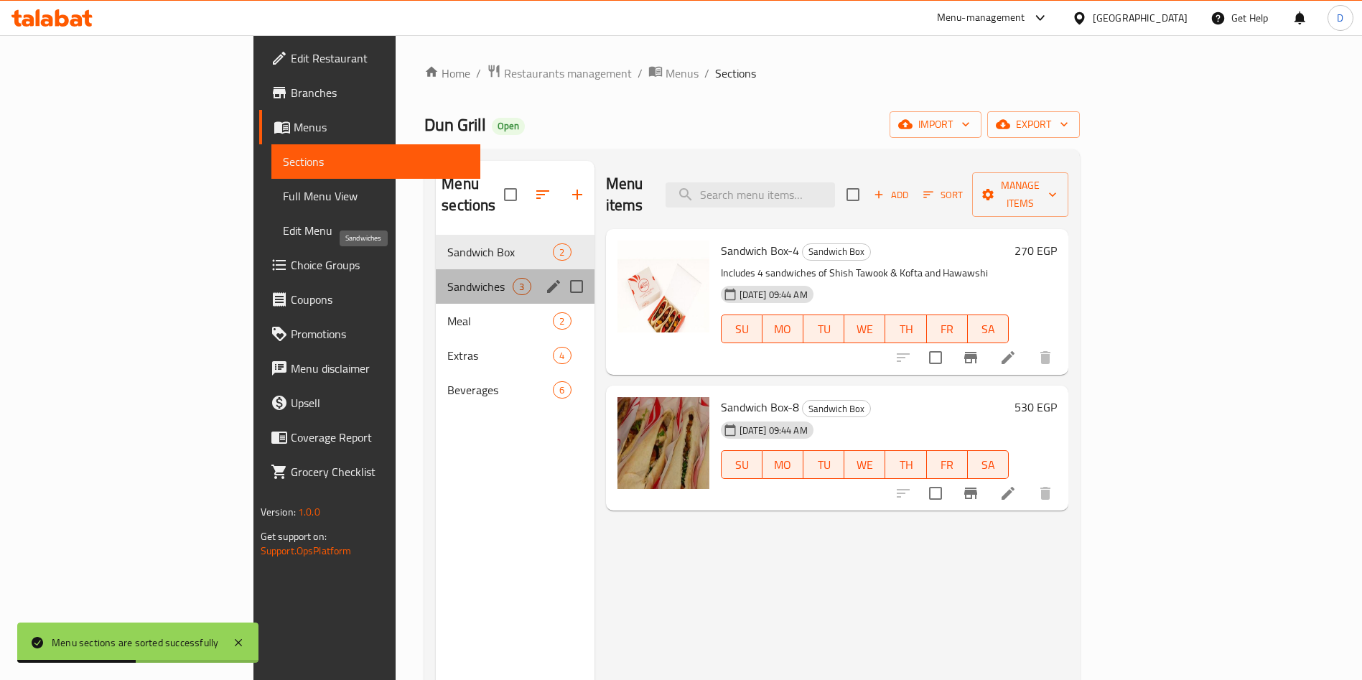
click at [447, 278] on span "Sandwiches" at bounding box center [479, 286] width 65 height 17
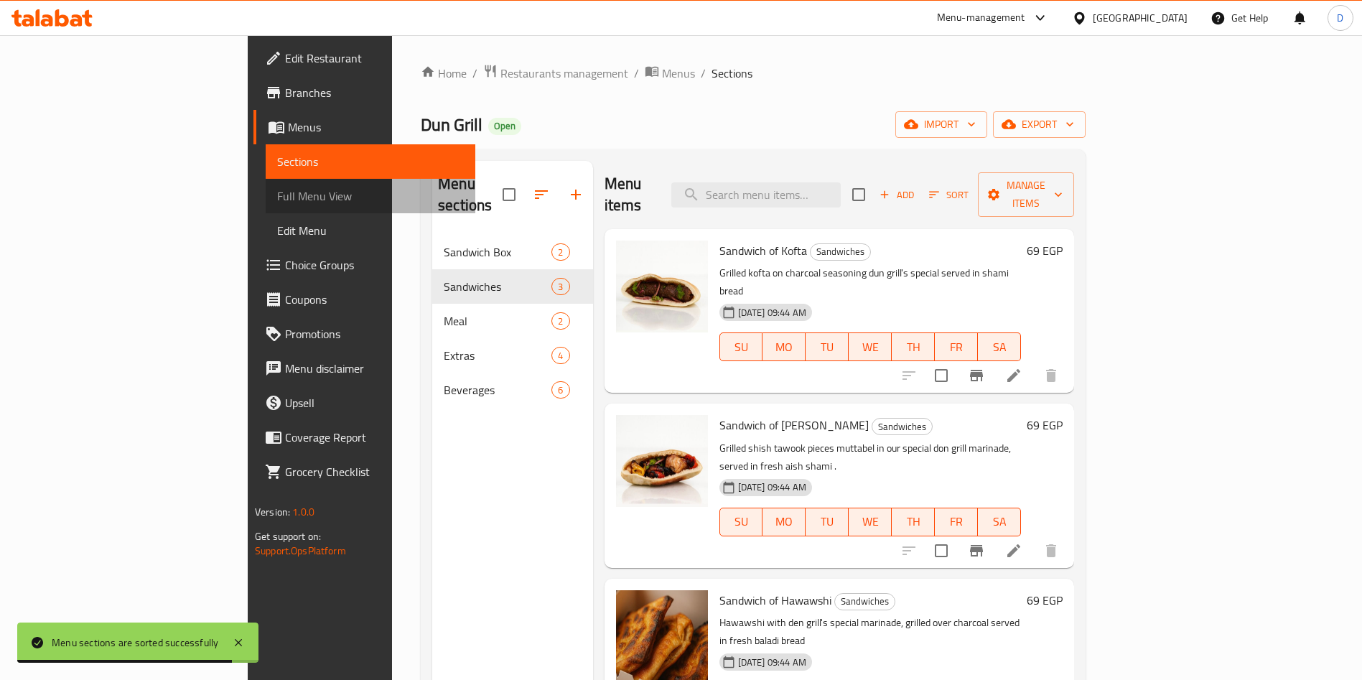
click at [277, 191] on span "Full Menu View" at bounding box center [370, 195] width 187 height 17
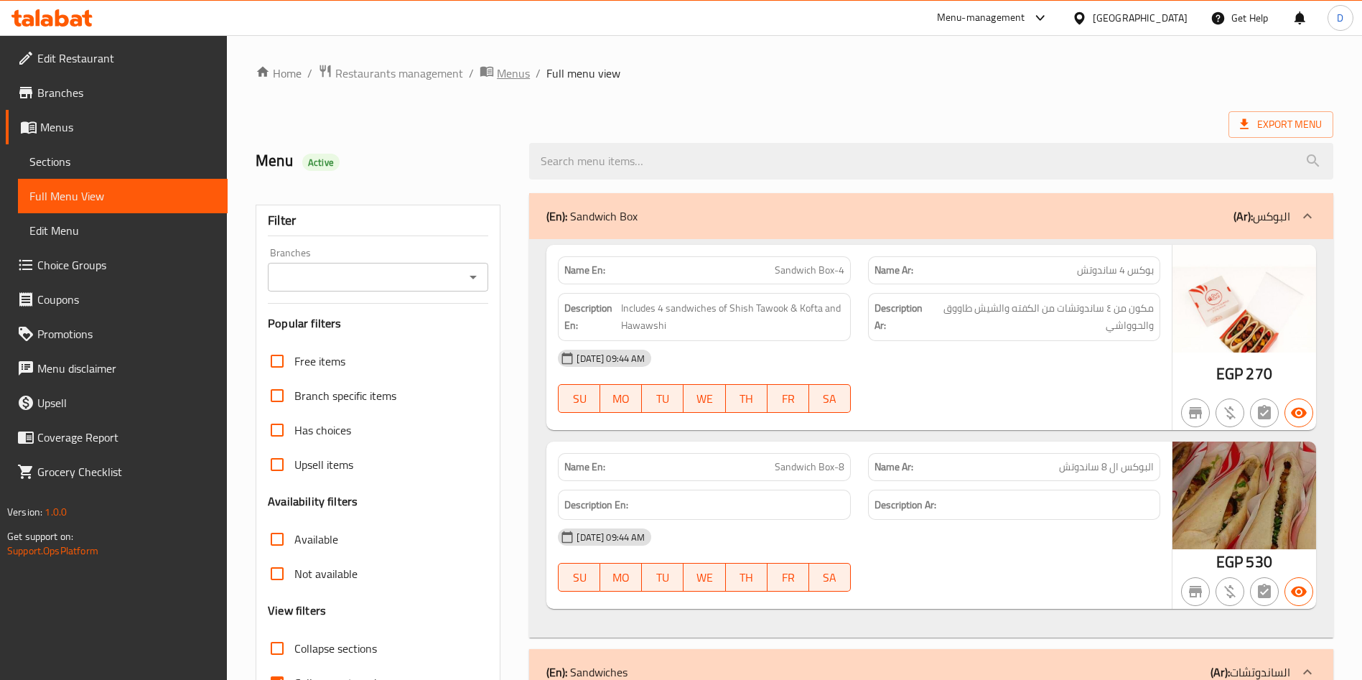
click at [516, 73] on span "Menus" at bounding box center [513, 73] width 33 height 17
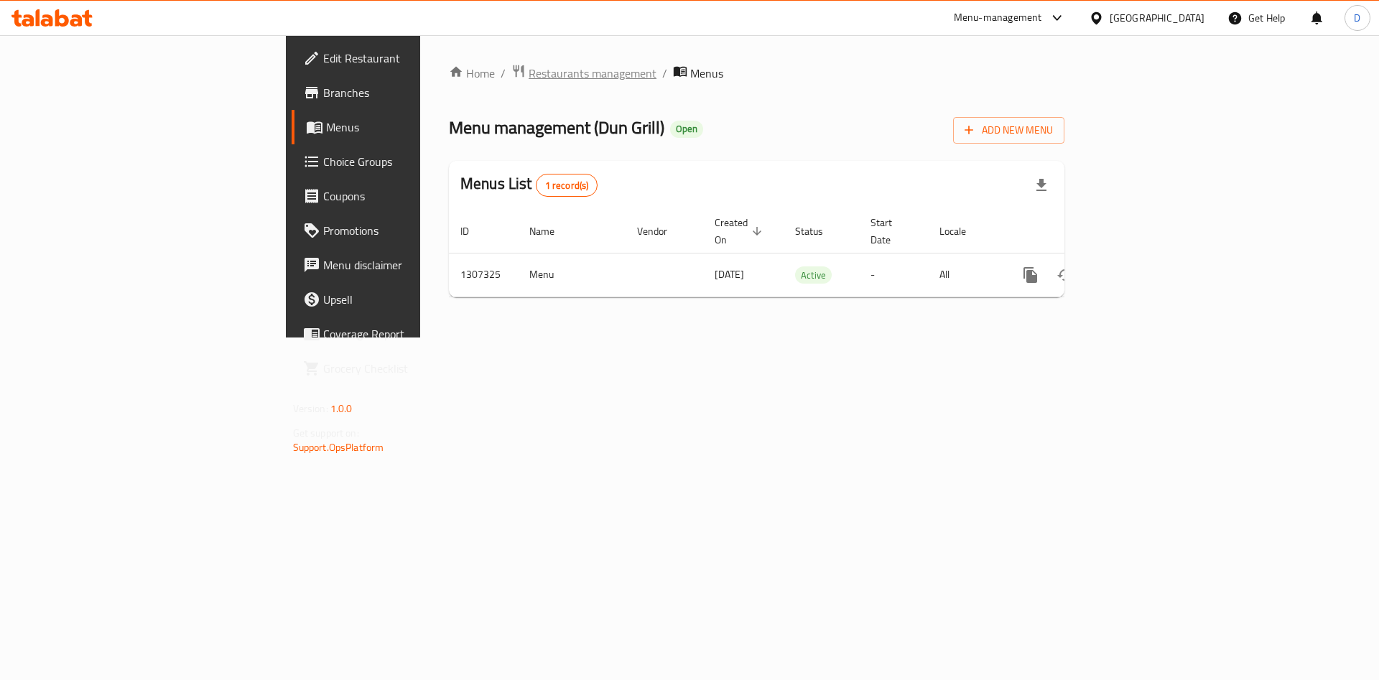
click at [528, 80] on span "Restaurants management" at bounding box center [592, 73] width 128 height 17
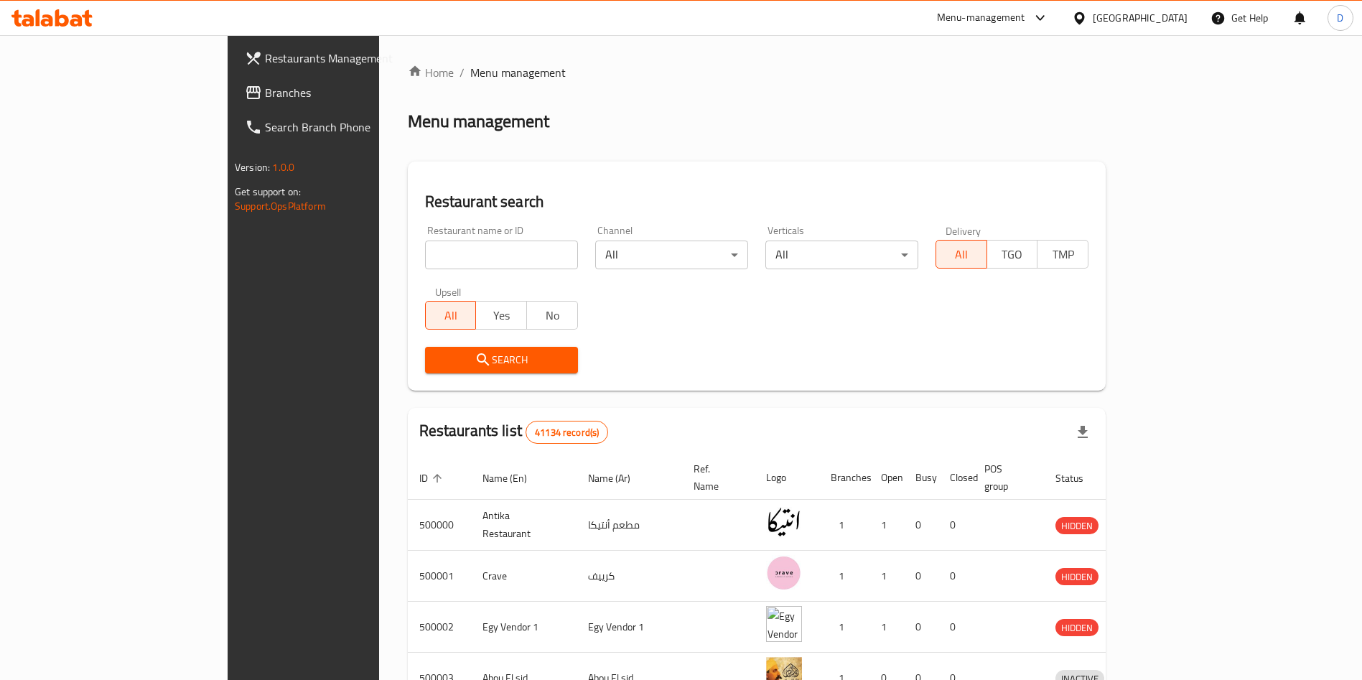
click at [1045, 32] on div "Menu-management" at bounding box center [993, 18] width 135 height 34
click at [1025, 23] on div "Menu-management" at bounding box center [981, 17] width 88 height 17
click at [1068, 102] on div "Agent Campaigns Center" at bounding box center [1010, 96] width 215 height 33
